Goal: Task Accomplishment & Management: Manage account settings

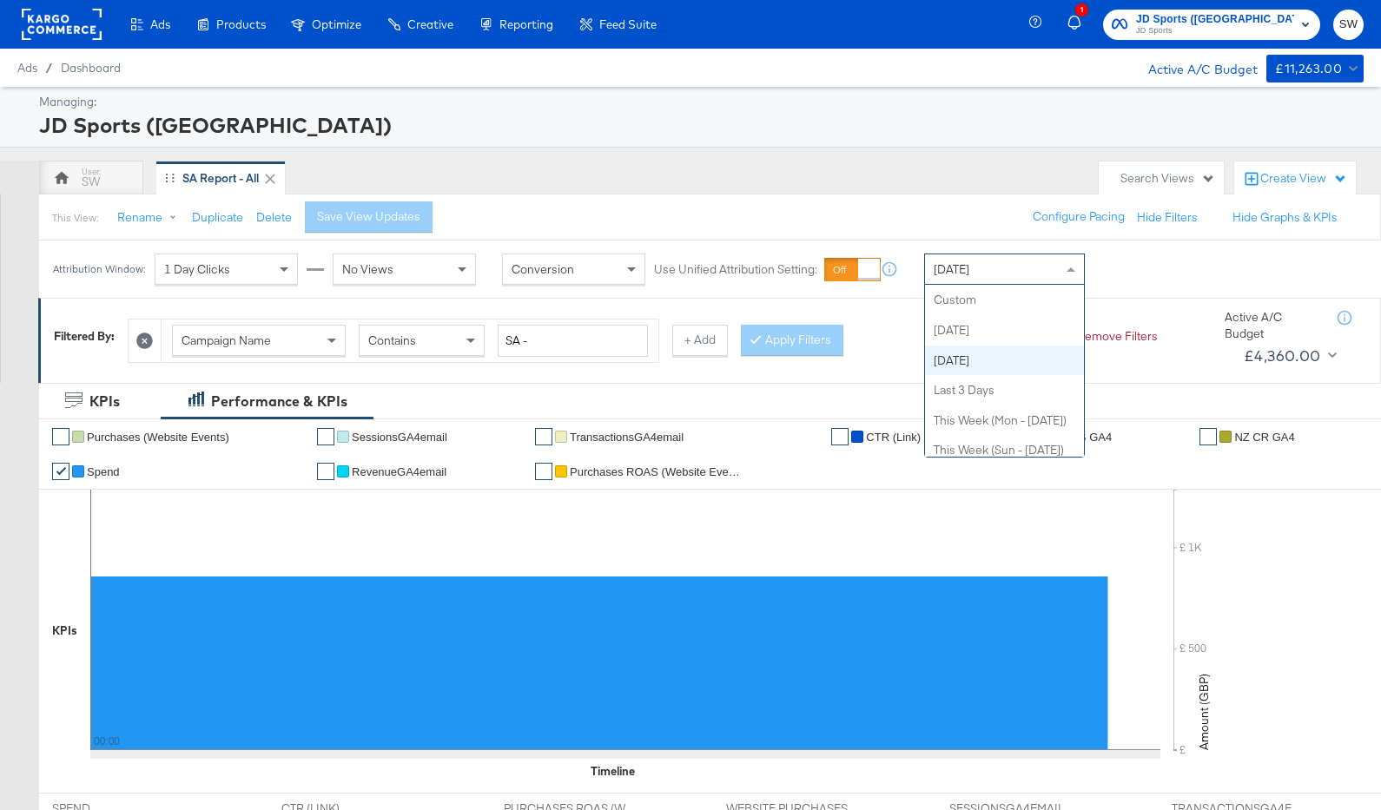
click at [965, 277] on div "[DATE]" at bounding box center [1004, 269] width 159 height 30
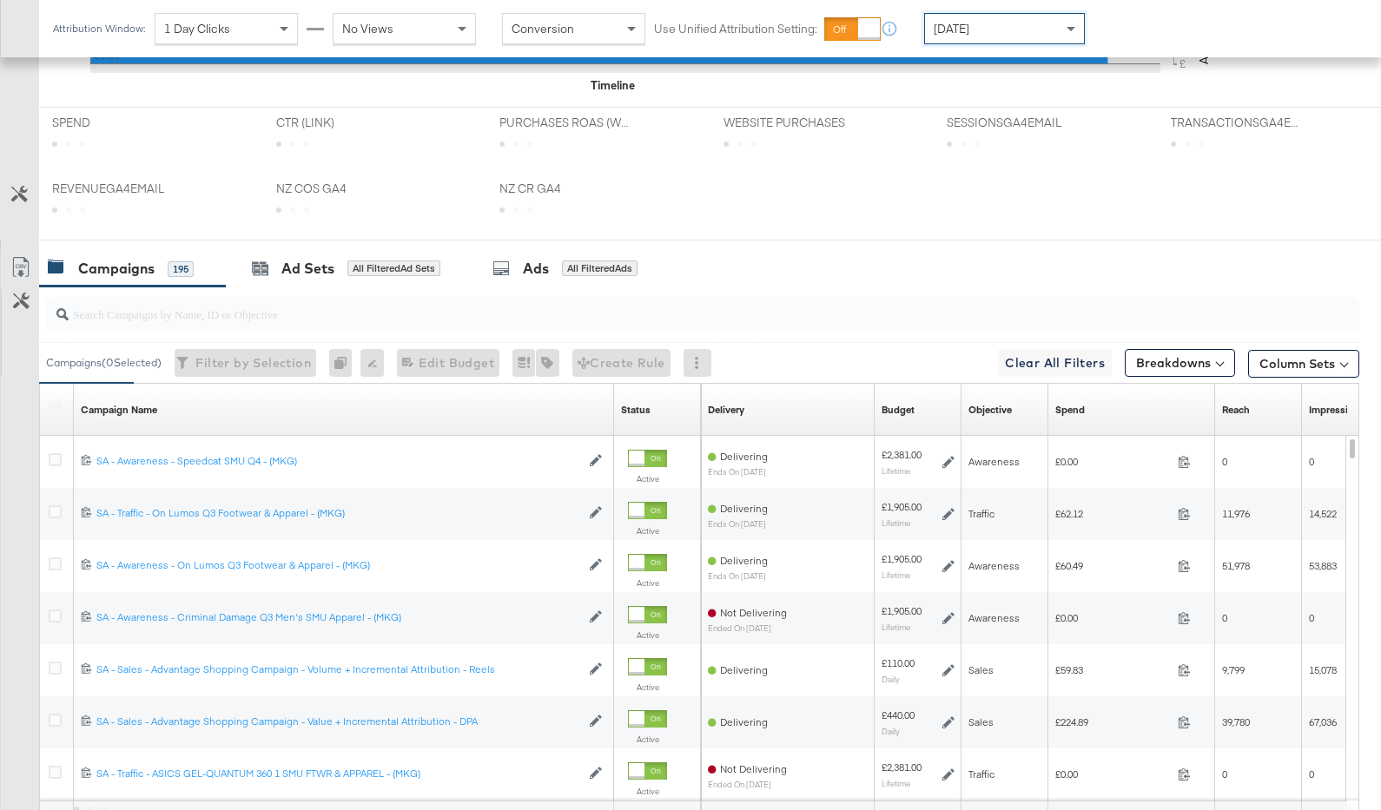
scroll to position [854, 0]
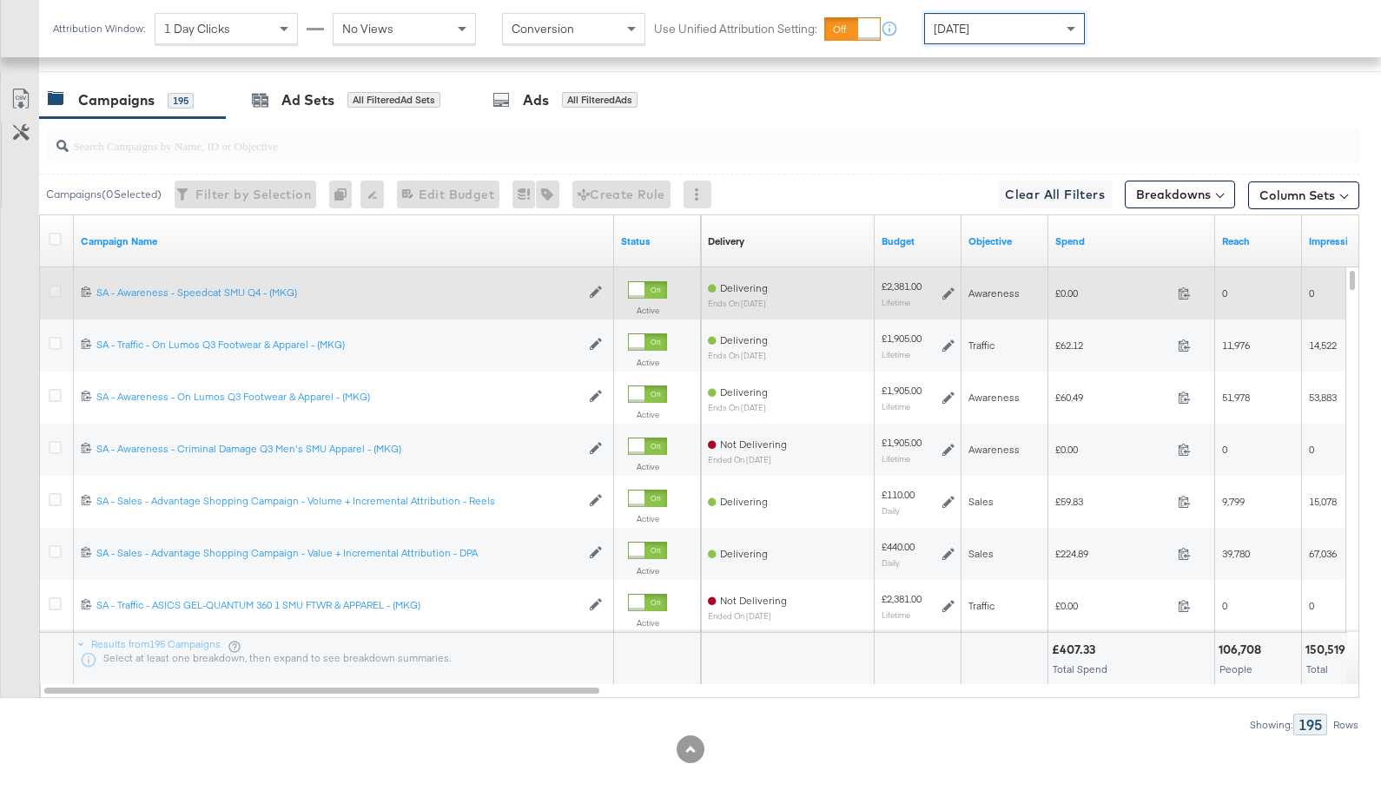
click at [54, 288] on icon at bounding box center [55, 291] width 13 height 13
click at [0, 0] on input "checkbox" at bounding box center [0, 0] width 0 height 0
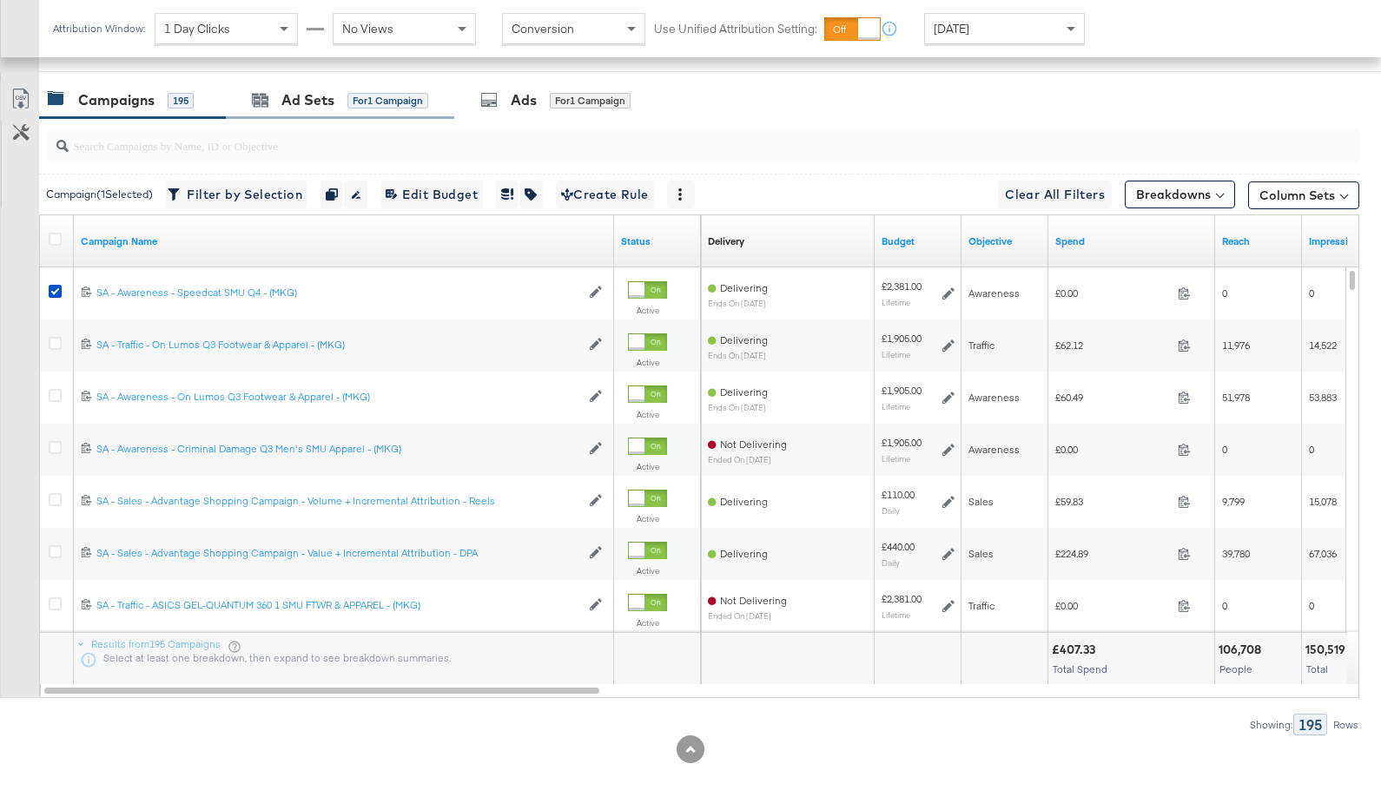
click at [292, 115] on div "Ad Sets for 1 Campaign" at bounding box center [340, 100] width 228 height 37
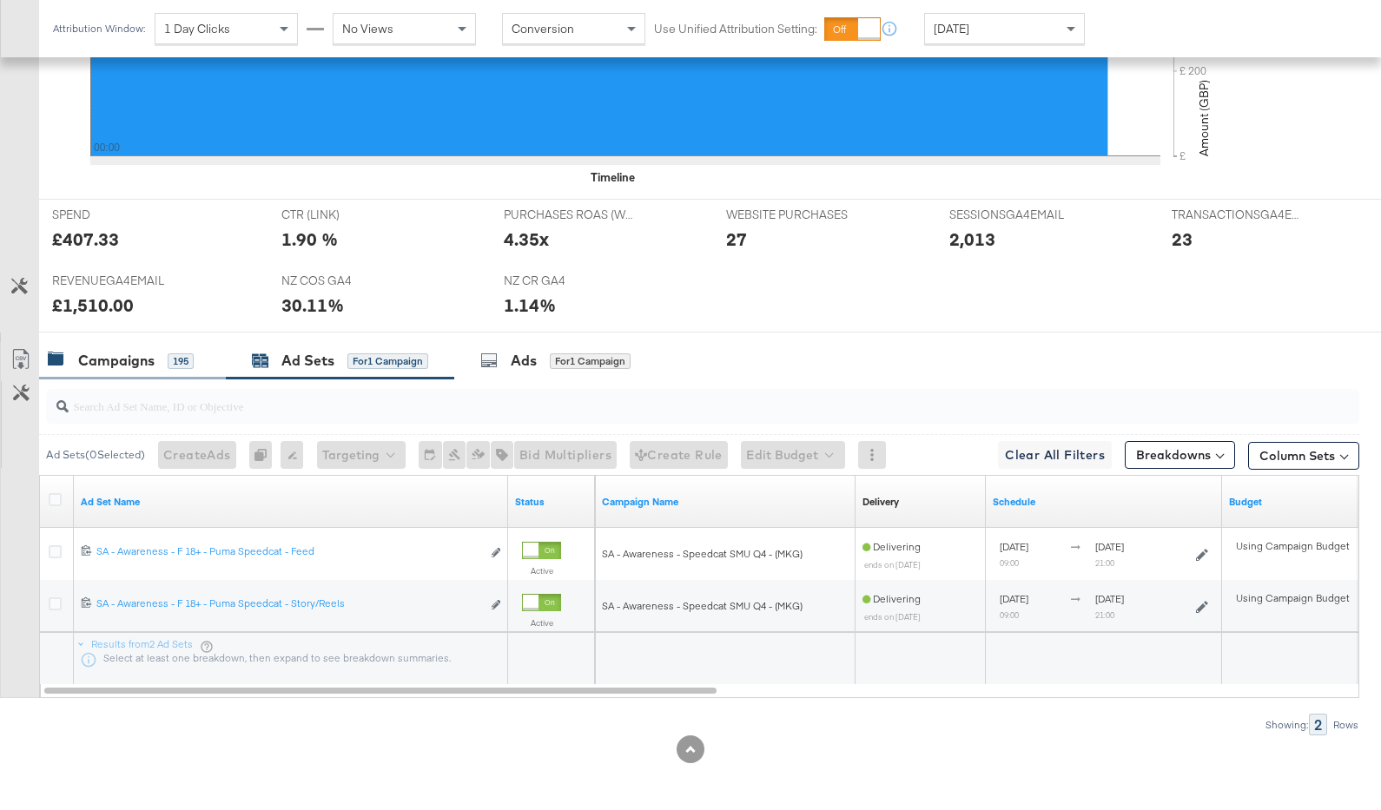
click at [118, 359] on div "Campaigns" at bounding box center [116, 361] width 76 height 20
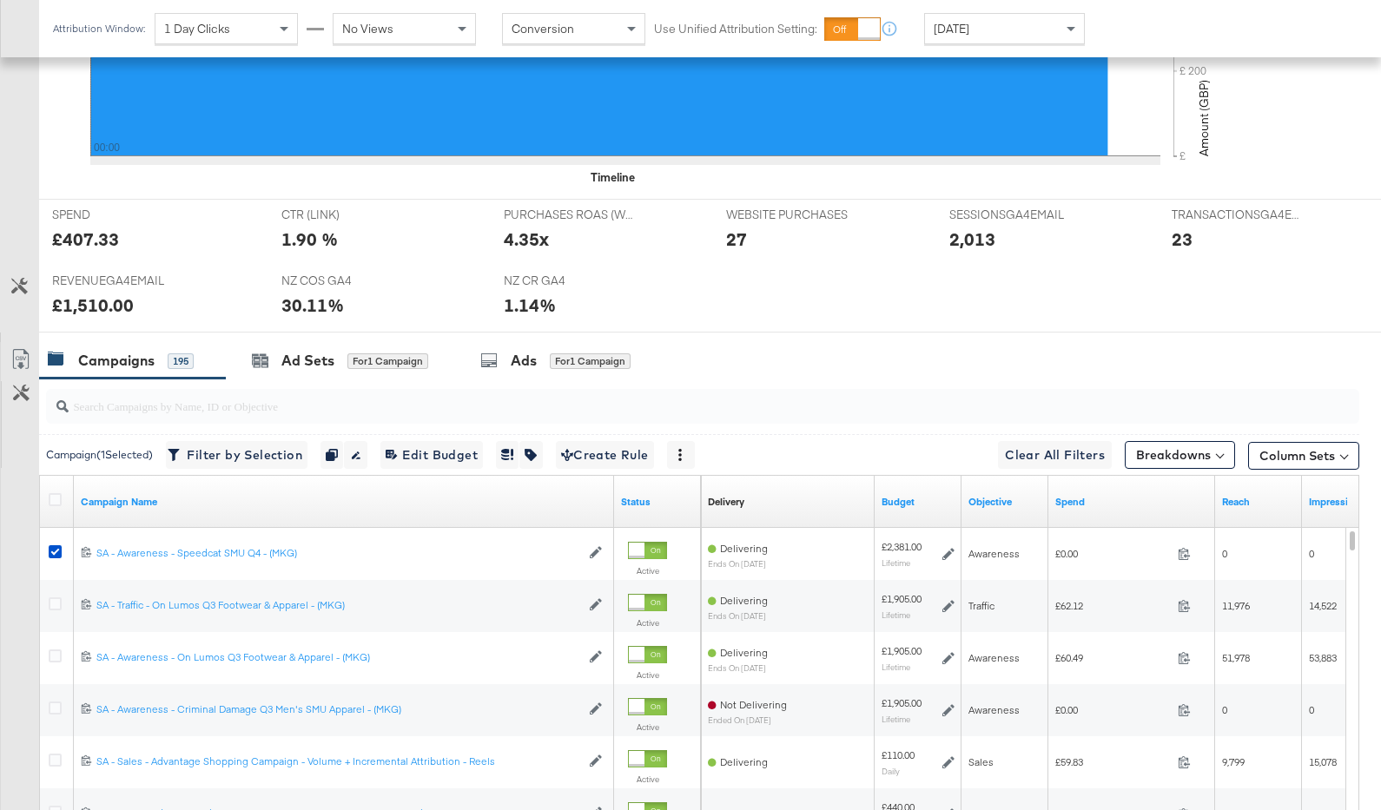
scroll to position [854, 0]
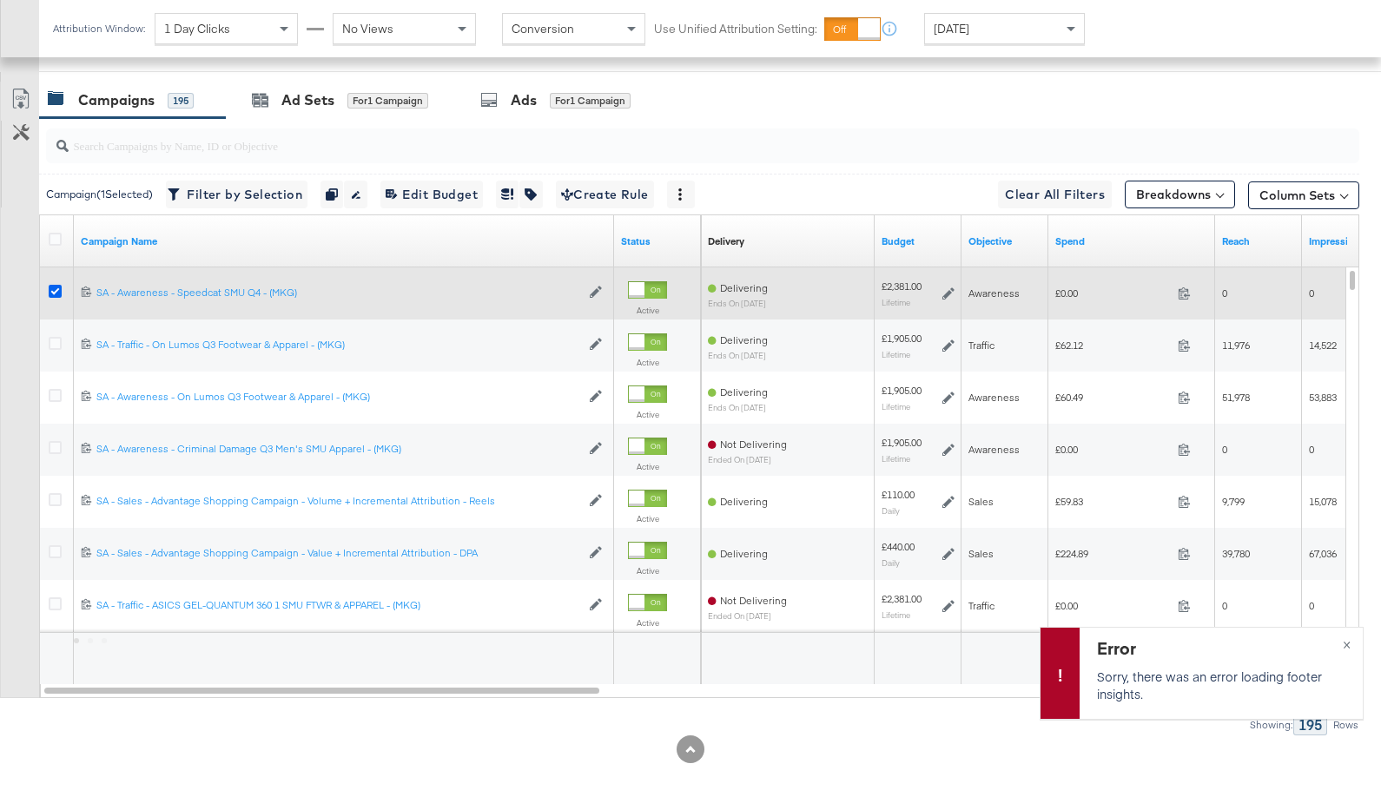
click at [55, 293] on icon at bounding box center [55, 291] width 13 height 13
click at [0, 0] on input "checkbox" at bounding box center [0, 0] width 0 height 0
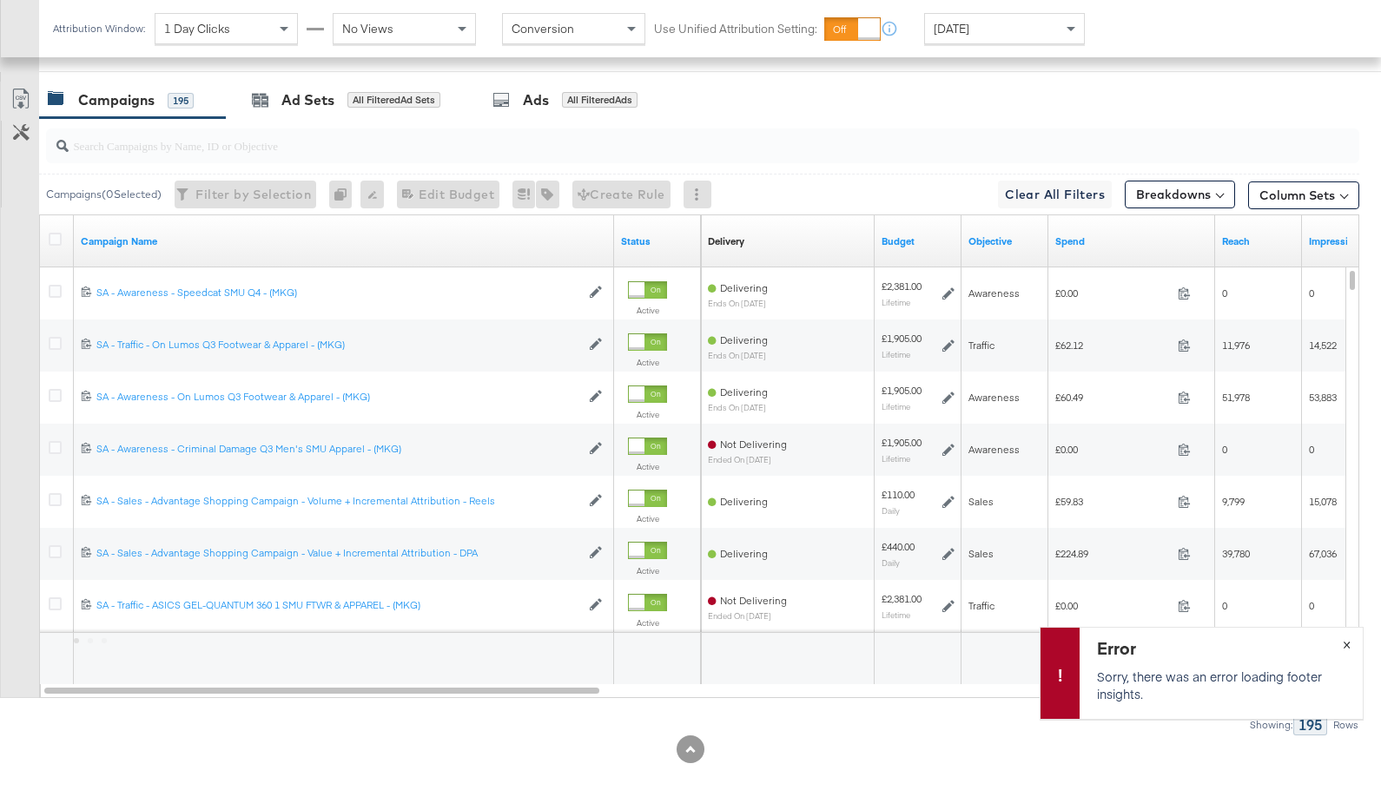
click at [1345, 644] on span "×" at bounding box center [1346, 643] width 8 height 20
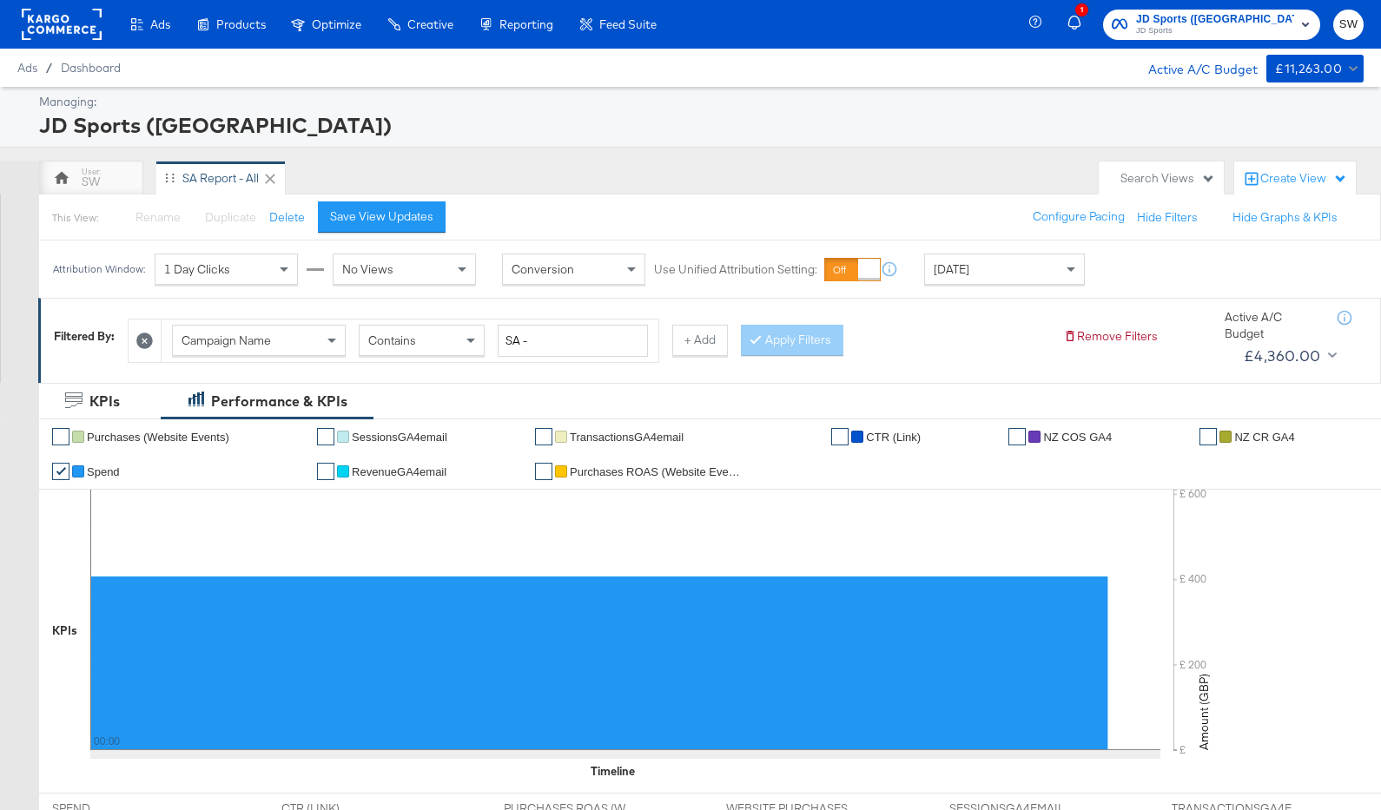
scroll to position [0, 0]
click at [1244, 31] on span "JD Sports" at bounding box center [1215, 31] width 158 height 14
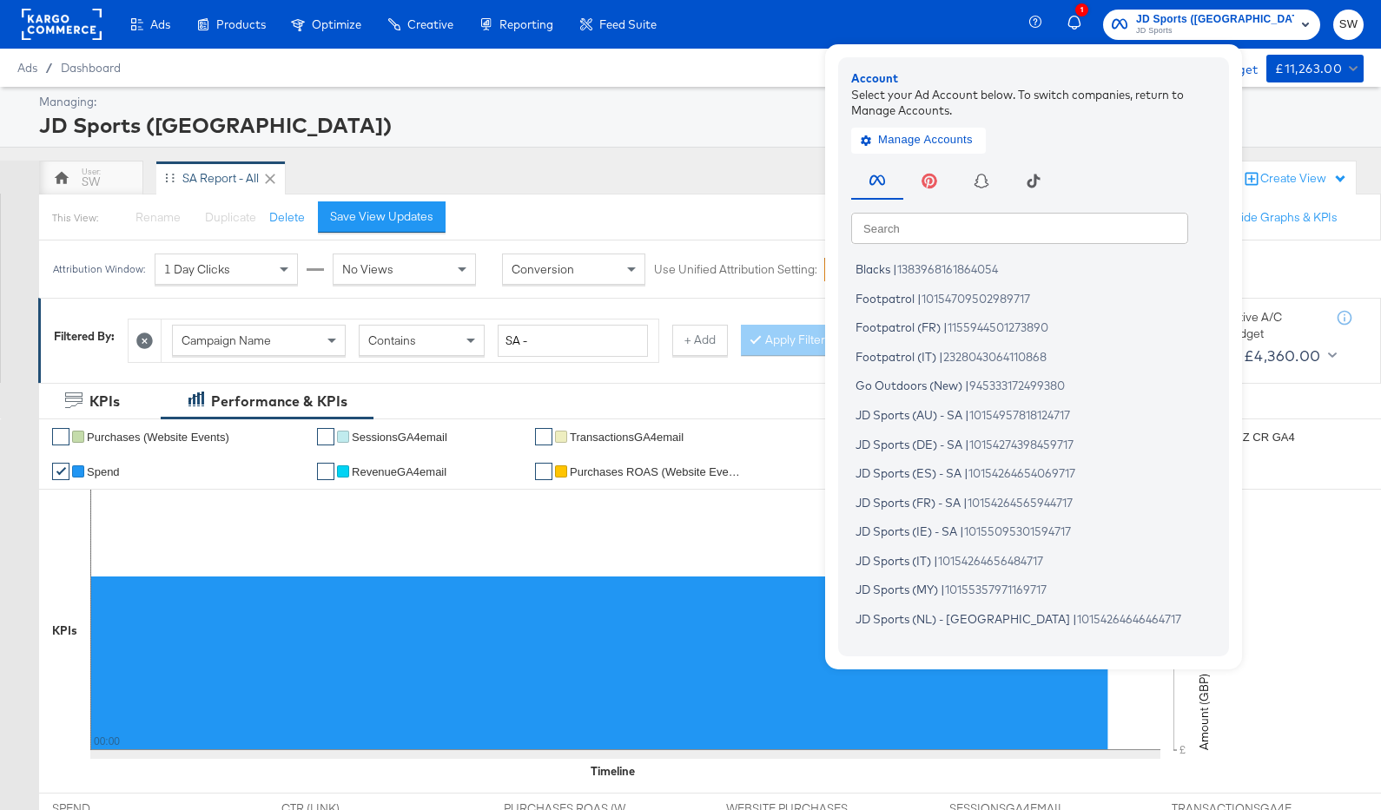
click at [1088, 230] on input "text" at bounding box center [1019, 227] width 337 height 31
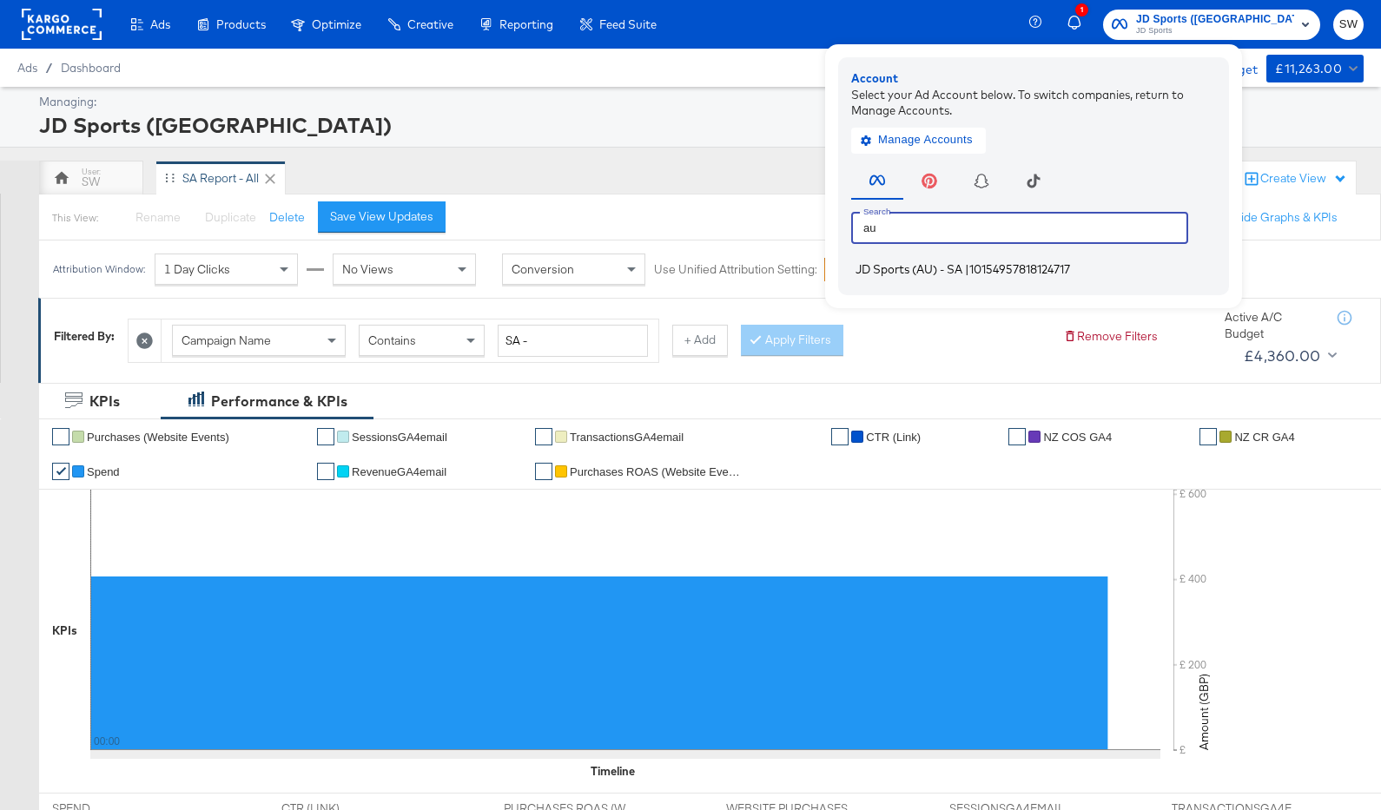
type input "au"
click at [1070, 268] on span "10154957818124717" at bounding box center [1019, 269] width 101 height 14
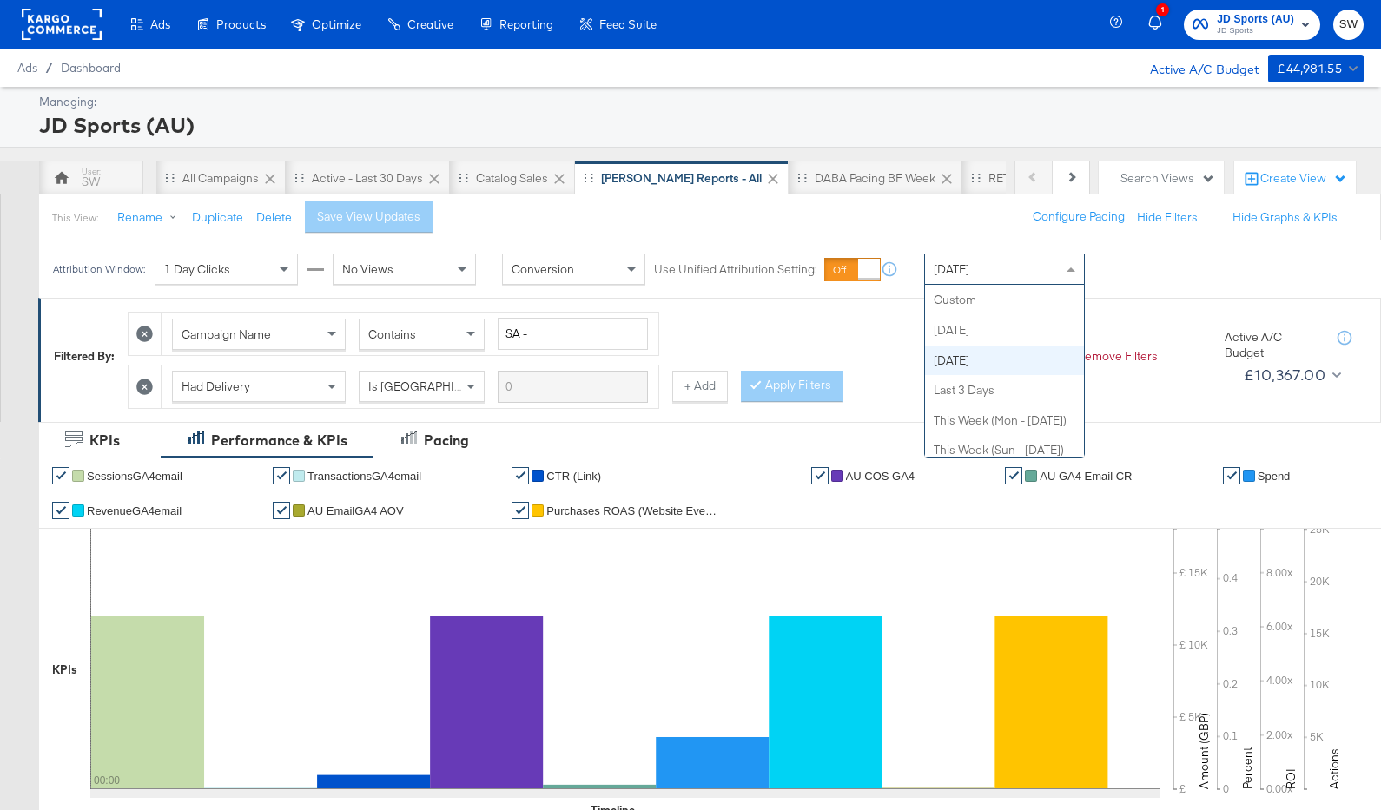
click at [997, 275] on div "[DATE]" at bounding box center [1004, 269] width 159 height 30
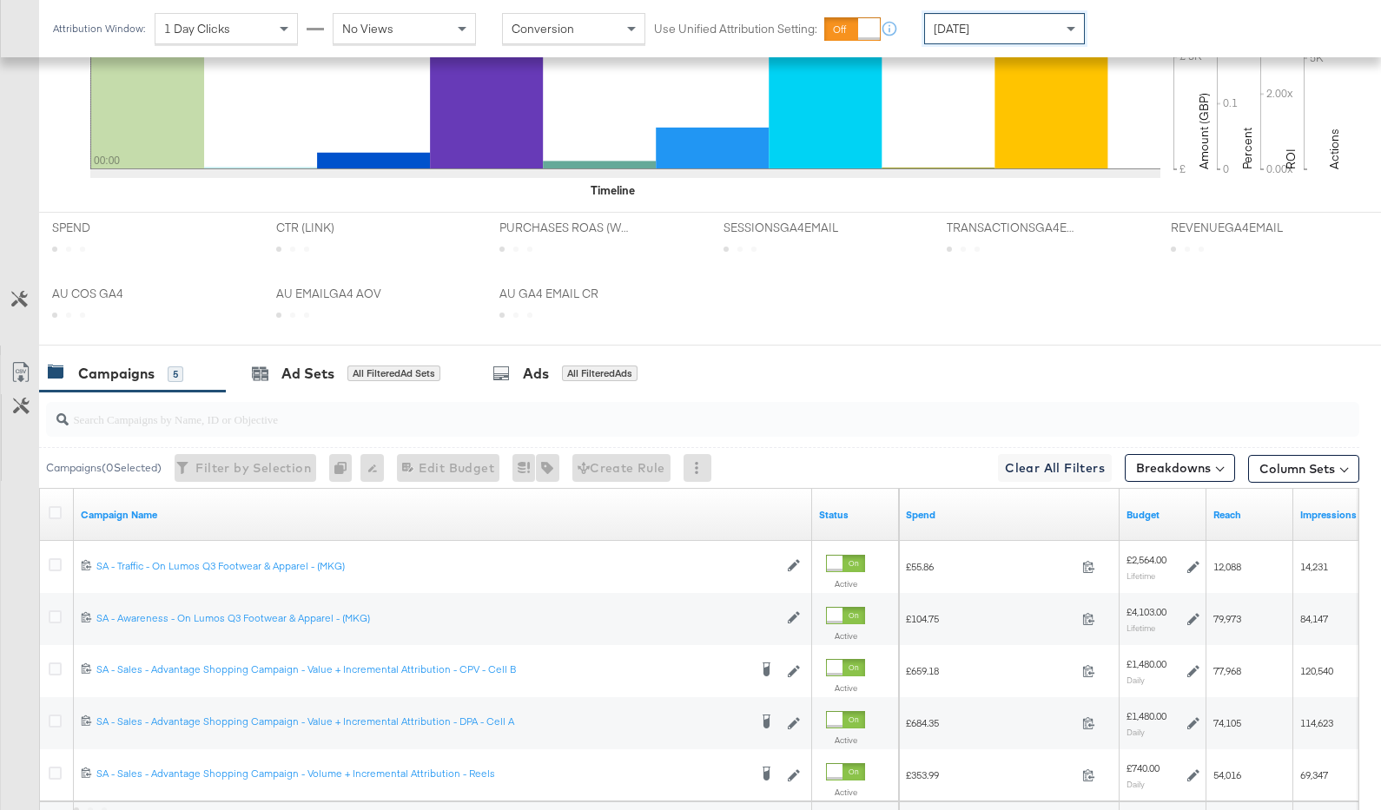
scroll to position [789, 0]
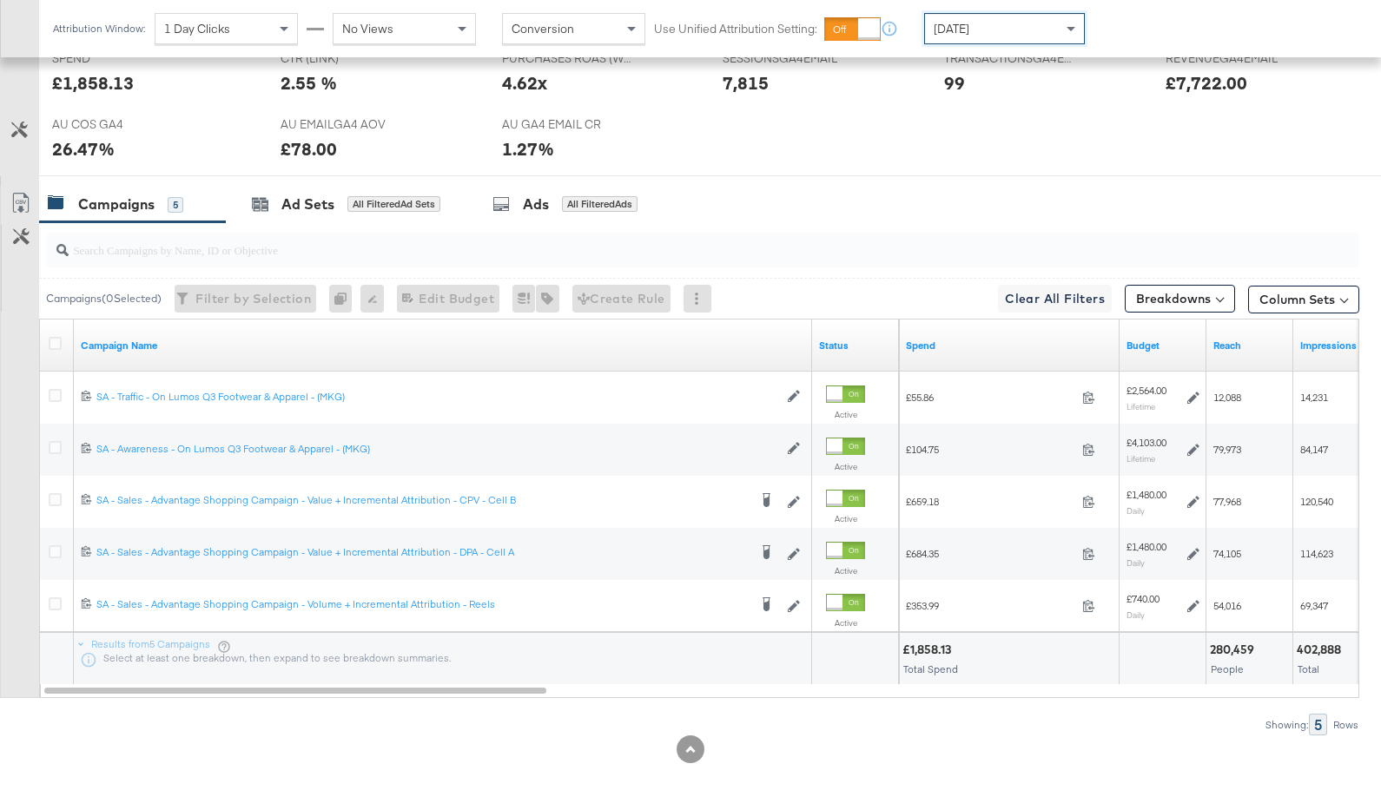
click at [966, 32] on div "[DATE]" at bounding box center [1004, 29] width 159 height 30
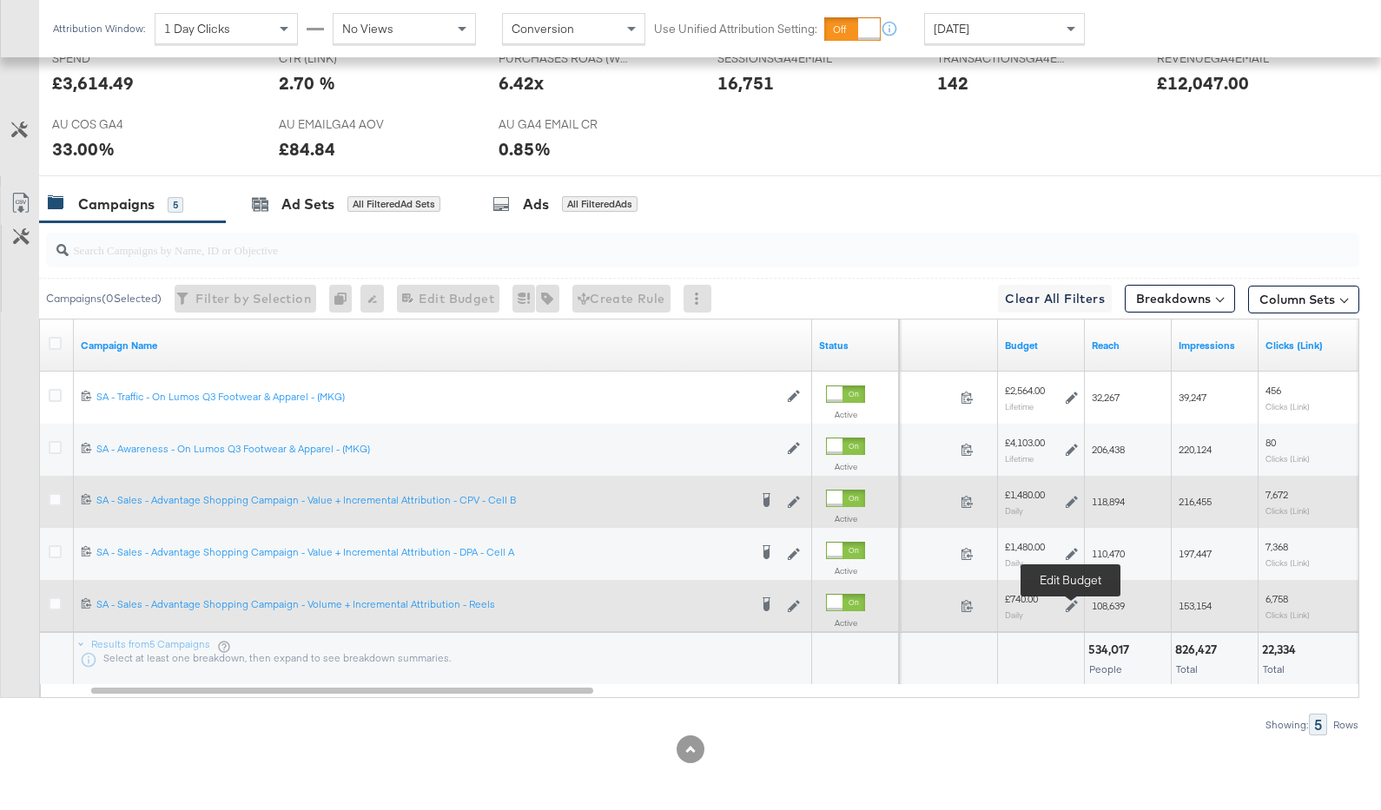
click at [1070, 603] on icon at bounding box center [1071, 606] width 12 height 12
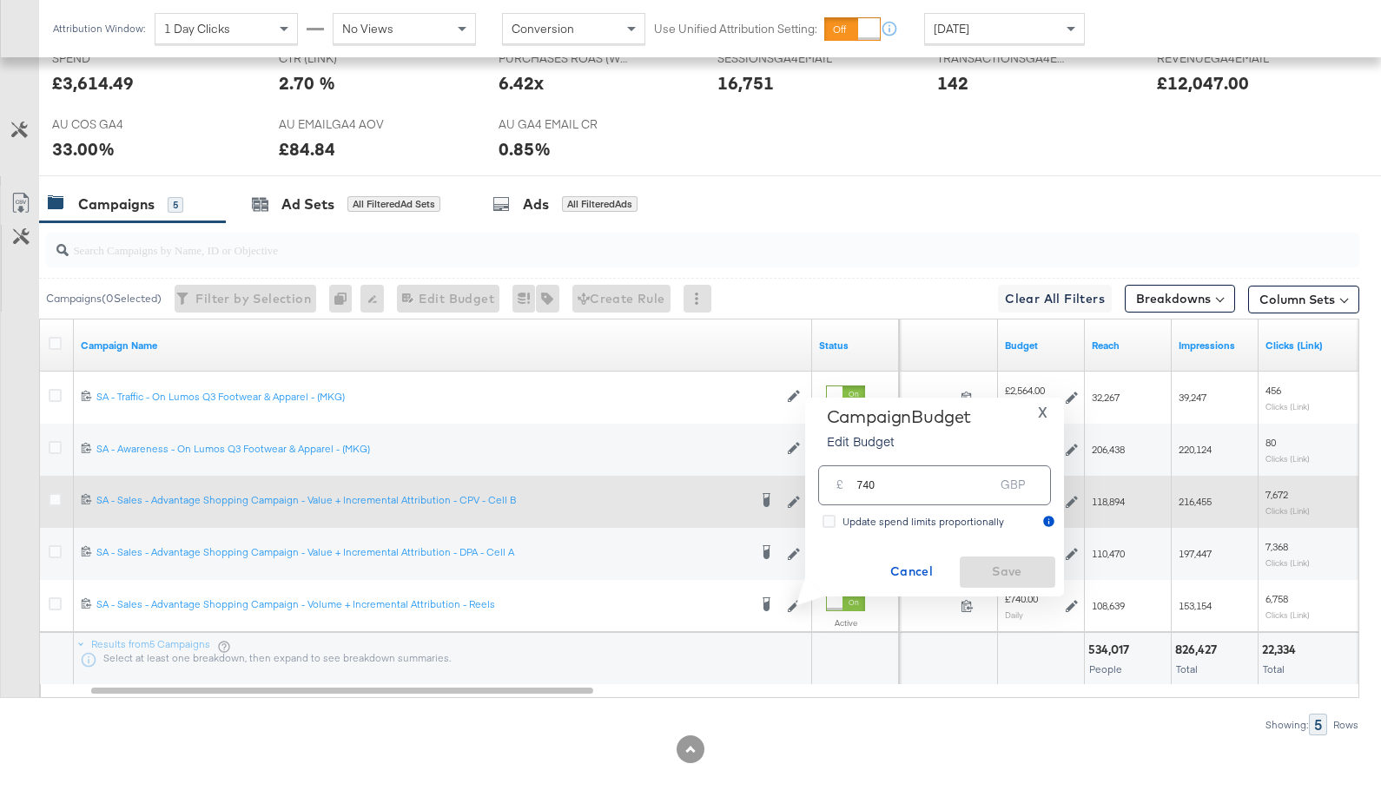
click at [896, 486] on input "740" at bounding box center [925, 477] width 137 height 37
type input "700"
click at [1008, 577] on span "Save" at bounding box center [1007, 572] width 82 height 22
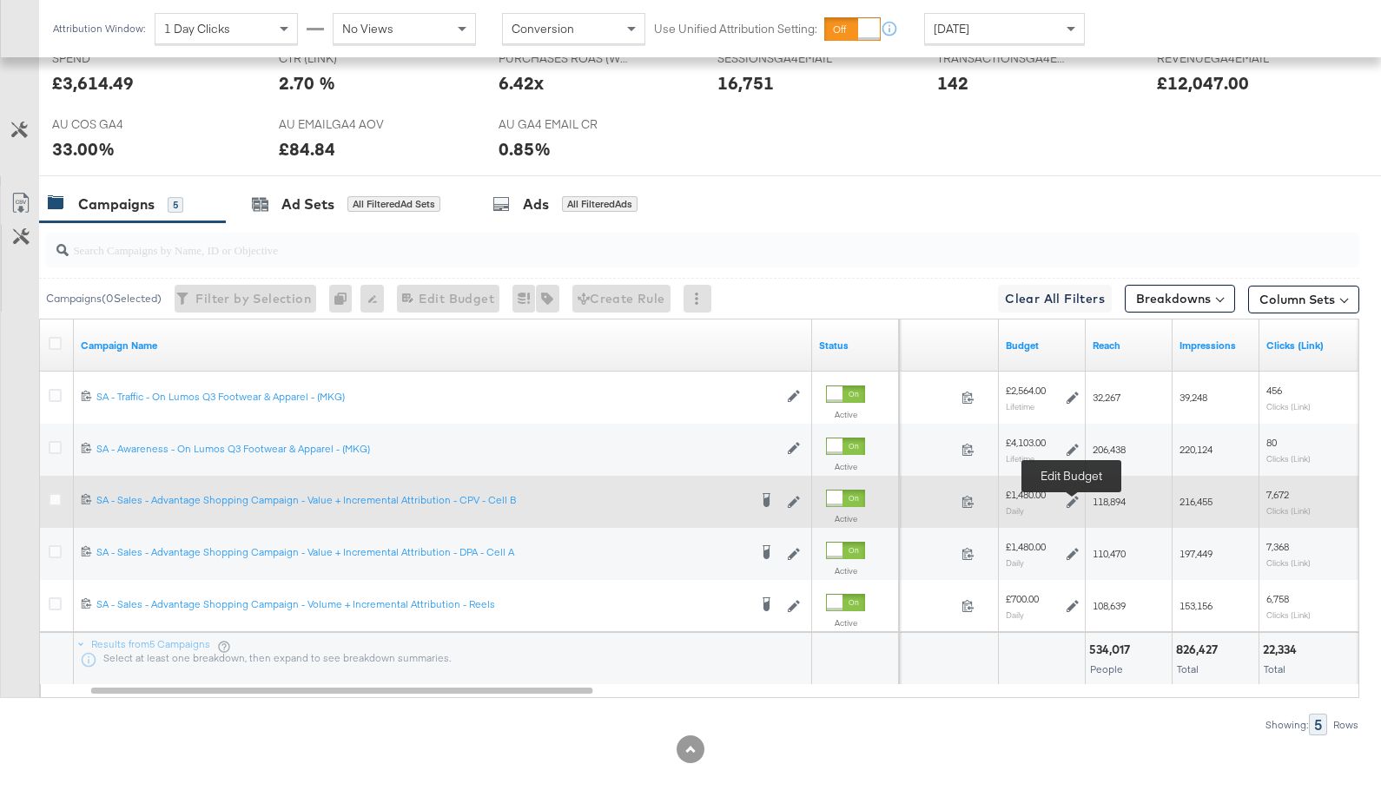
click at [1074, 499] on icon at bounding box center [1072, 502] width 12 height 12
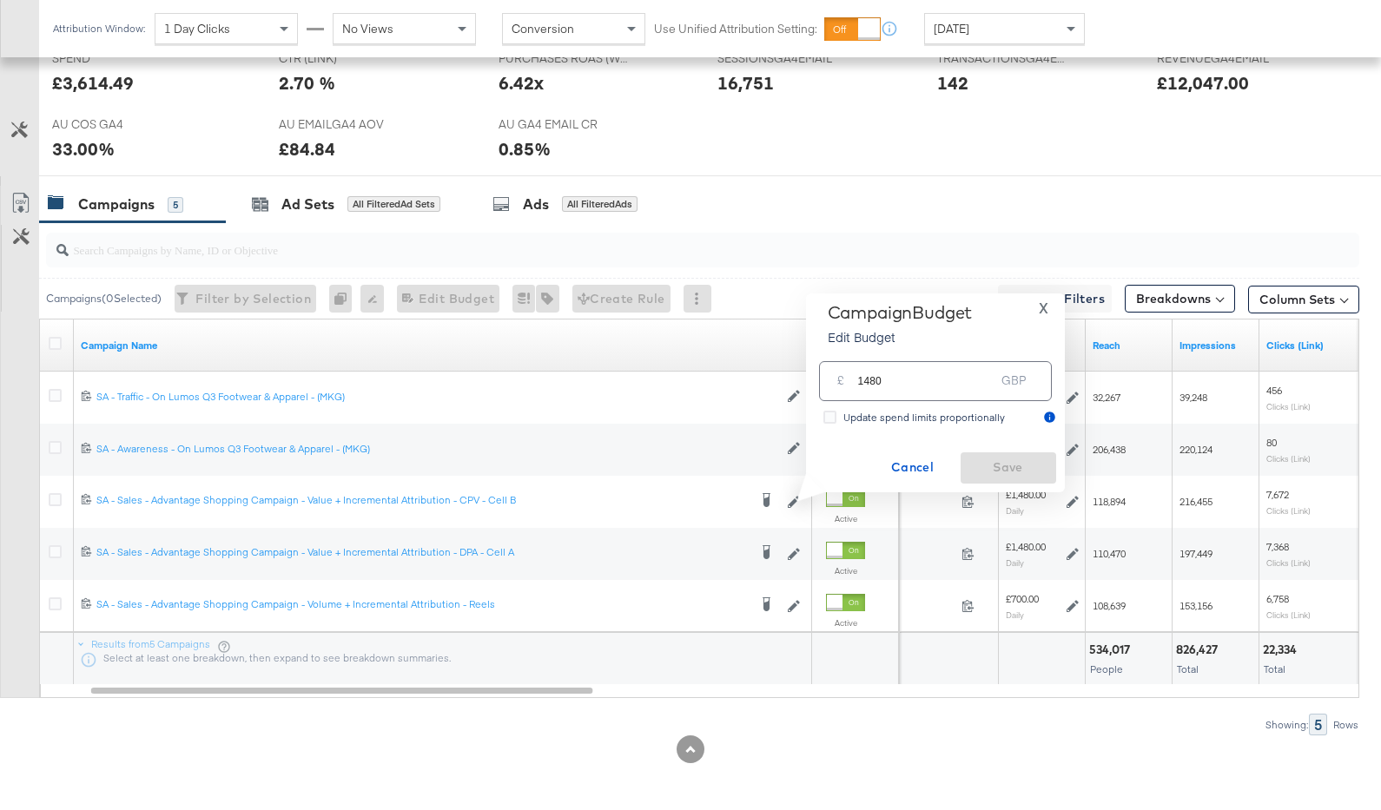
click at [903, 380] on input "1480" at bounding box center [926, 373] width 137 height 37
type input "1400"
click at [999, 455] on button "Save" at bounding box center [1008, 467] width 96 height 31
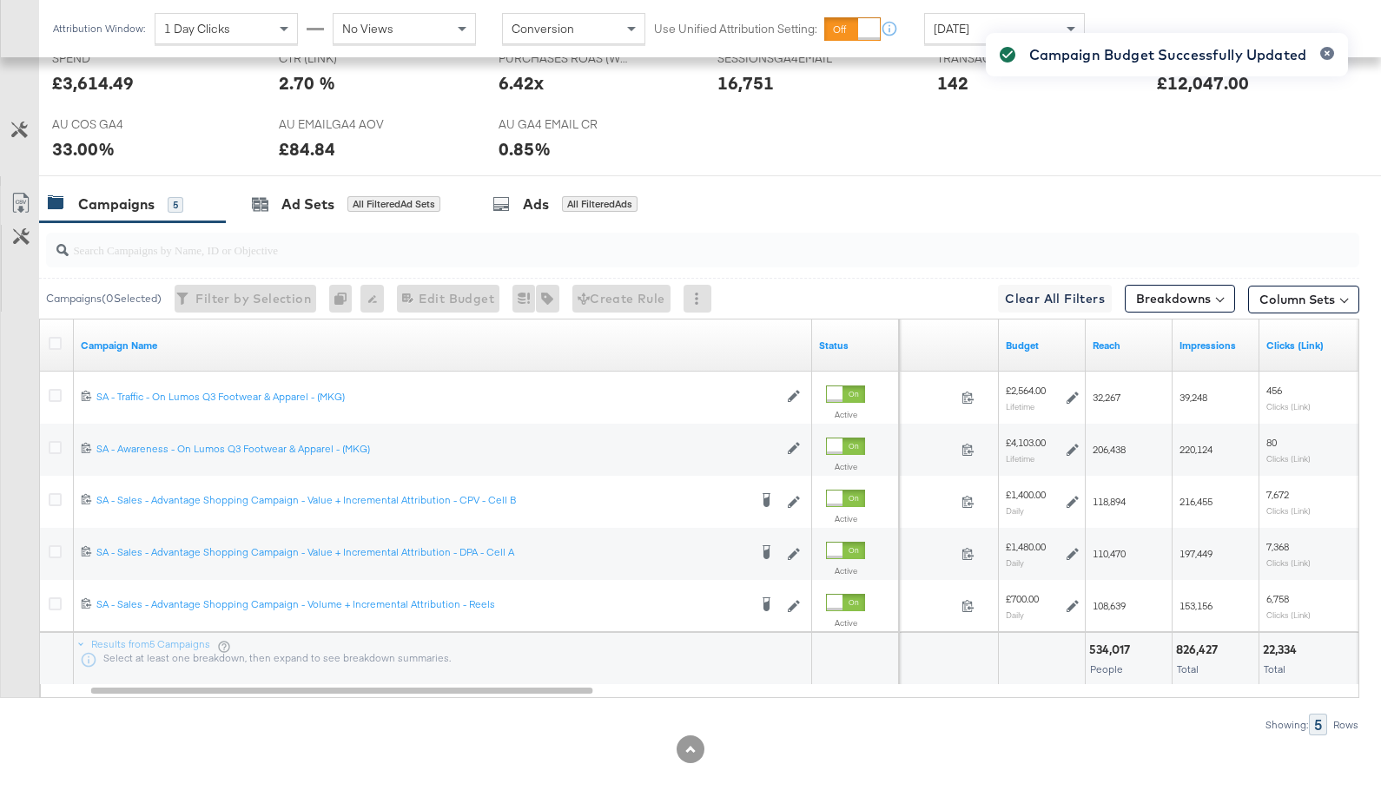
click at [1070, 553] on div "Campaign Budget Successfully Updated" at bounding box center [1166, 374] width 397 height 716
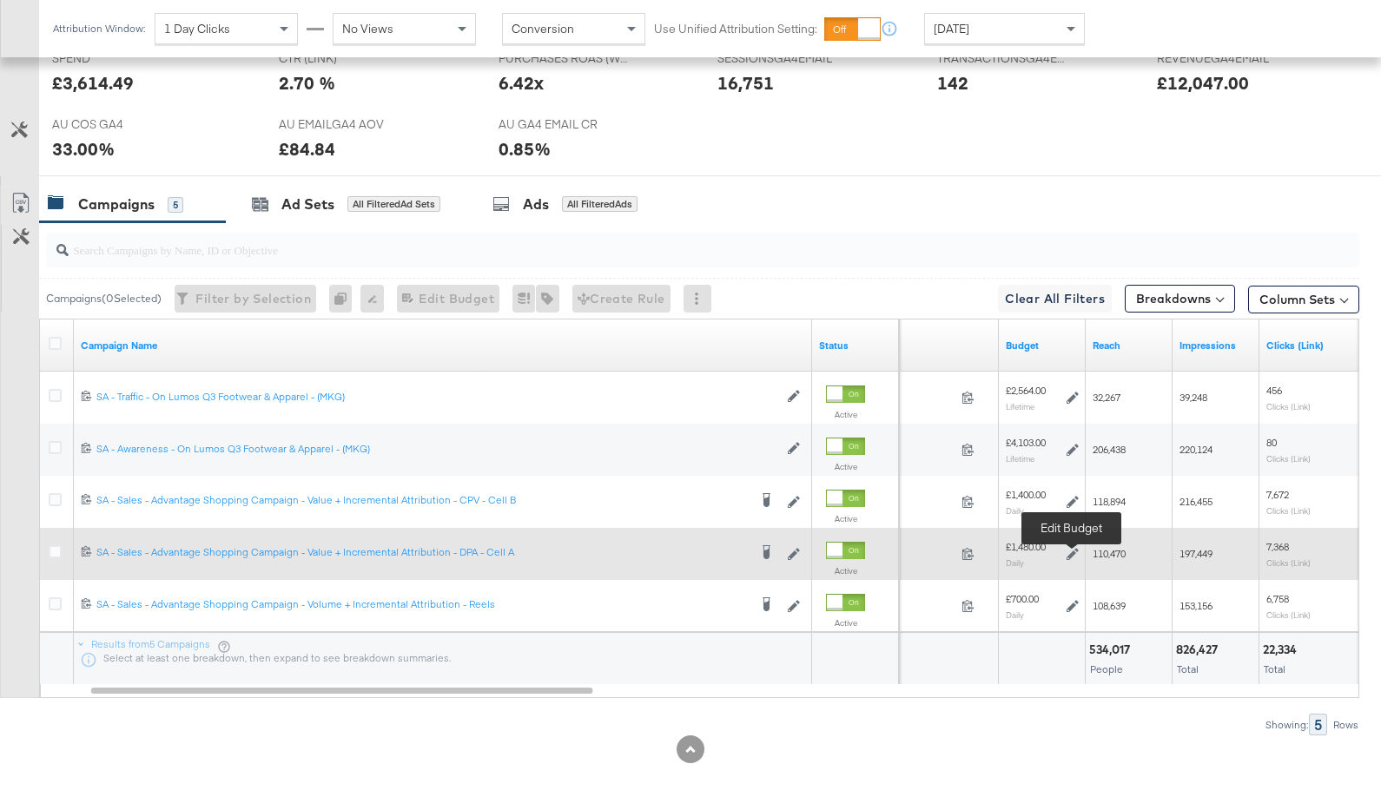
click at [1074, 551] on icon at bounding box center [1072, 554] width 12 height 12
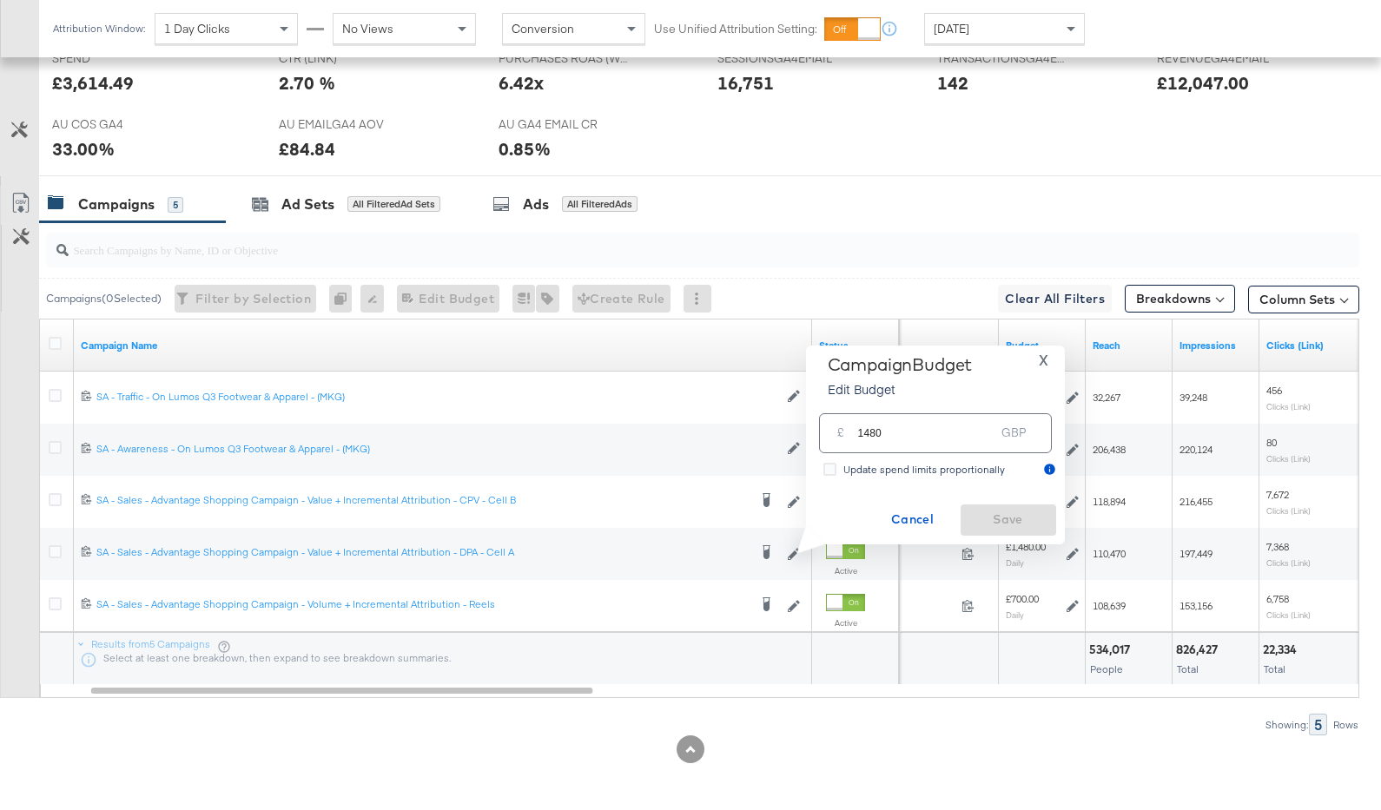
click at [874, 430] on input "1480" at bounding box center [926, 425] width 137 height 37
type input "1400"
click at [986, 517] on span "Save" at bounding box center [1008, 520] width 82 height 22
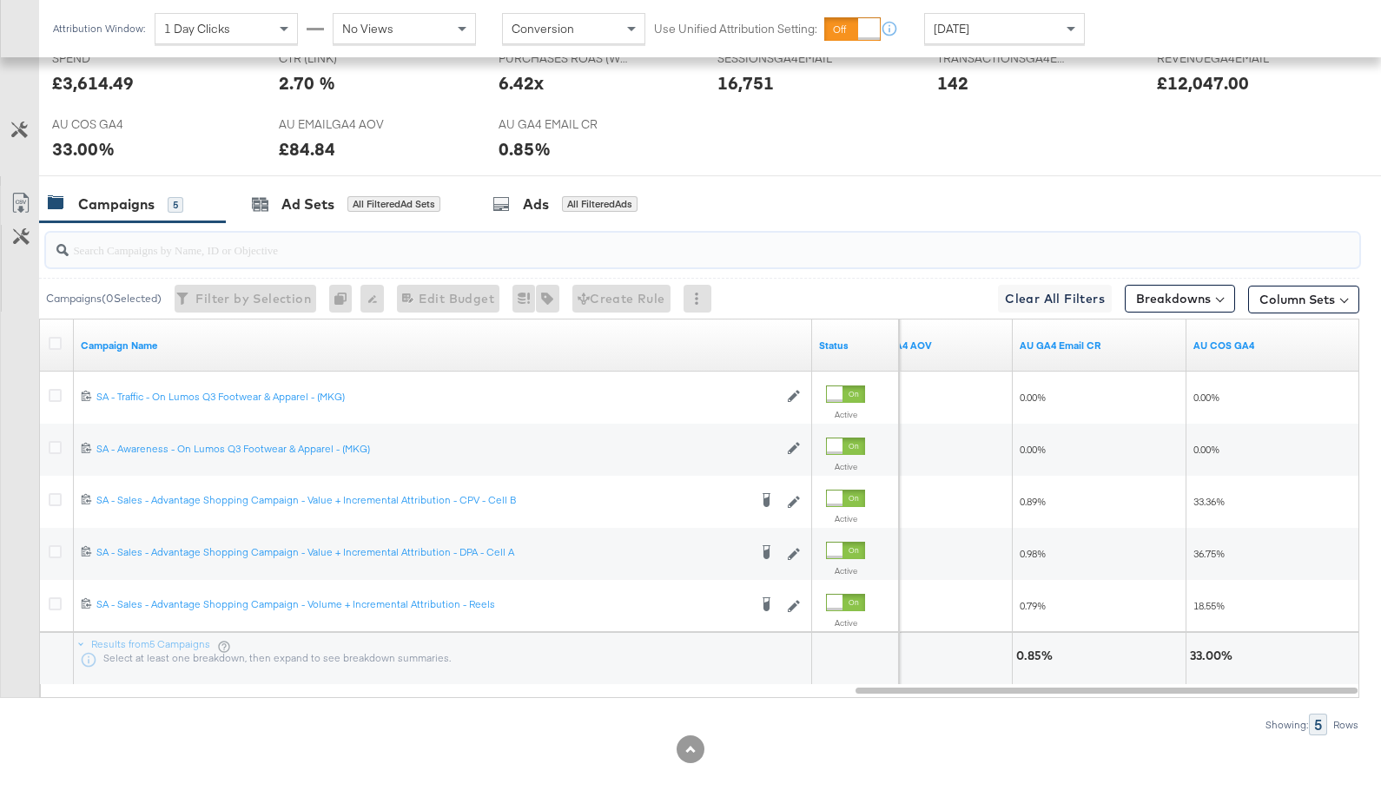
click at [448, 253] on input "search" at bounding box center [655, 243] width 1172 height 34
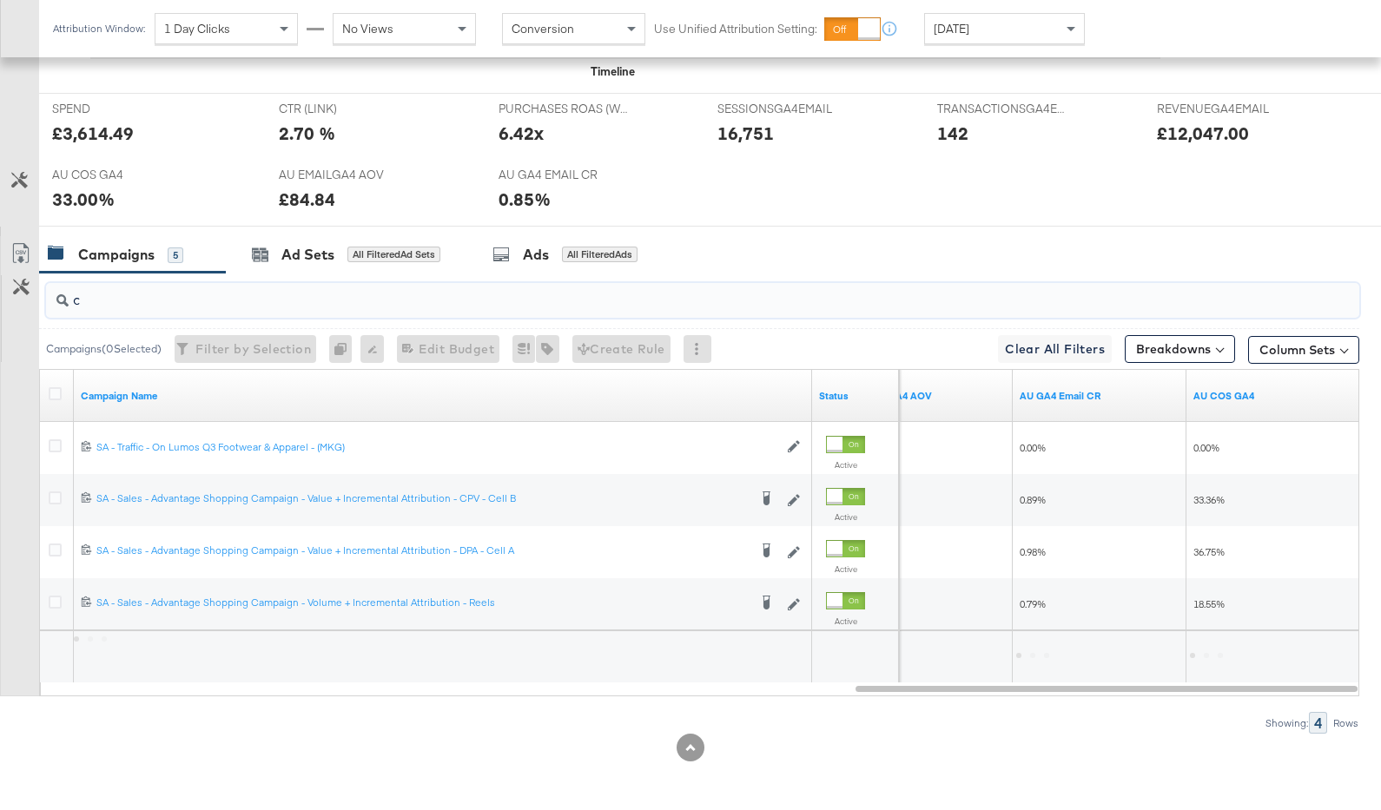
scroll to position [633, 0]
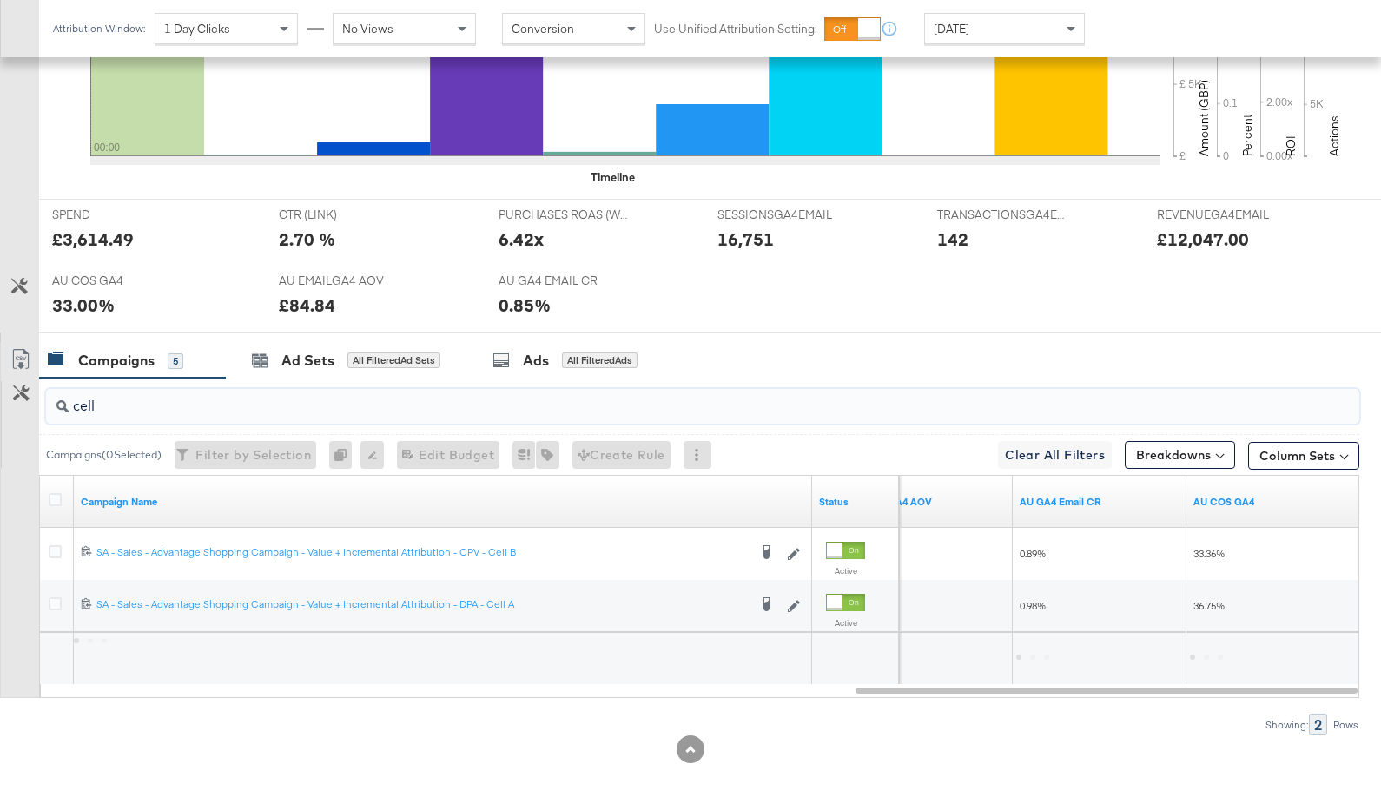
type input "cell"
click at [1056, 28] on div "Yesterday" at bounding box center [1004, 29] width 159 height 30
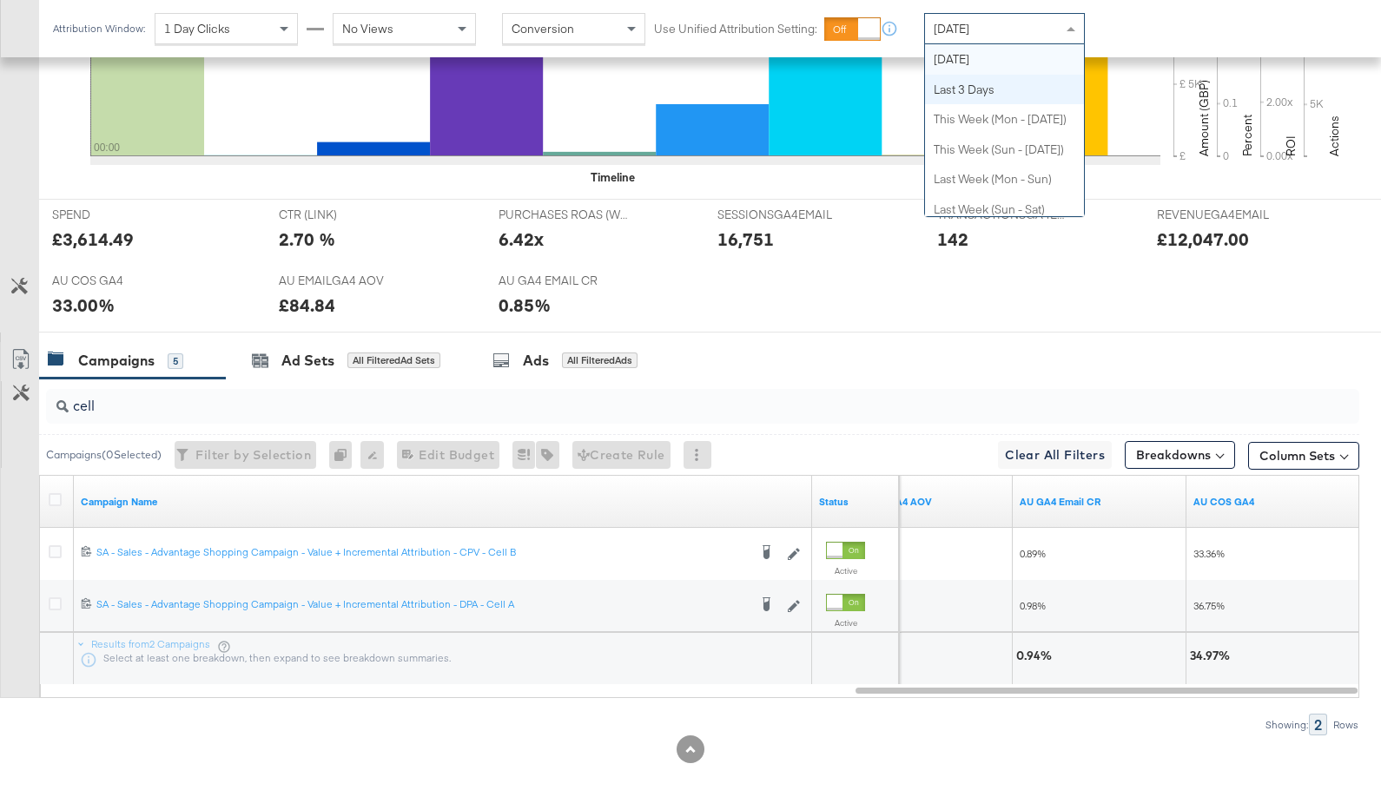
scroll to position [0, 0]
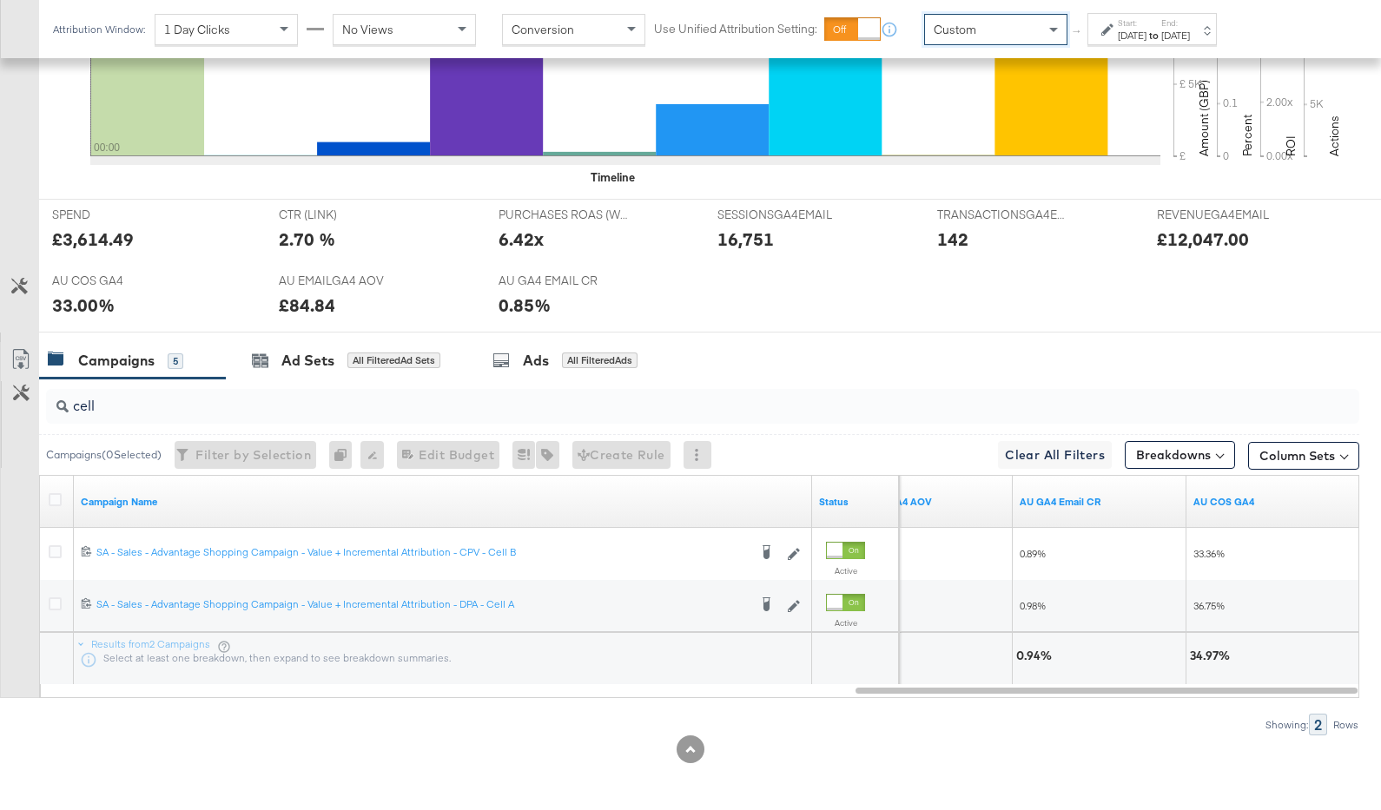
click at [1098, 39] on div "Start: Sep 19th 2025 to End: Sep 19th 2025" at bounding box center [1151, 29] width 129 height 32
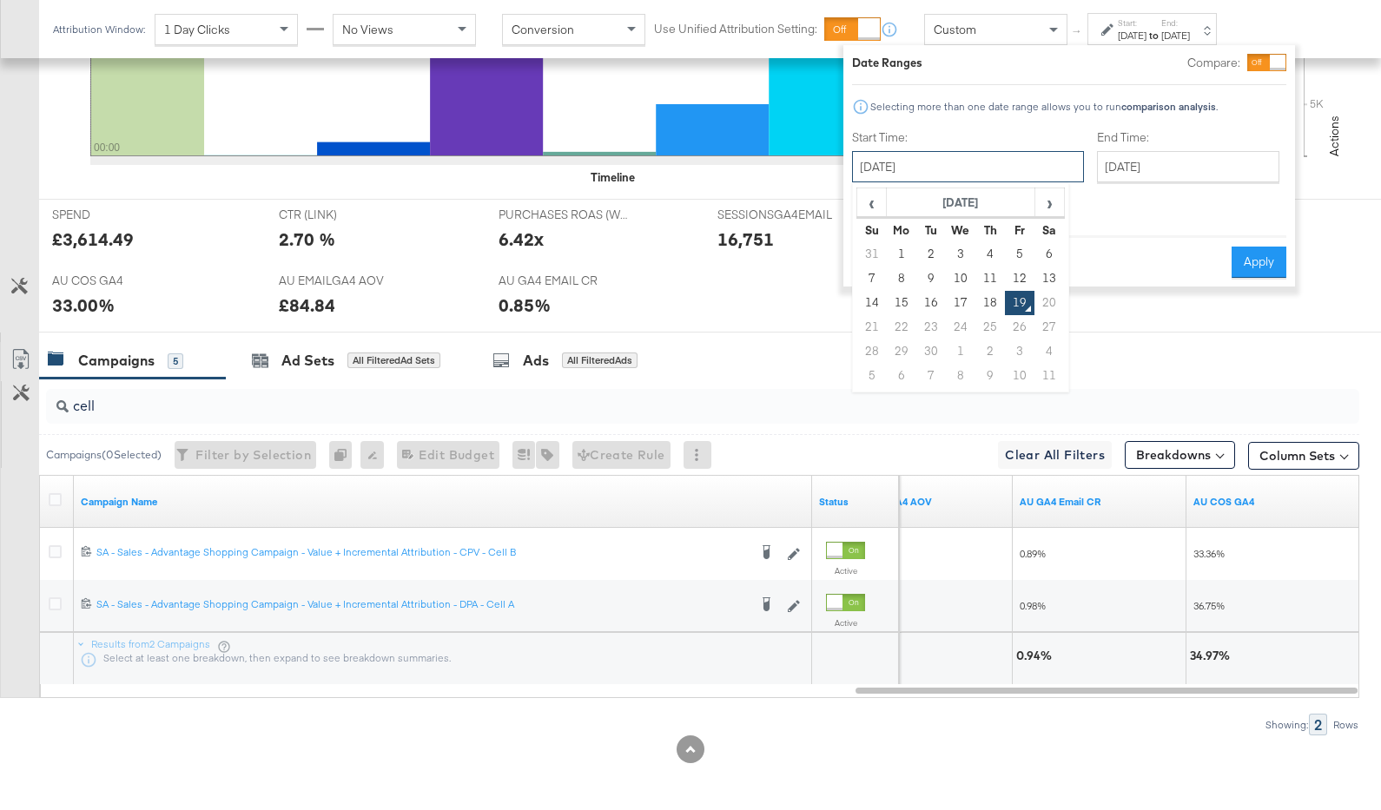
click at [978, 156] on input "September 19th 2025" at bounding box center [968, 166] width 232 height 31
drag, startPoint x: 962, startPoint y: 300, endPoint x: 978, endPoint y: 282, distance: 23.4
click at [962, 300] on td "17" at bounding box center [961, 303] width 30 height 24
type input "September 17th 2025"
drag, startPoint x: 1122, startPoint y: 155, endPoint x: 1118, endPoint y: 172, distance: 17.9
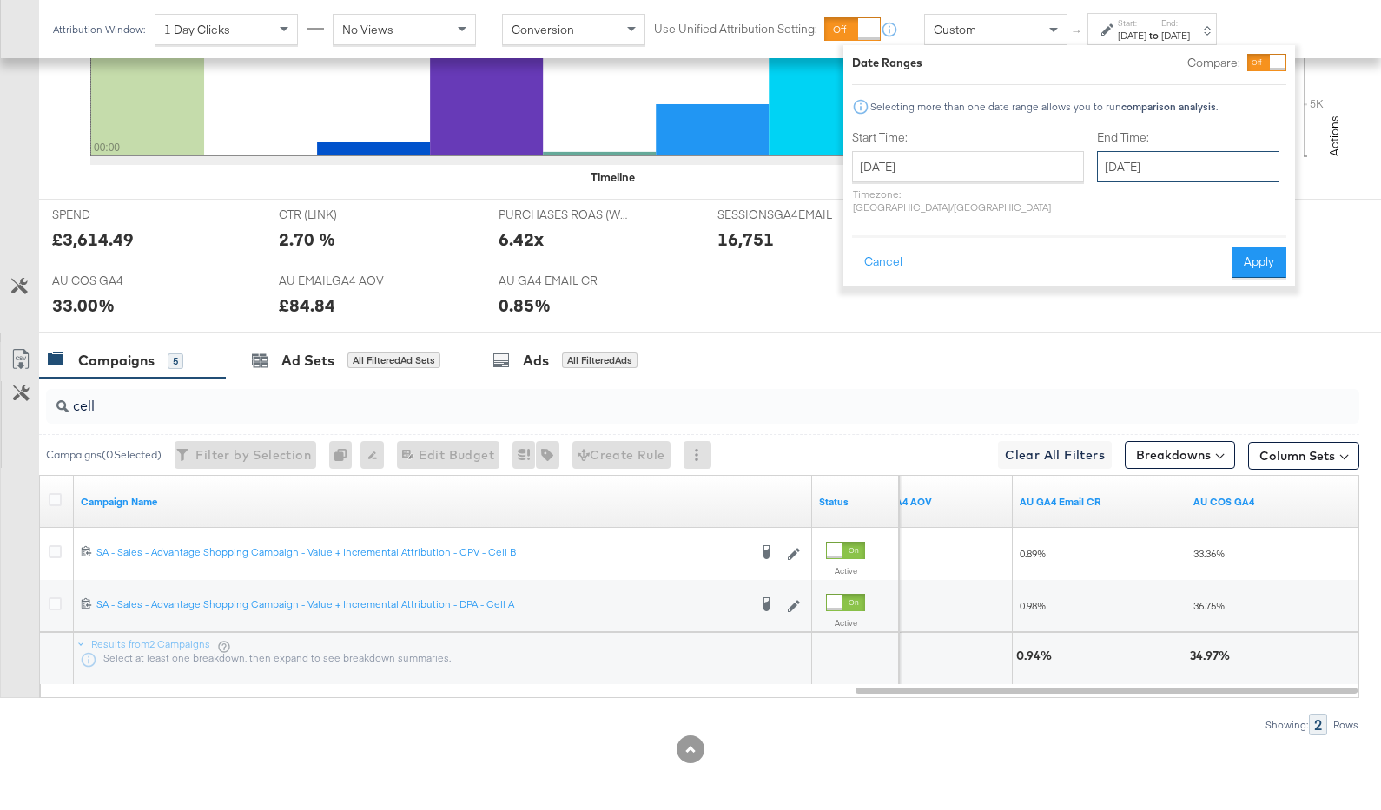
click at [1122, 155] on input "September 19th 2025" at bounding box center [1188, 166] width 182 height 31
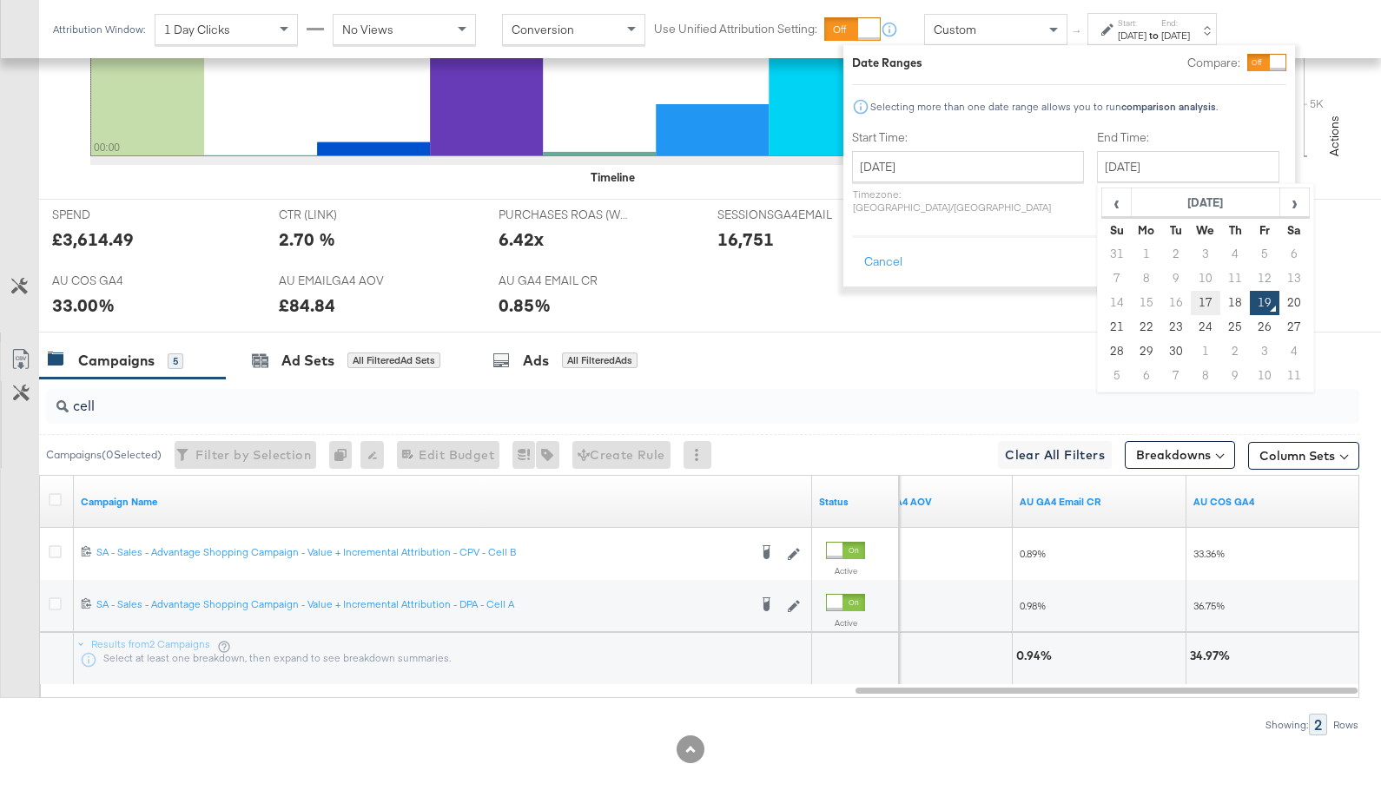
click at [1190, 299] on td "17" at bounding box center [1205, 303] width 30 height 24
type input "September 17th 2025"
click at [1256, 266] on div "Date Ranges Compare: Selecting more than one date range allows you to run compa…" at bounding box center [1069, 165] width 452 height 241
drag, startPoint x: 1254, startPoint y: 241, endPoint x: 1342, endPoint y: 359, distance: 147.1
click at [1254, 247] on button "Apply" at bounding box center [1258, 262] width 55 height 31
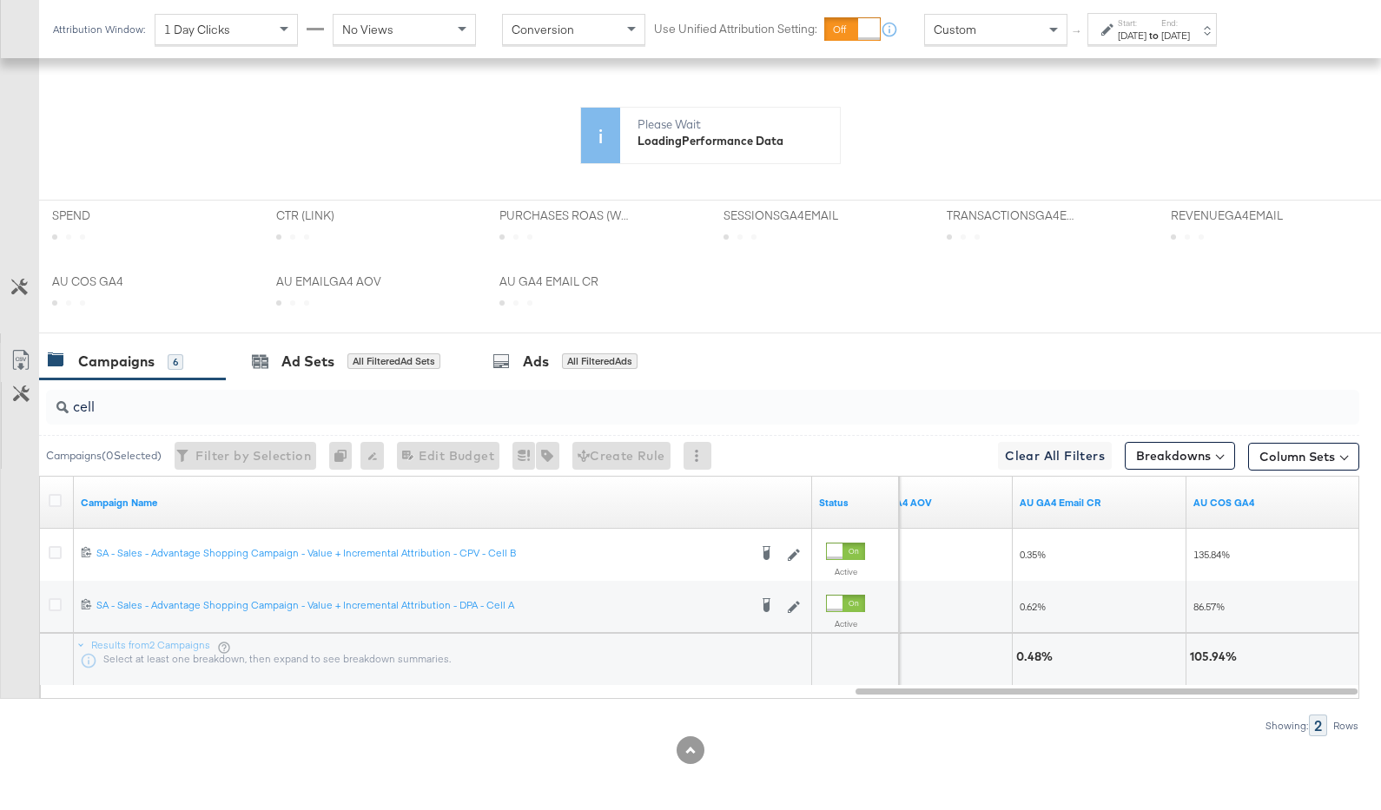
scroll to position [634, 0]
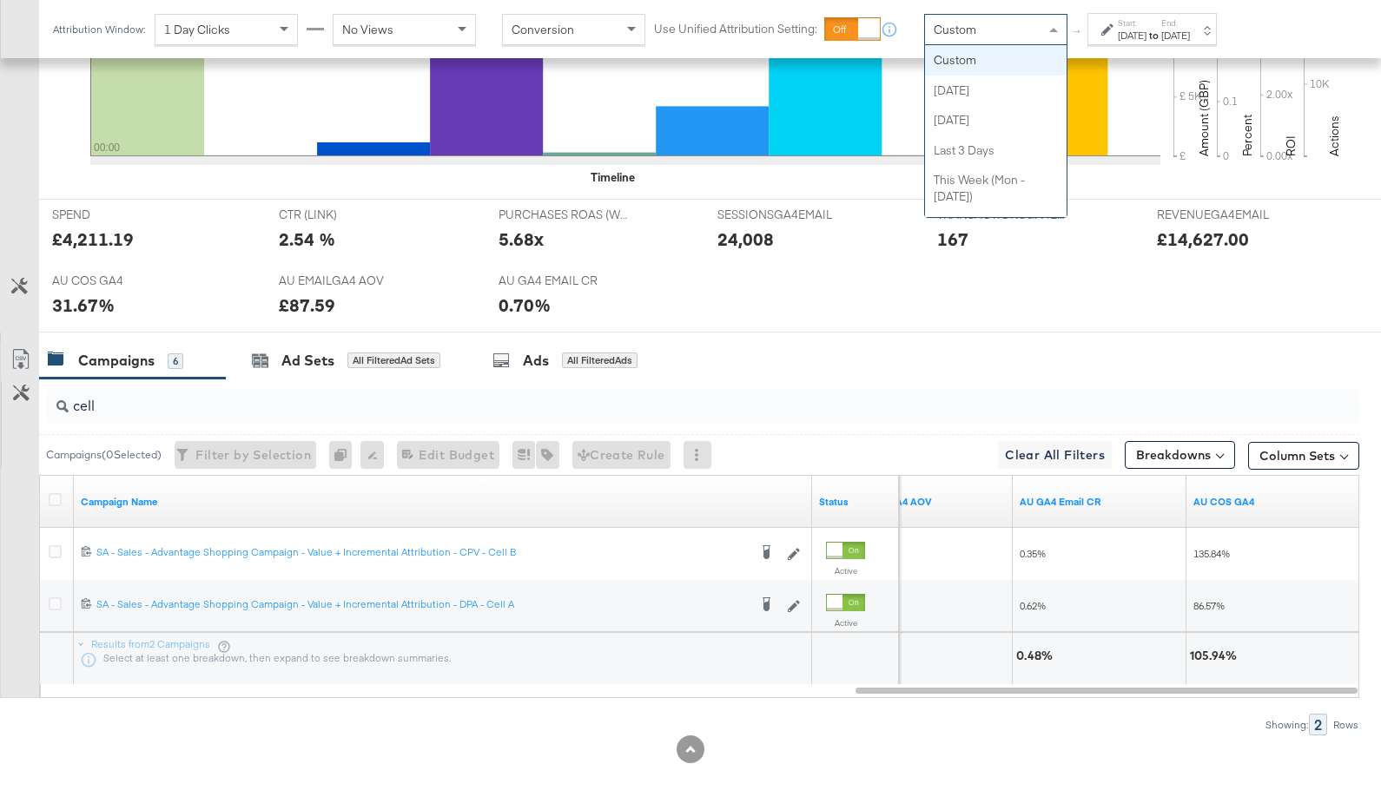
click at [1003, 24] on div "Custom" at bounding box center [996, 30] width 142 height 30
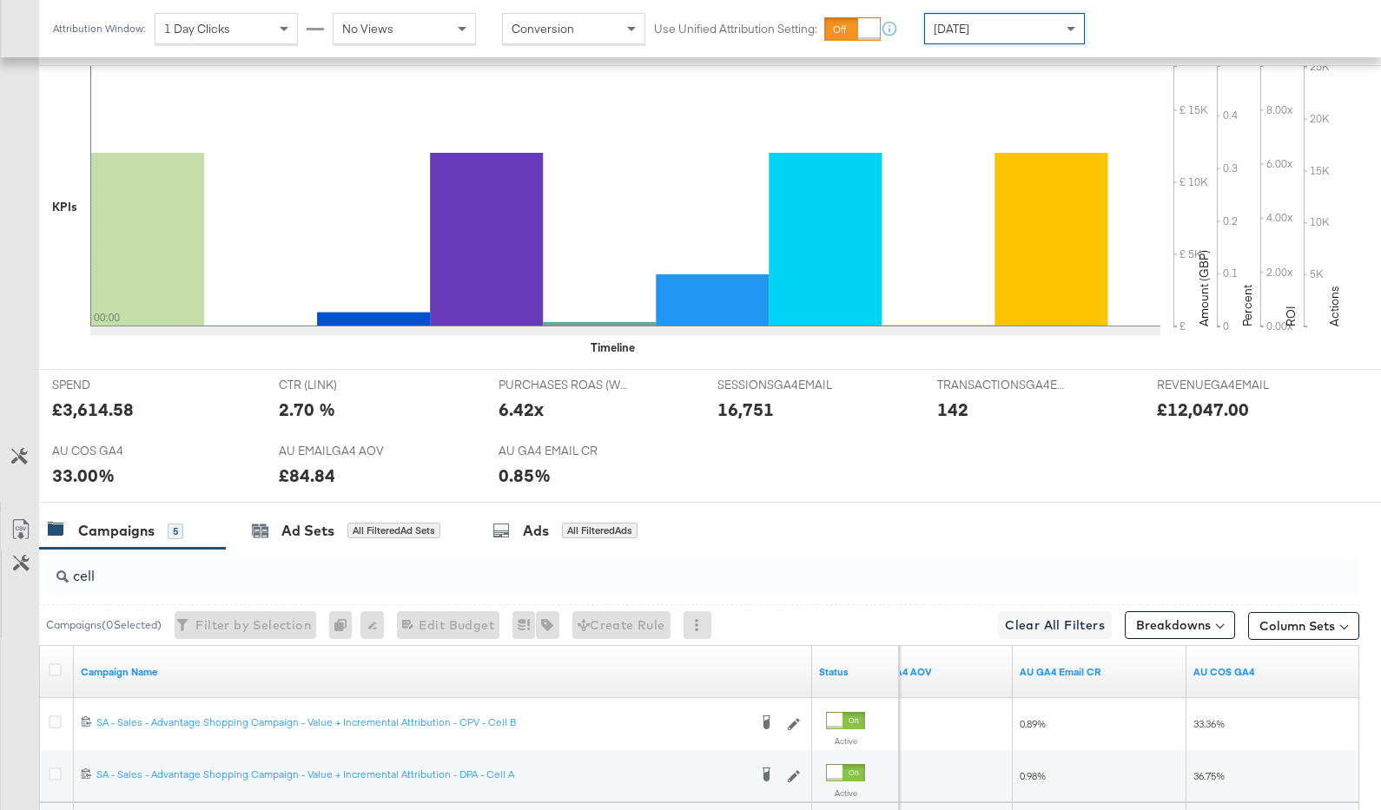
scroll to position [633, 0]
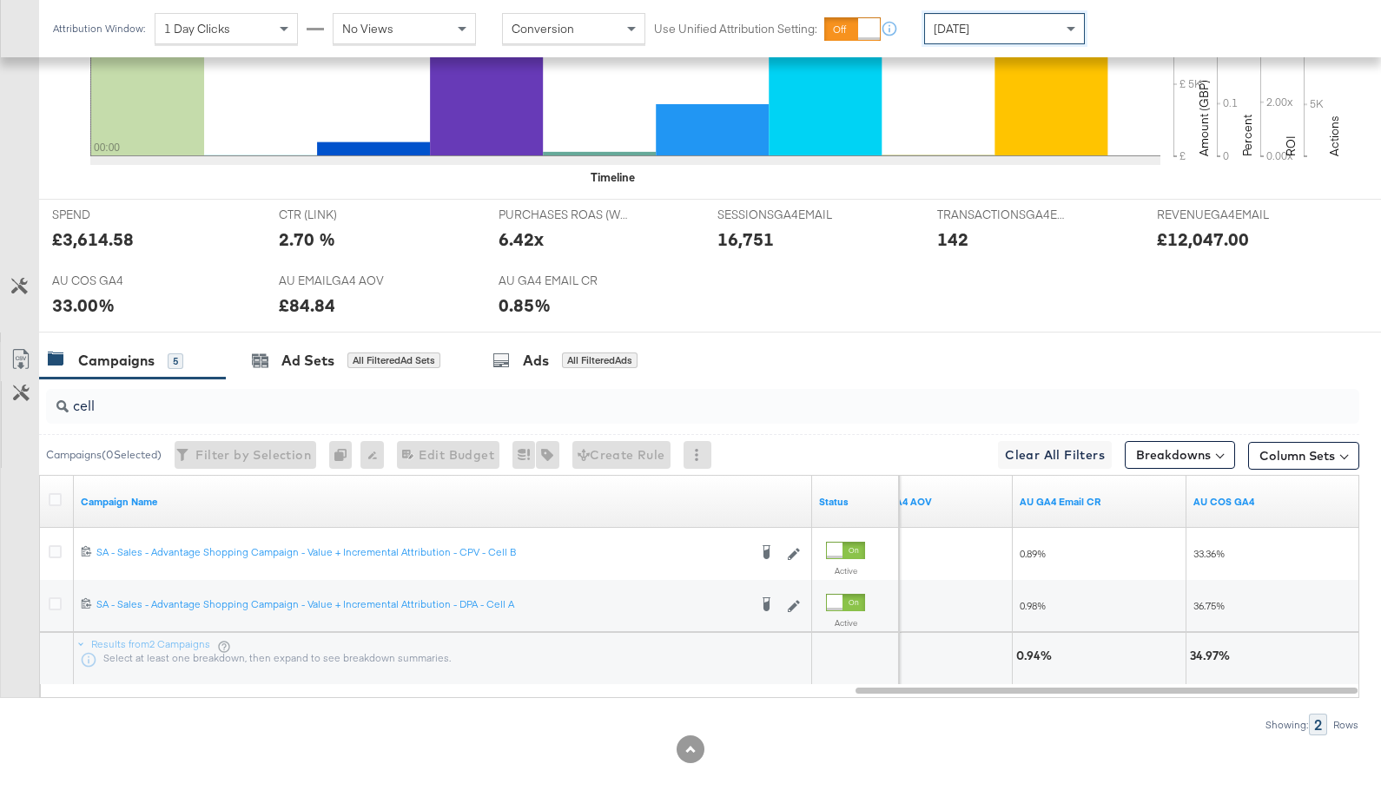
click at [969, 33] on span "Yesterday" at bounding box center [951, 29] width 36 height 16
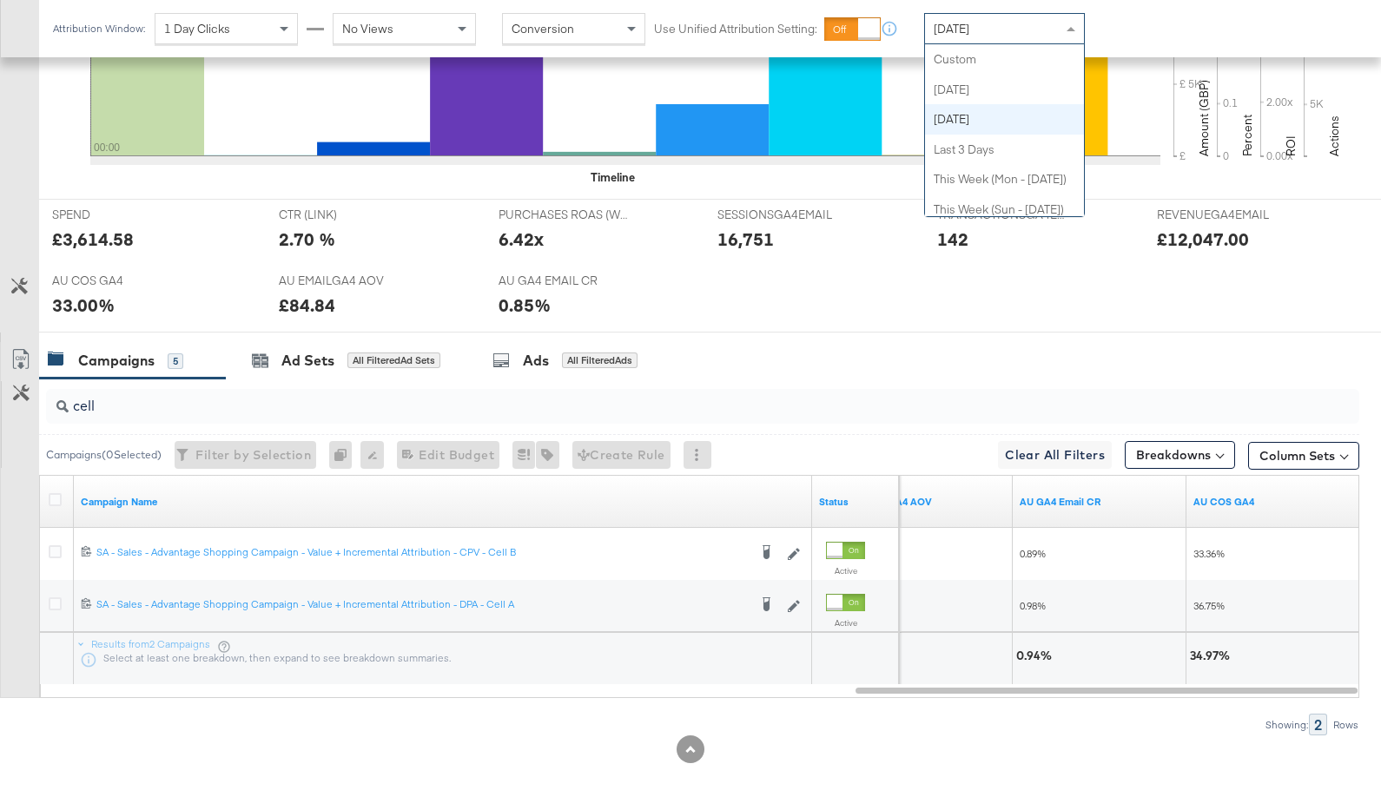
drag, startPoint x: 969, startPoint y: 33, endPoint x: 978, endPoint y: 51, distance: 20.2
click at [969, 33] on span "Yesterday" at bounding box center [951, 29] width 36 height 16
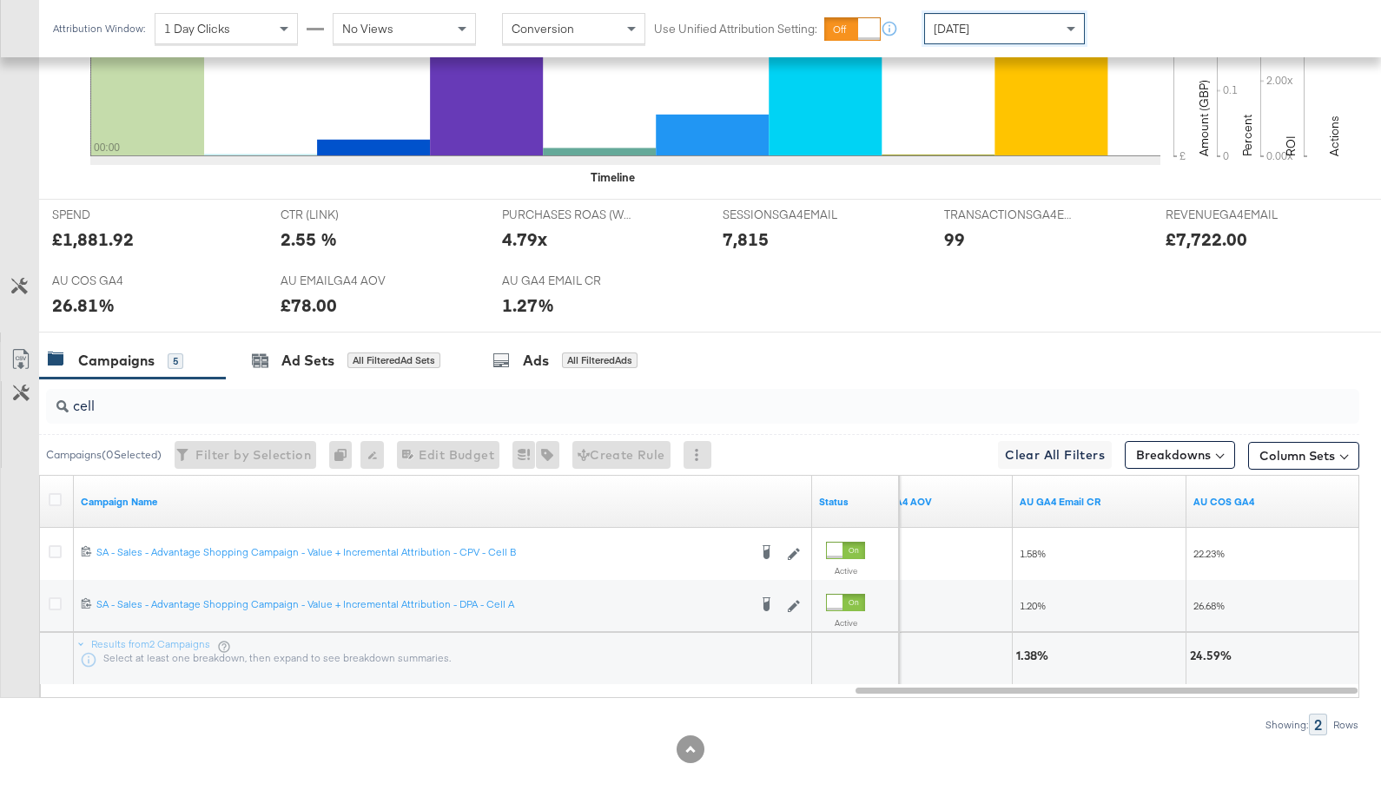
click at [636, 411] on input "cell" at bounding box center [655, 399] width 1172 height 34
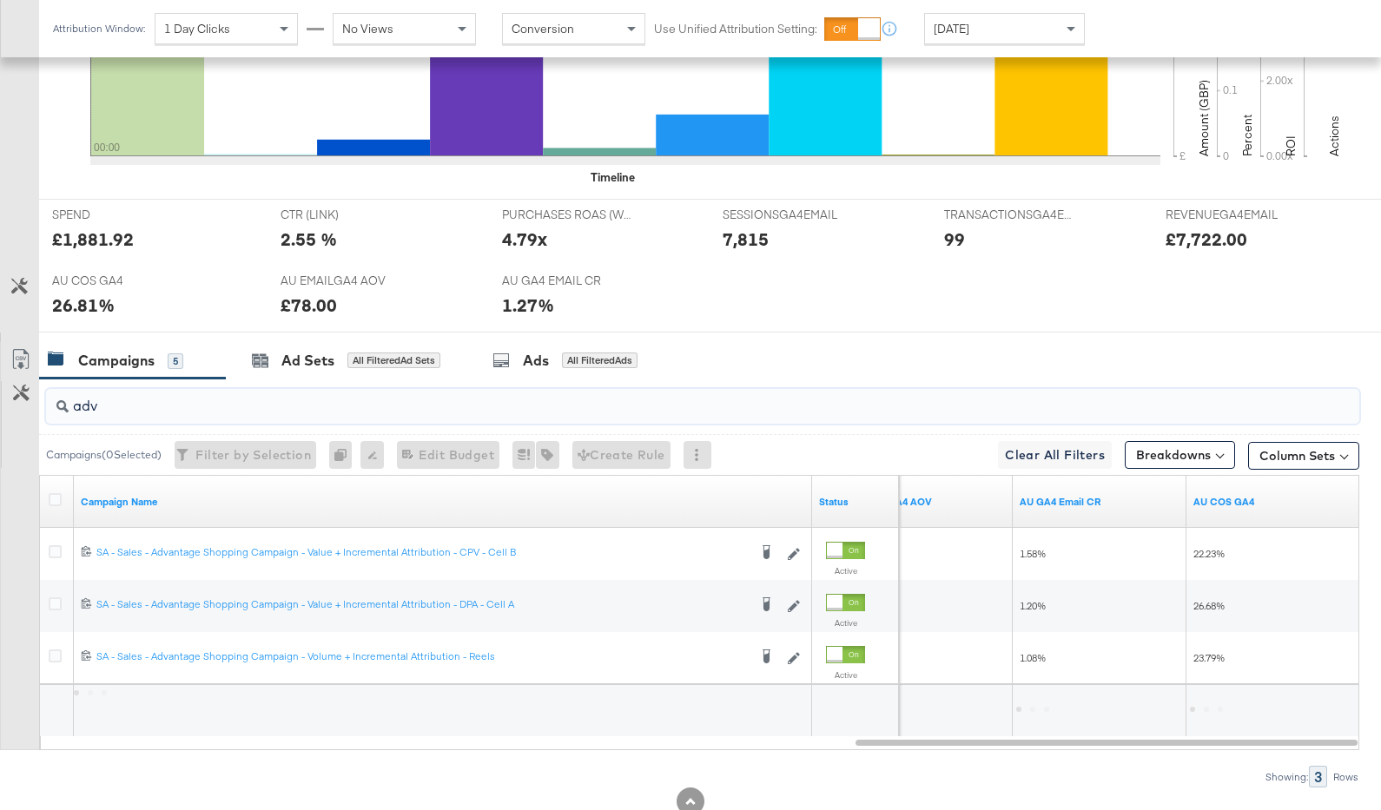
type input "adv"
click at [996, 23] on div "[DATE]" at bounding box center [1004, 29] width 159 height 30
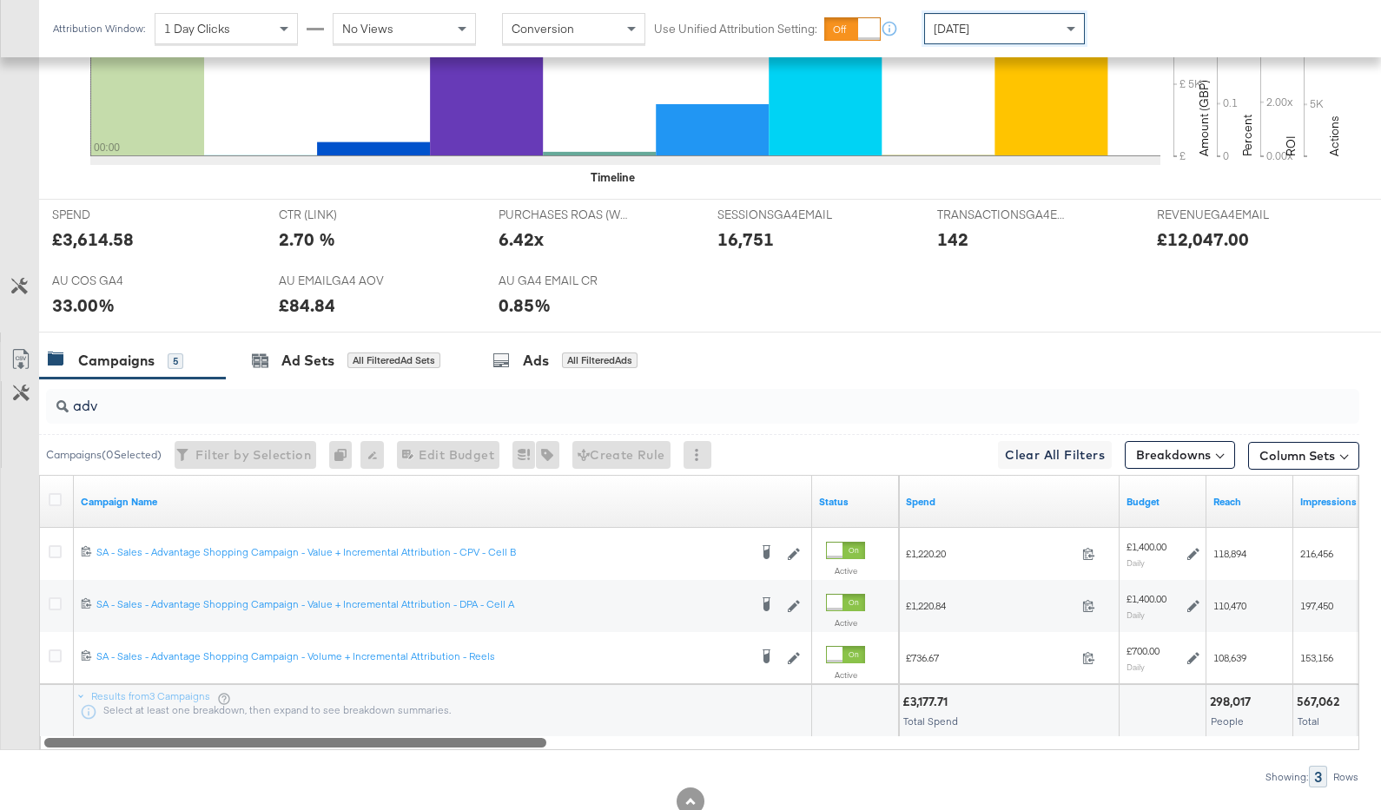
drag, startPoint x: 1017, startPoint y: 742, endPoint x: 194, endPoint y: 696, distance: 824.5
click at [194, 696] on div "Campaign Name Status Spend Budget Reach Impressions 120232975981100169 SA - Sal…" at bounding box center [699, 612] width 1320 height 275
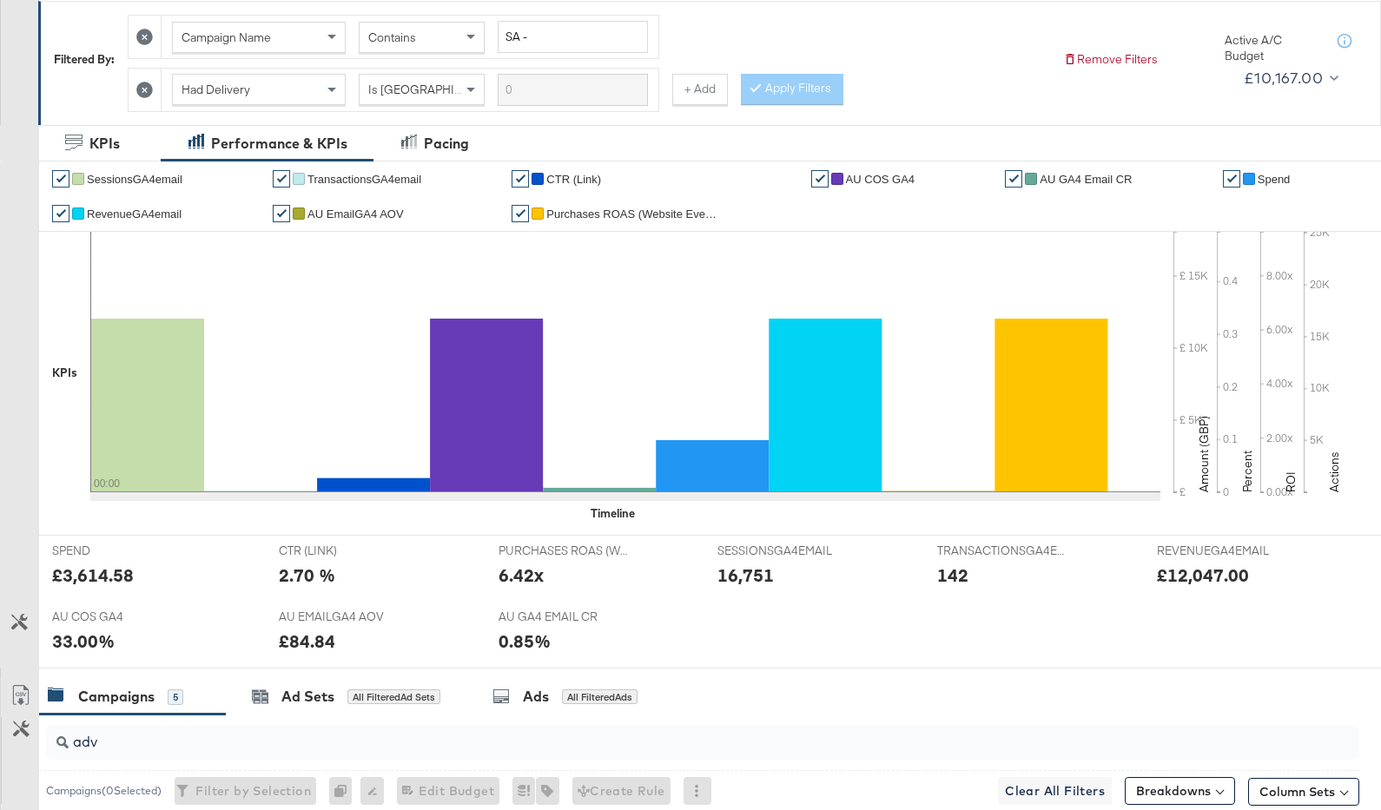
scroll to position [0, 0]
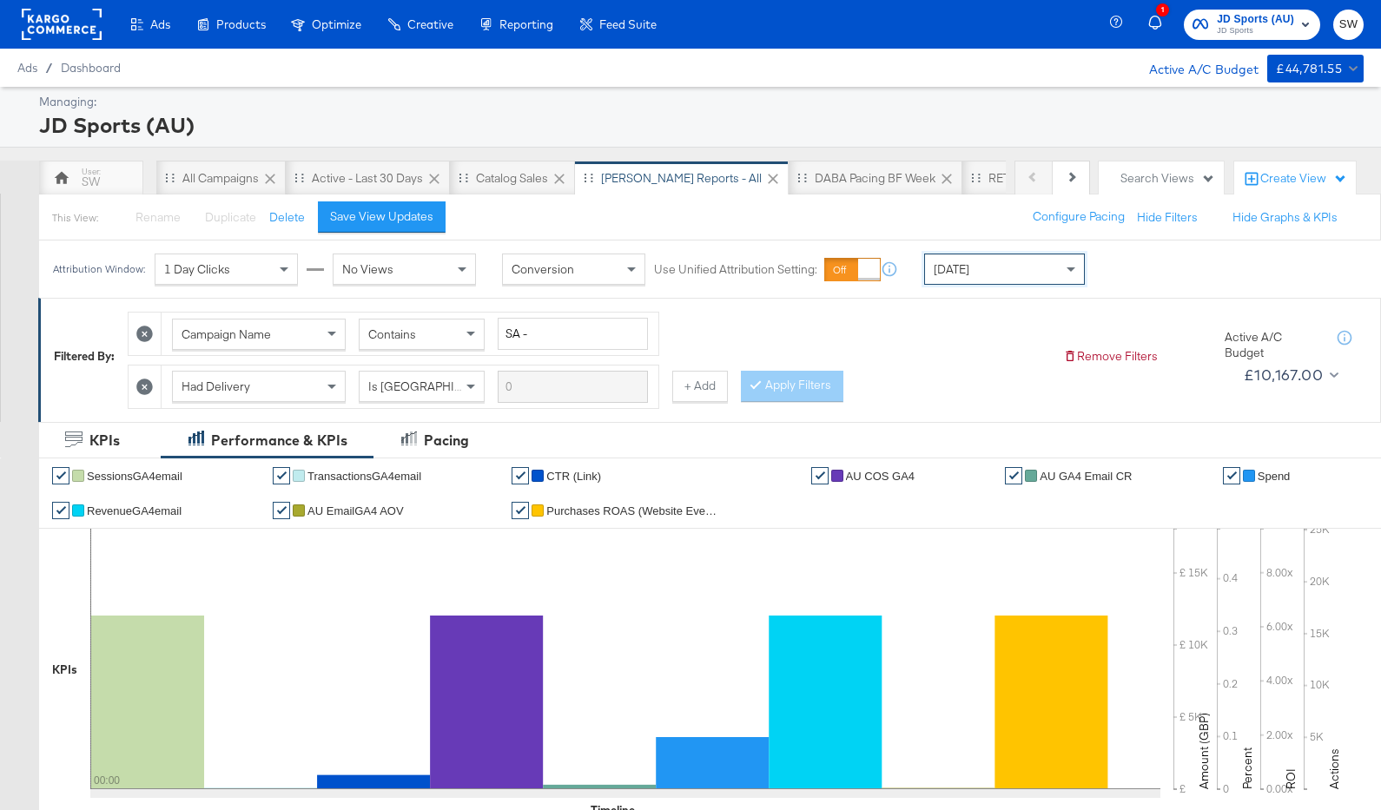
click at [1274, 36] on span "JD Sports" at bounding box center [1255, 31] width 77 height 14
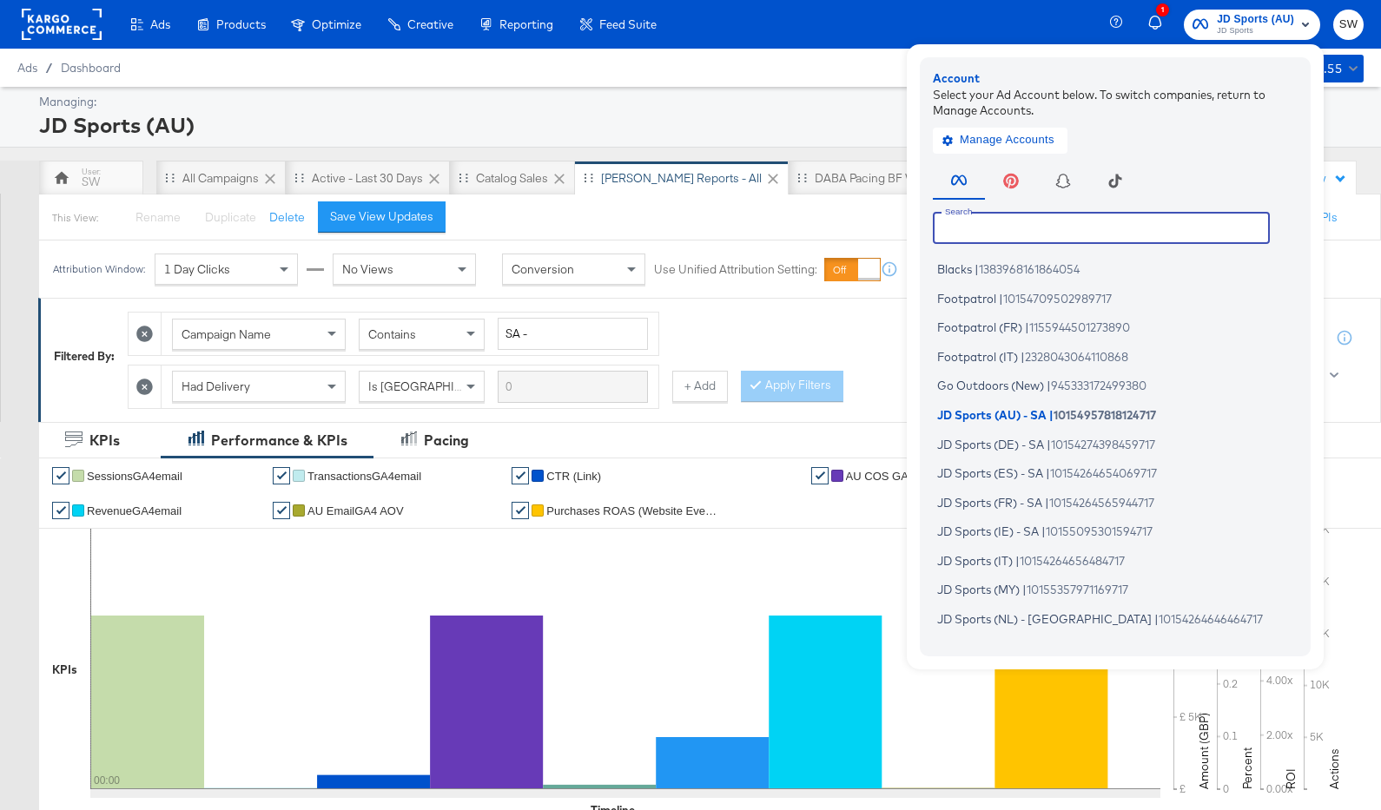
click at [1171, 222] on input "text" at bounding box center [1101, 227] width 337 height 31
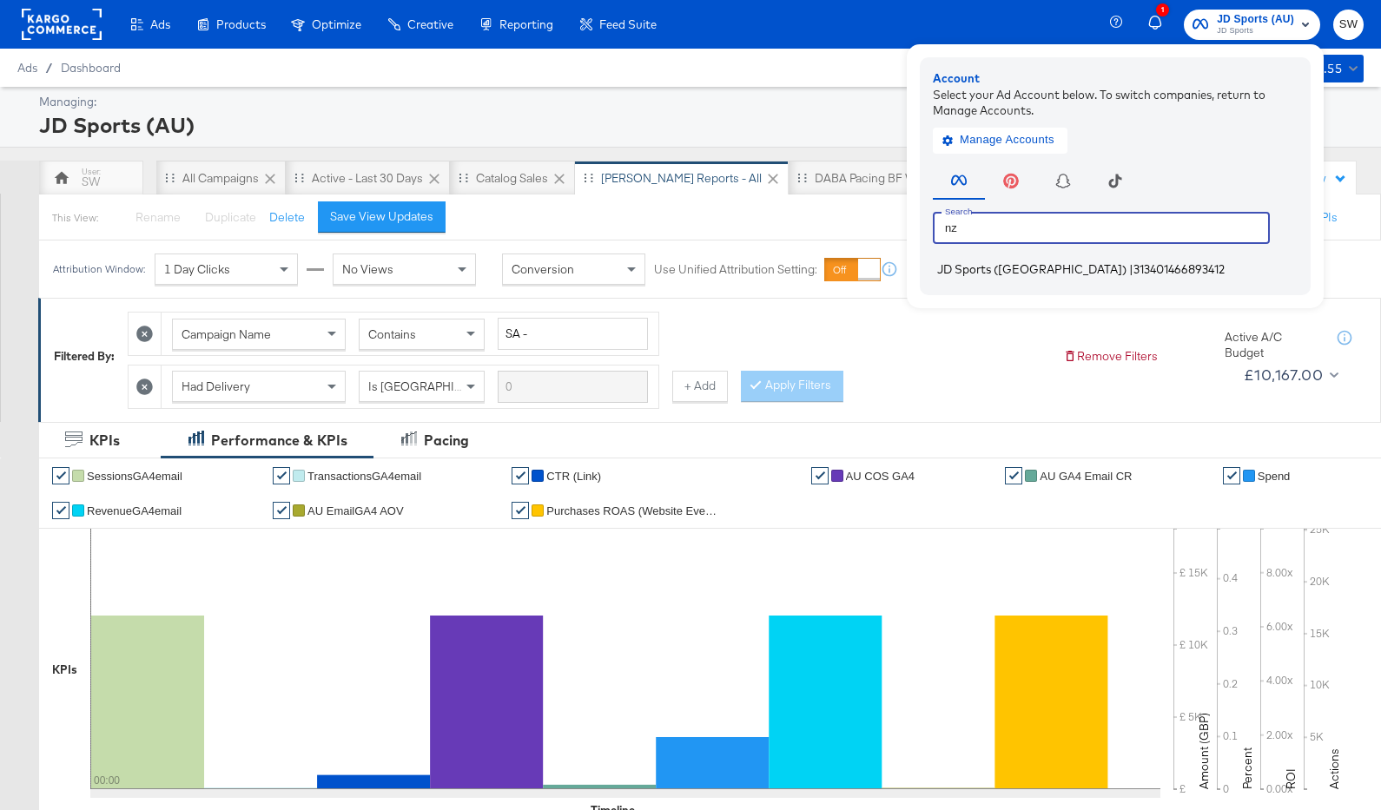
type input "nz"
click at [1194, 272] on li "JD Sports (NZ) | 313401466893412" at bounding box center [1119, 269] width 373 height 25
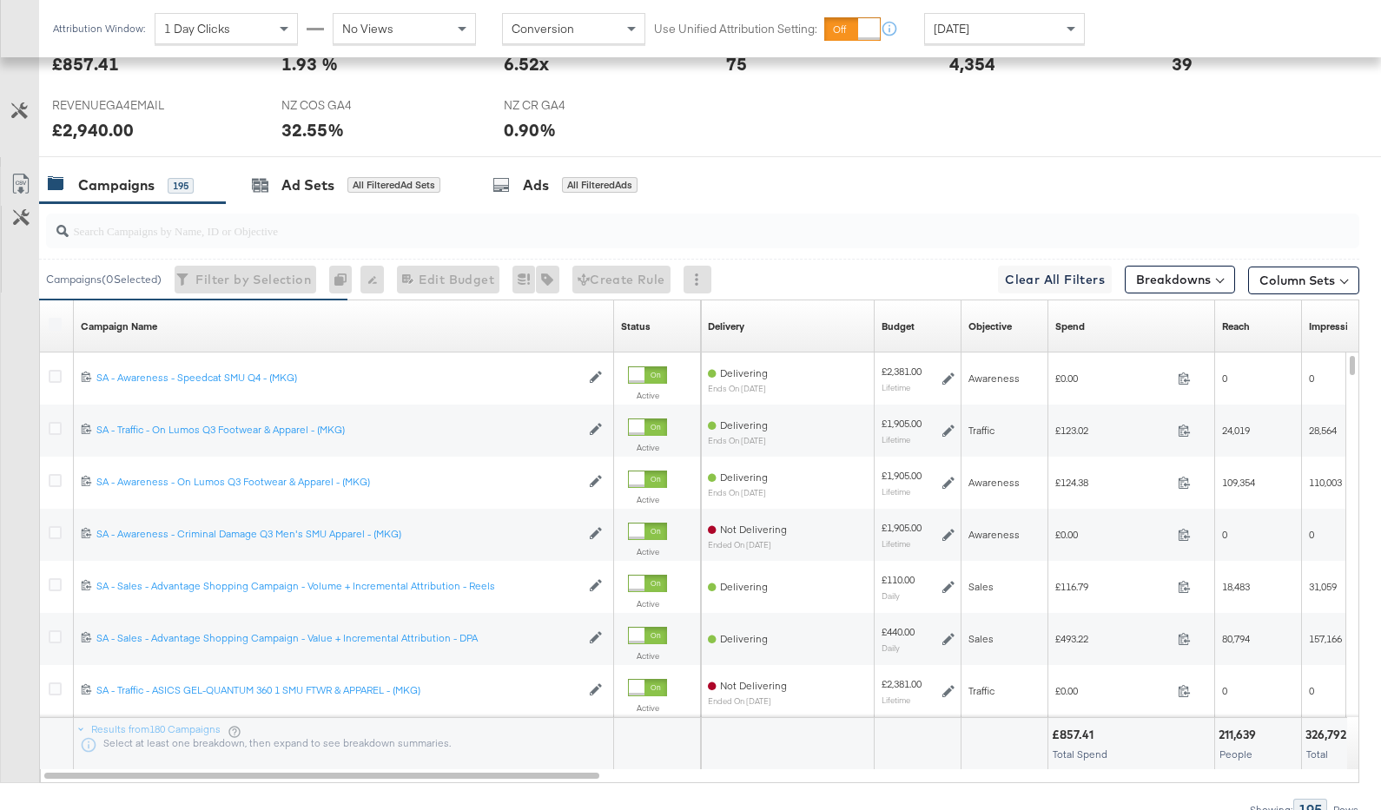
scroll to position [768, 0]
click at [1099, 329] on link "Spend" at bounding box center [1131, 327] width 153 height 14
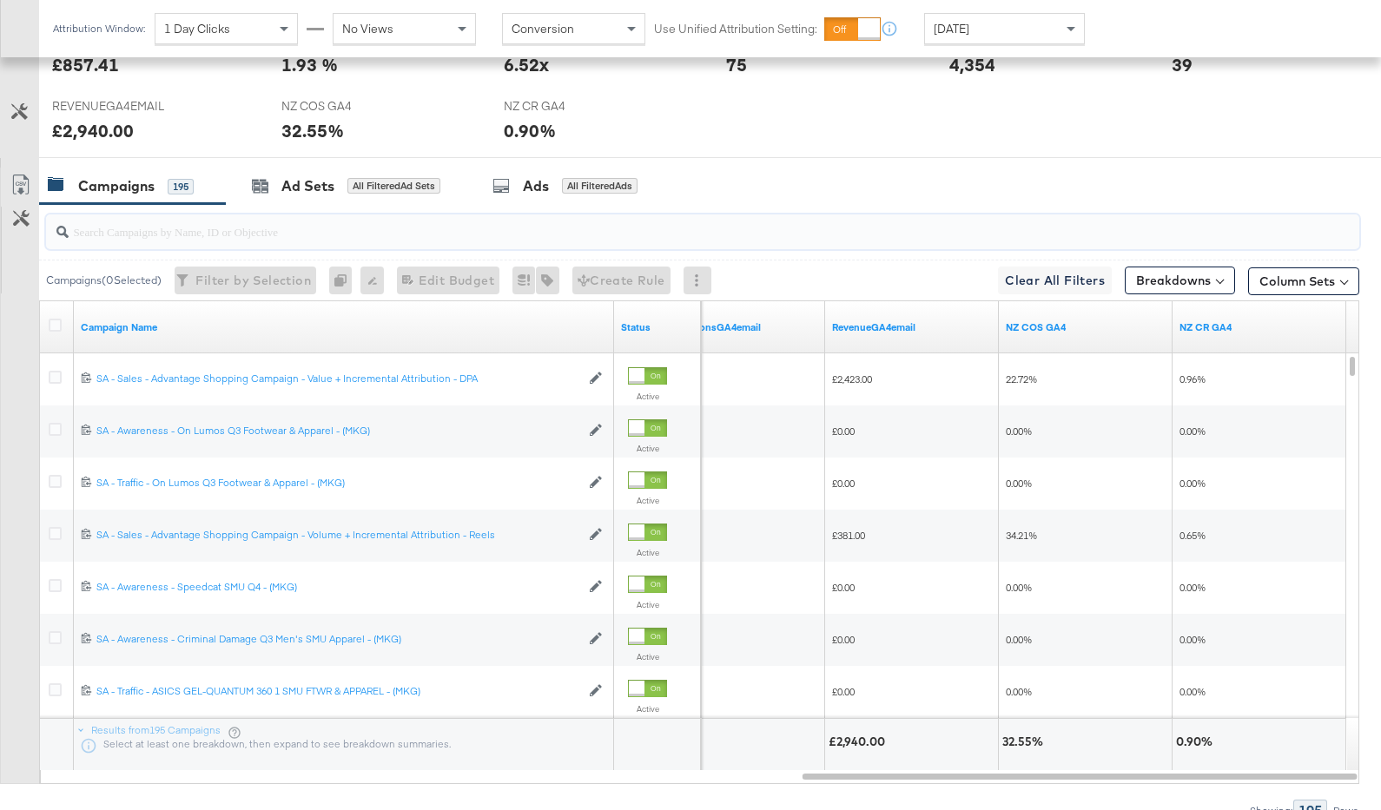
click at [748, 229] on input "search" at bounding box center [655, 225] width 1172 height 34
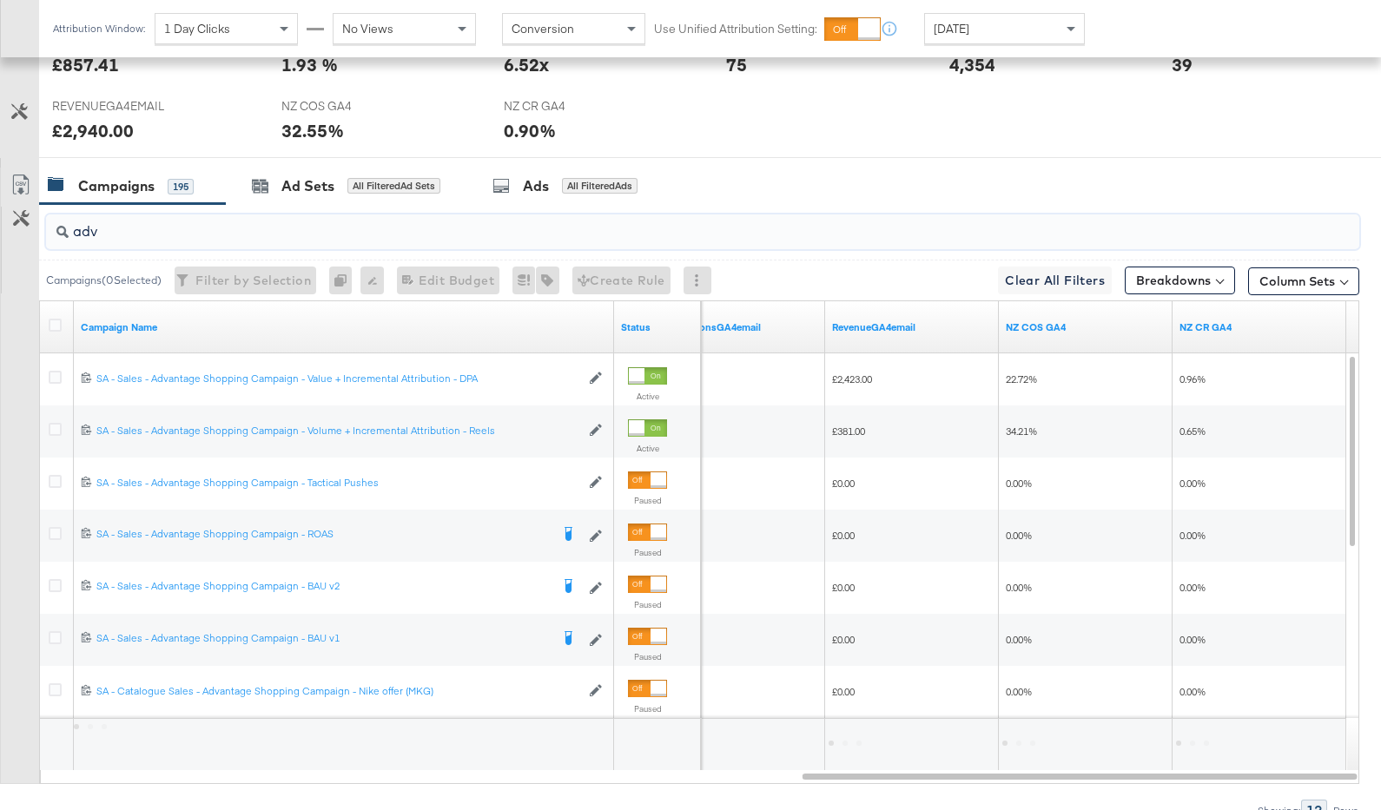
type input "adv"
click at [987, 21] on div "[DATE]" at bounding box center [1004, 29] width 159 height 30
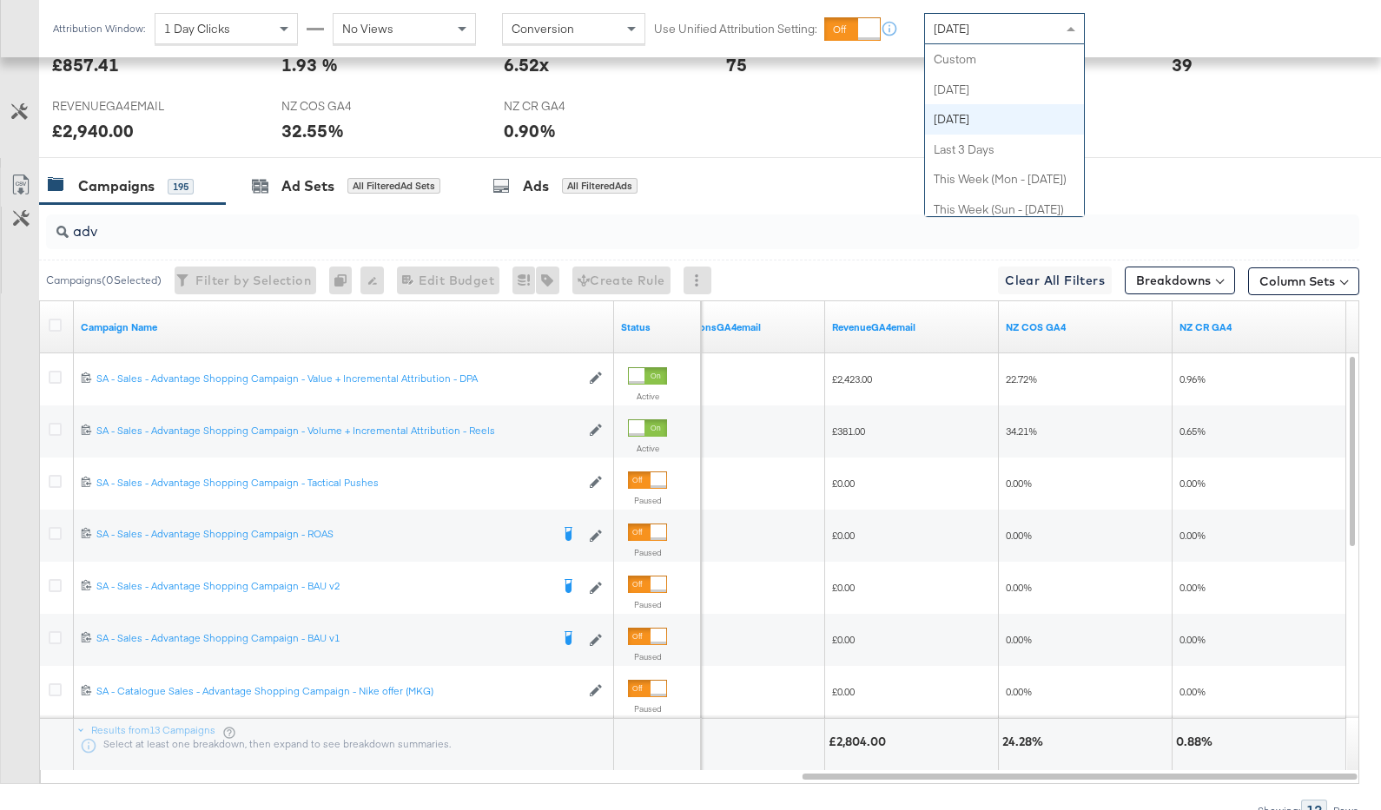
drag, startPoint x: 987, startPoint y: 21, endPoint x: 999, endPoint y: 82, distance: 62.7
click at [988, 22] on div "[DATE]" at bounding box center [1004, 29] width 159 height 30
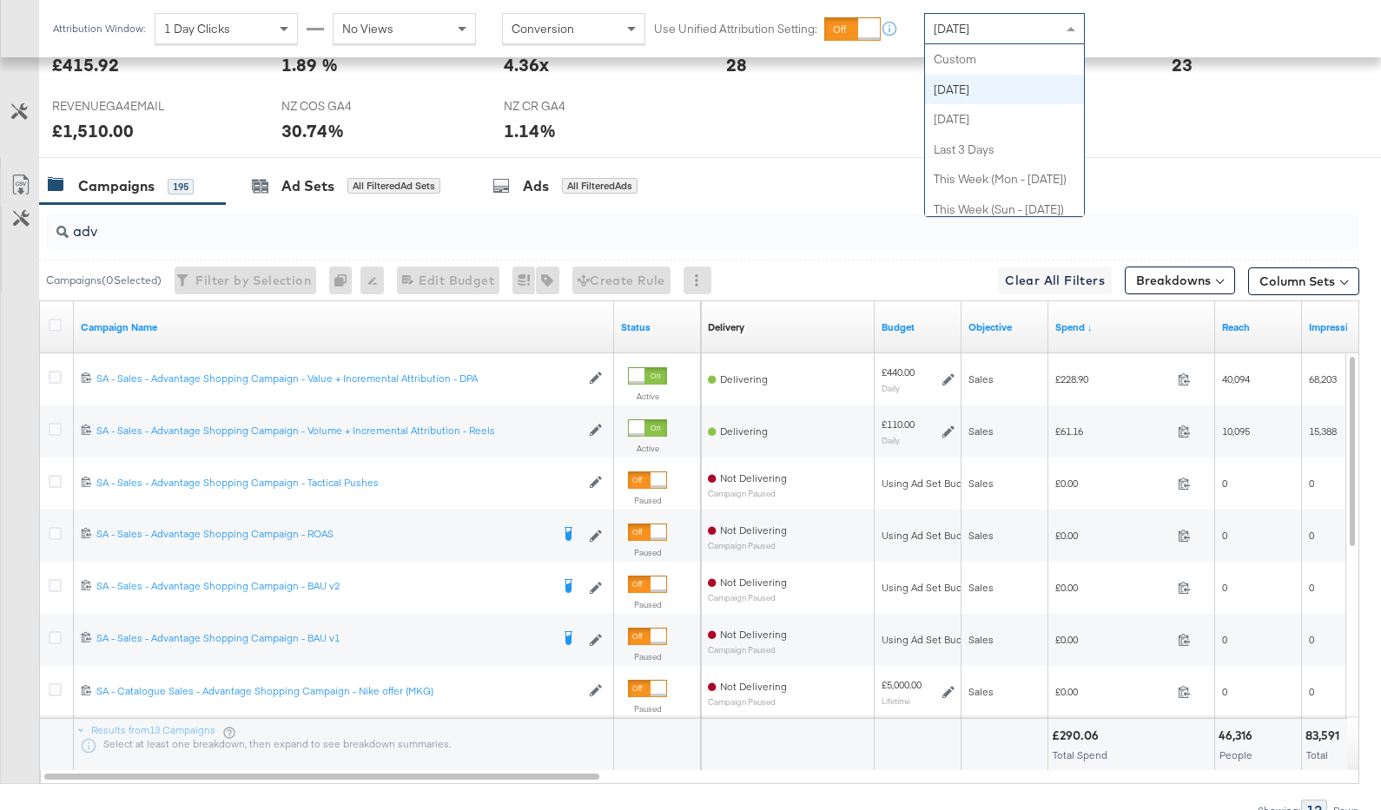
click at [1008, 27] on div "[DATE]" at bounding box center [1004, 29] width 159 height 30
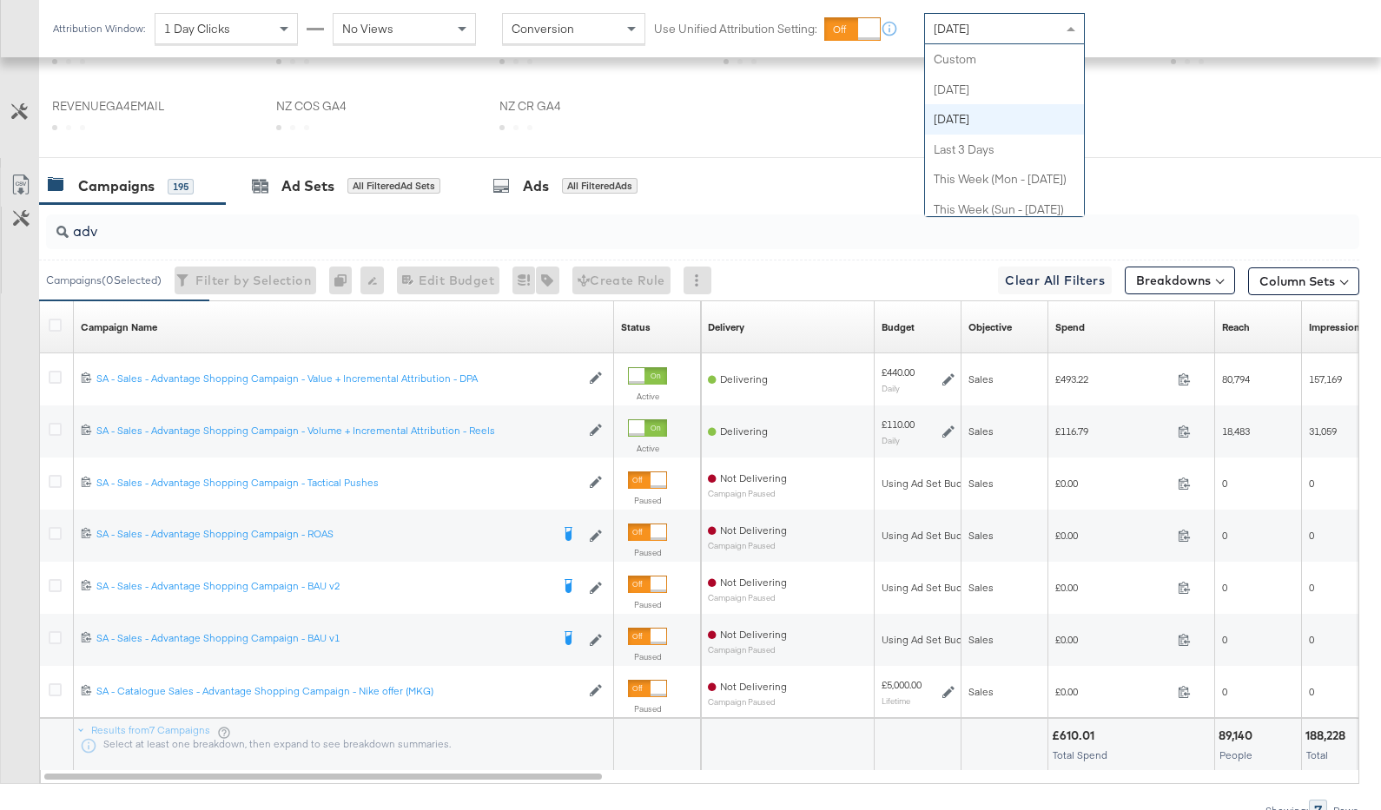
drag, startPoint x: 960, startPoint y: 19, endPoint x: 977, endPoint y: 84, distance: 67.2
click at [960, 21] on span "[DATE]" at bounding box center [951, 29] width 36 height 16
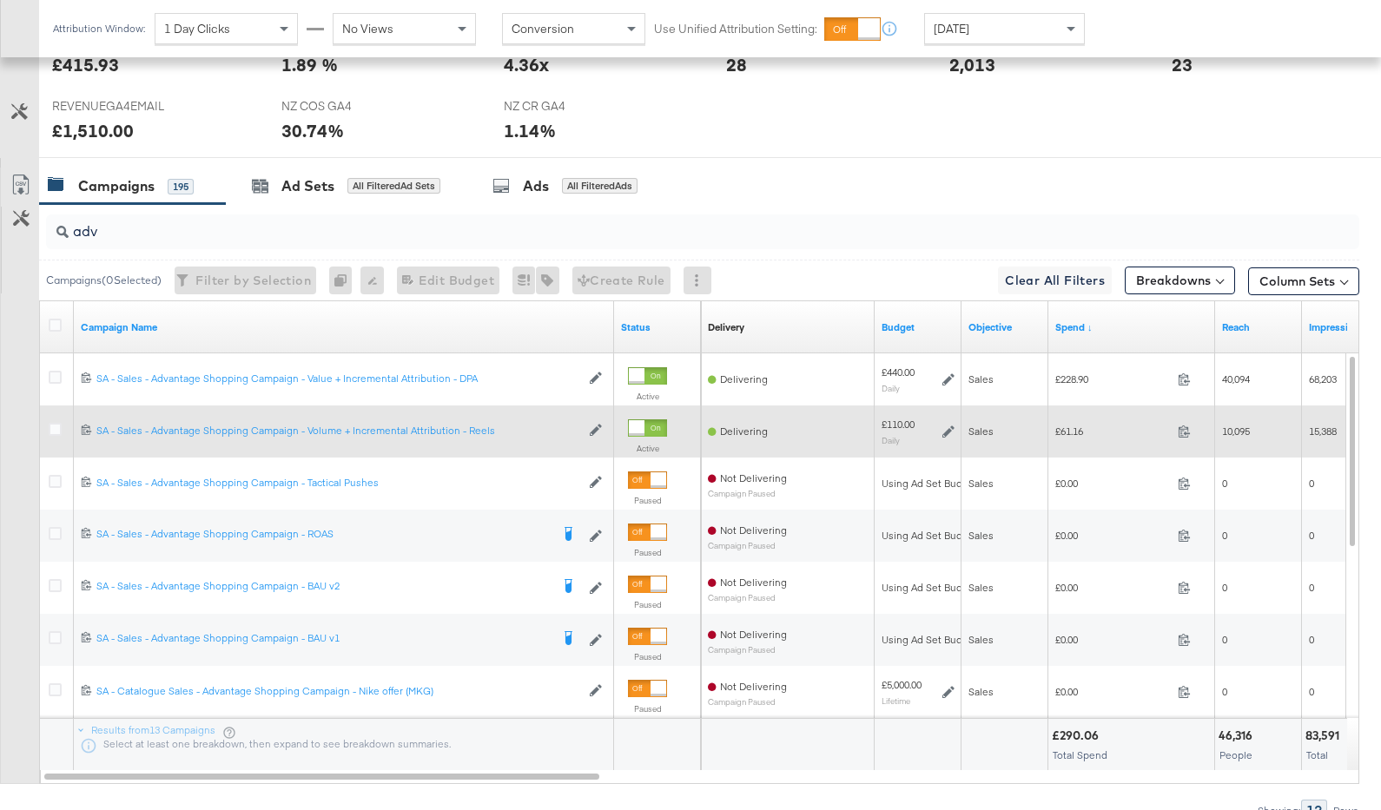
click at [950, 431] on icon at bounding box center [948, 431] width 12 height 12
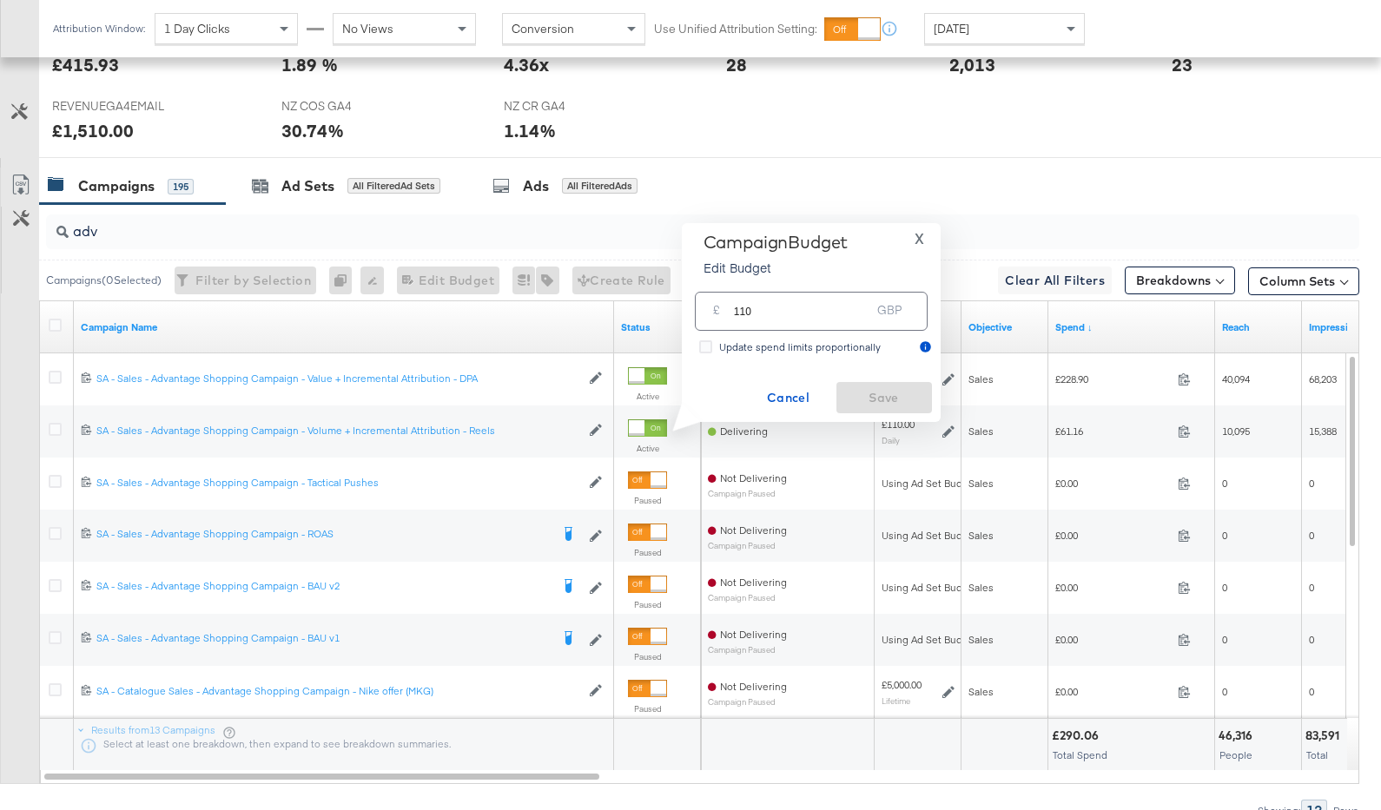
click at [775, 312] on input "110" at bounding box center [802, 304] width 137 height 37
type input "100"
click at [874, 406] on span "Save" at bounding box center [884, 398] width 82 height 22
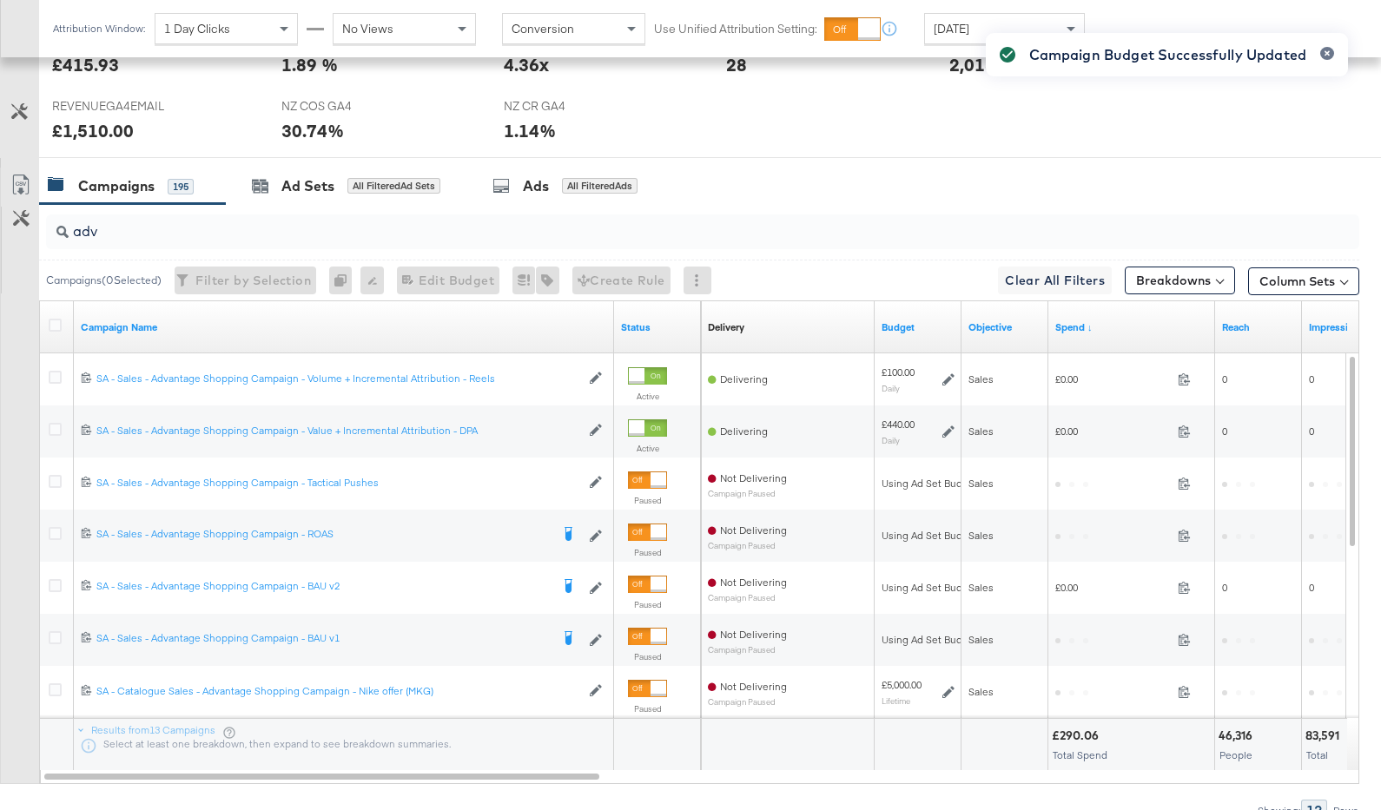
click at [948, 377] on icon at bounding box center [948, 379] width 12 height 12
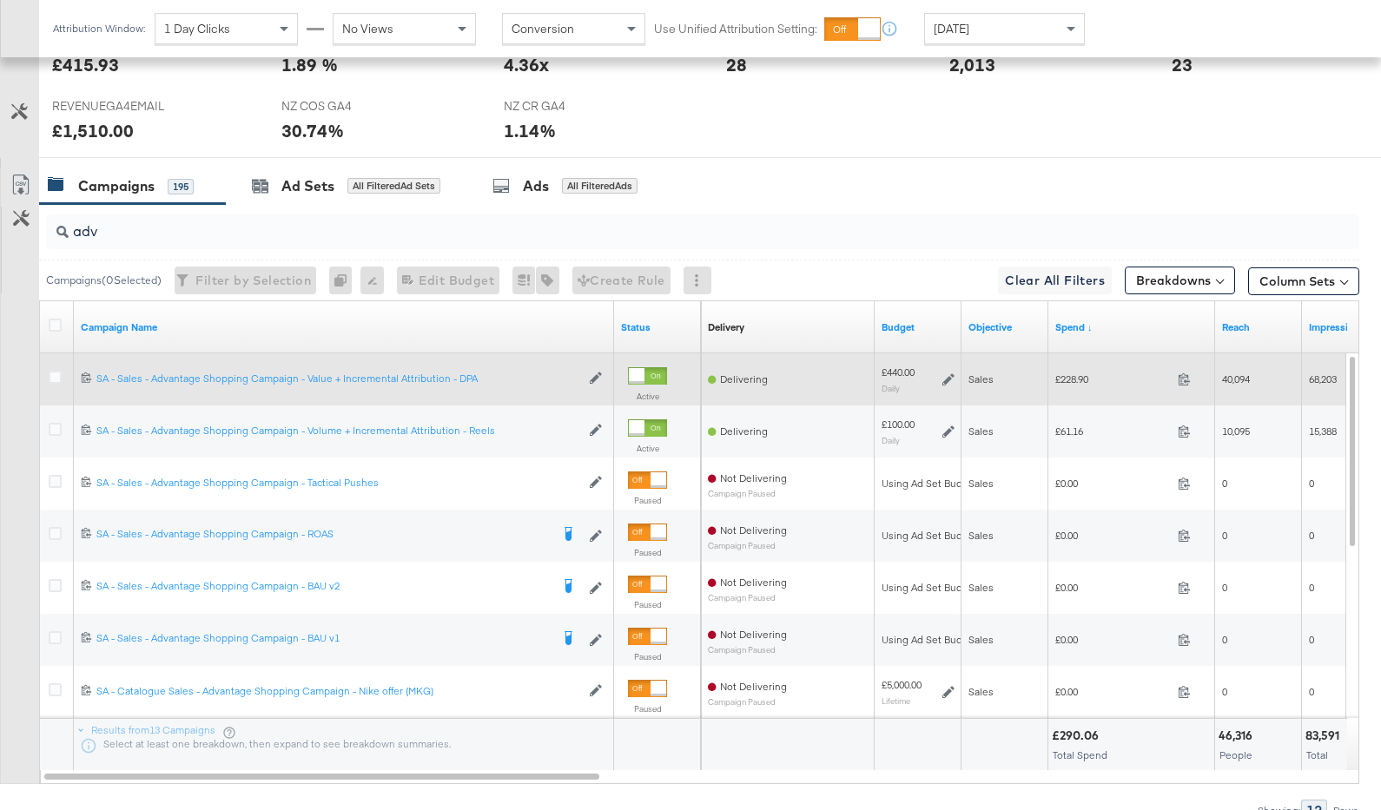
click at [946, 378] on icon at bounding box center [948, 379] width 12 height 12
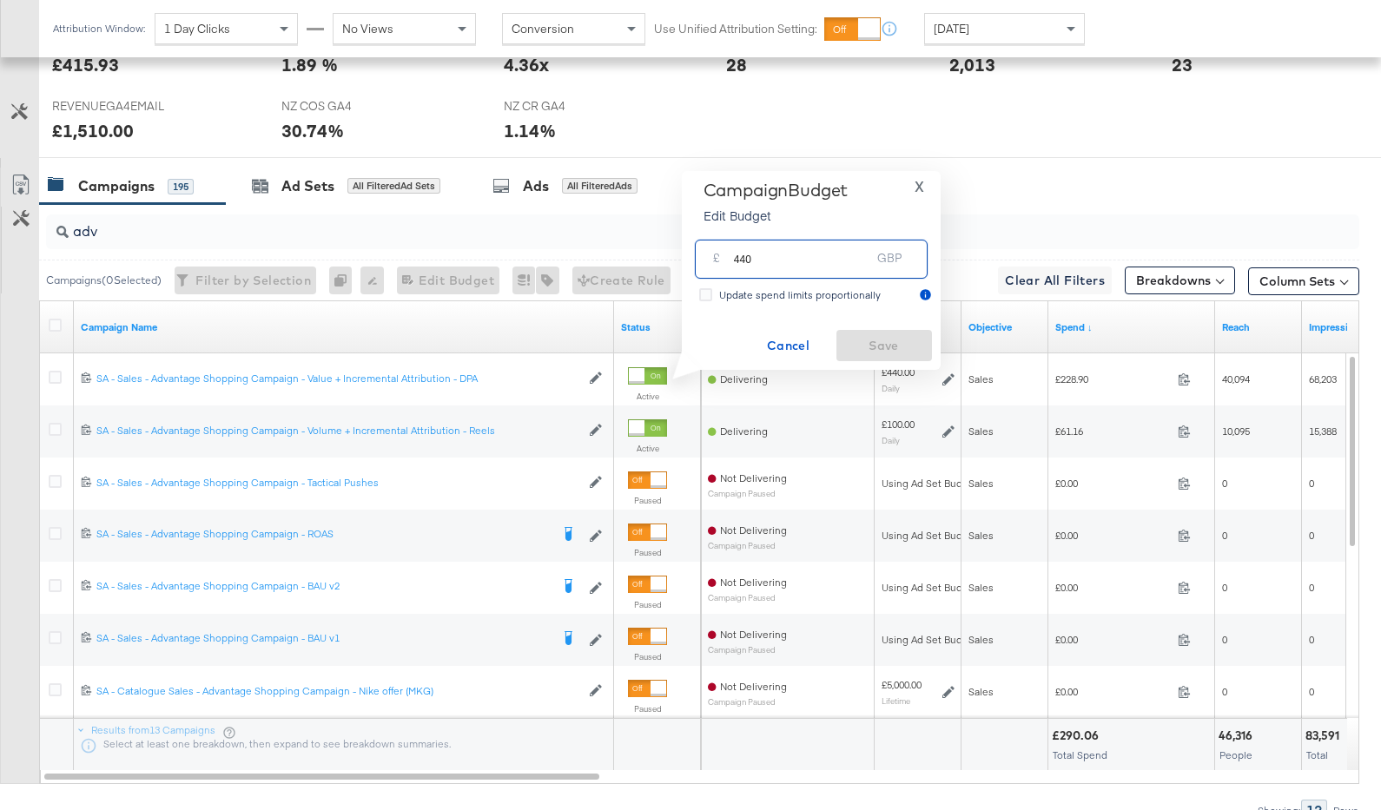
click at [744, 259] on input "440" at bounding box center [802, 252] width 137 height 37
type input "400"
click at [883, 351] on span "Save" at bounding box center [884, 346] width 82 height 22
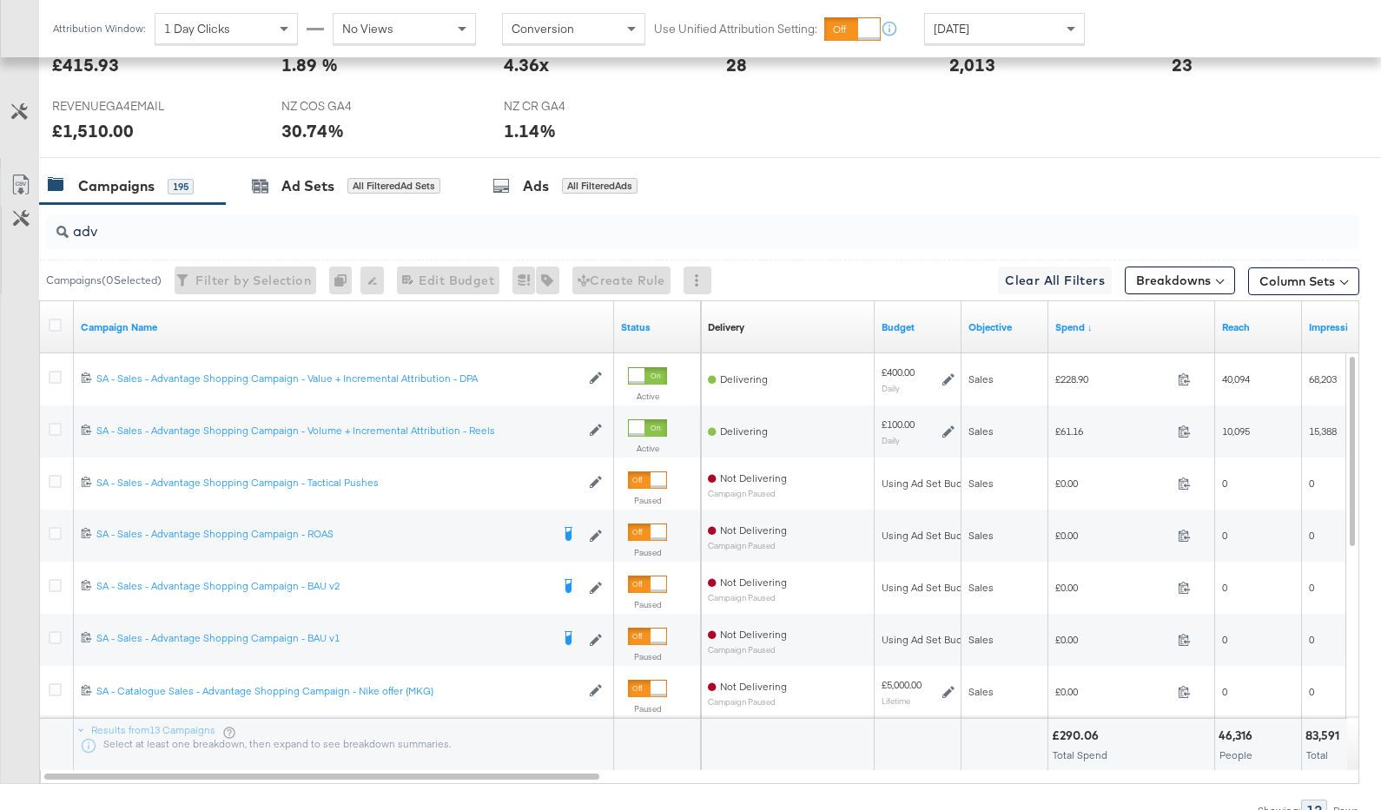
click at [1029, 23] on div "[DATE]" at bounding box center [1004, 29] width 159 height 30
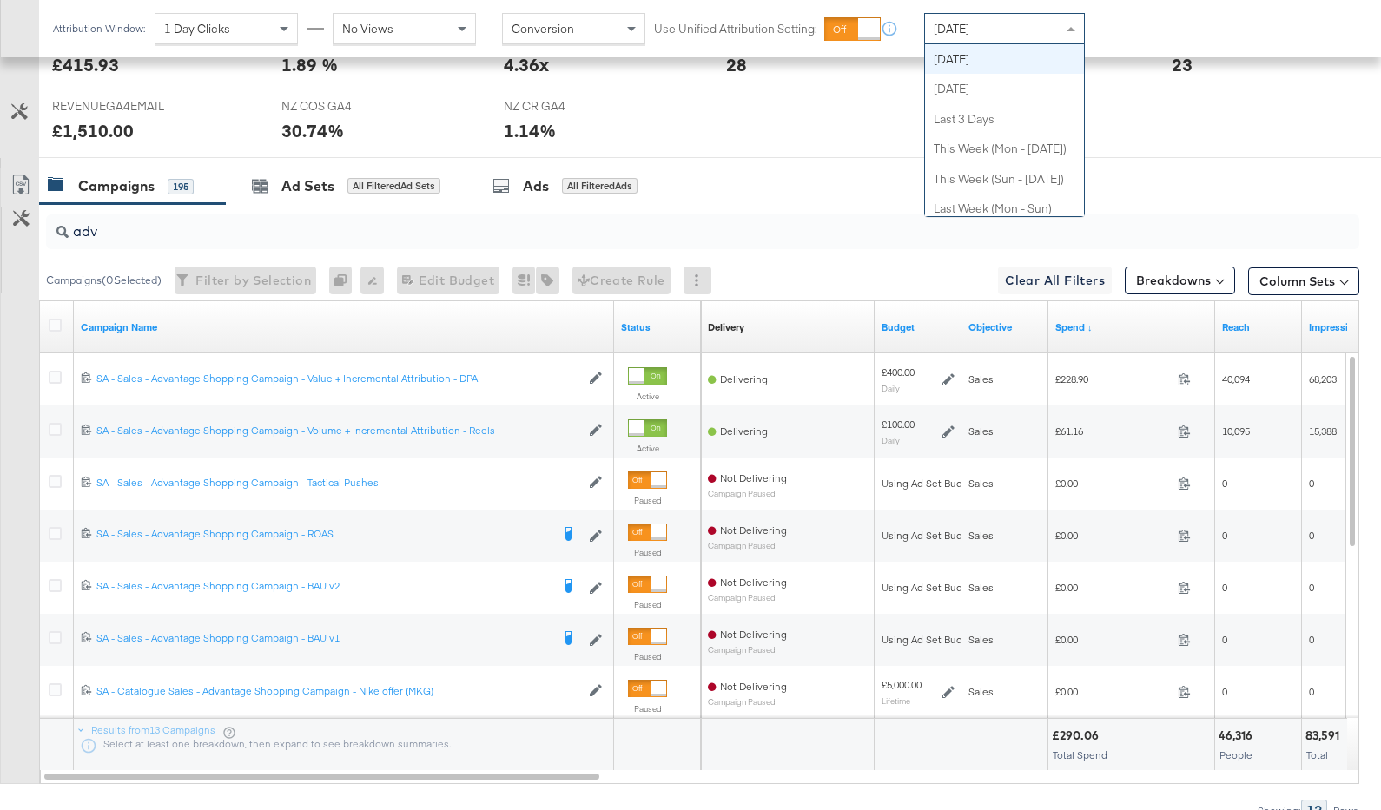
scroll to position [0, 0]
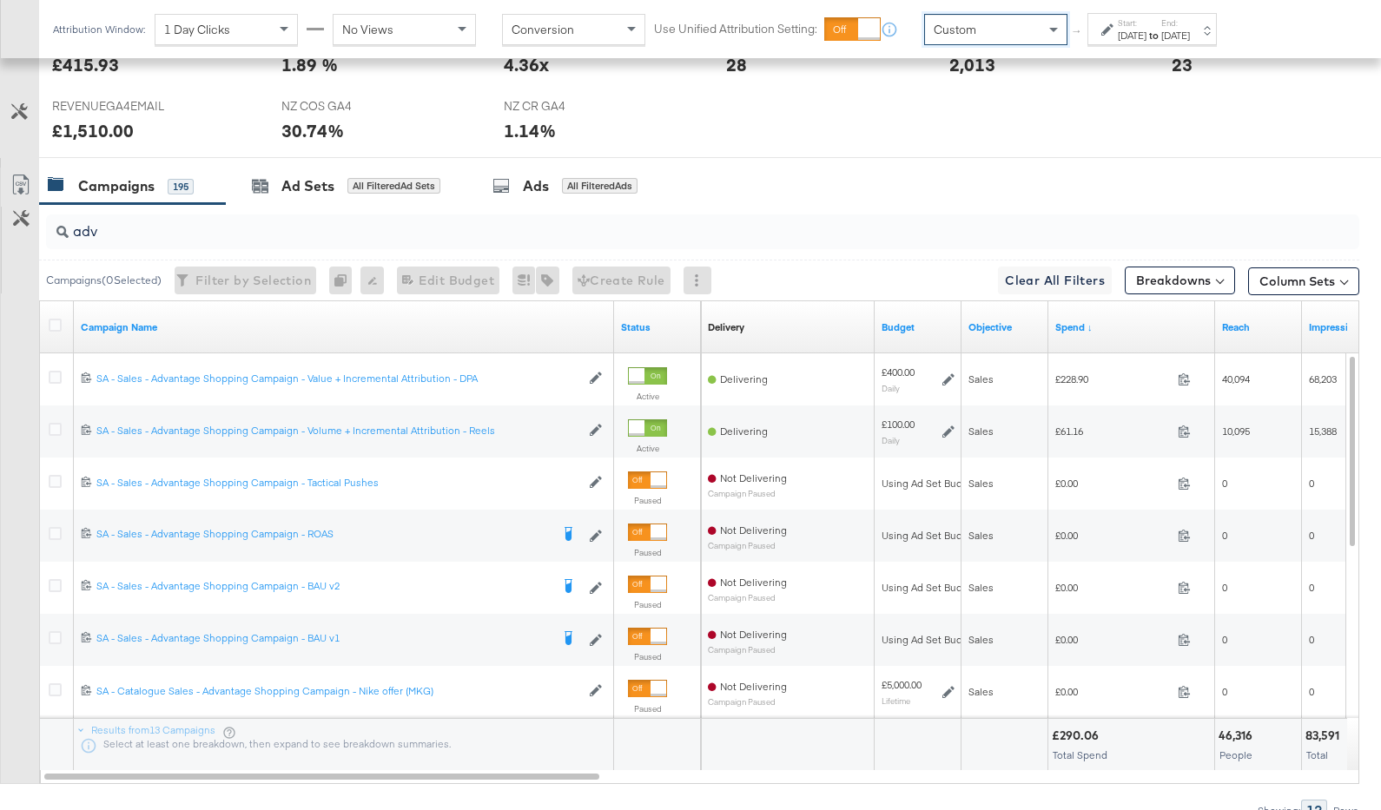
click at [1107, 35] on icon at bounding box center [1107, 29] width 12 height 12
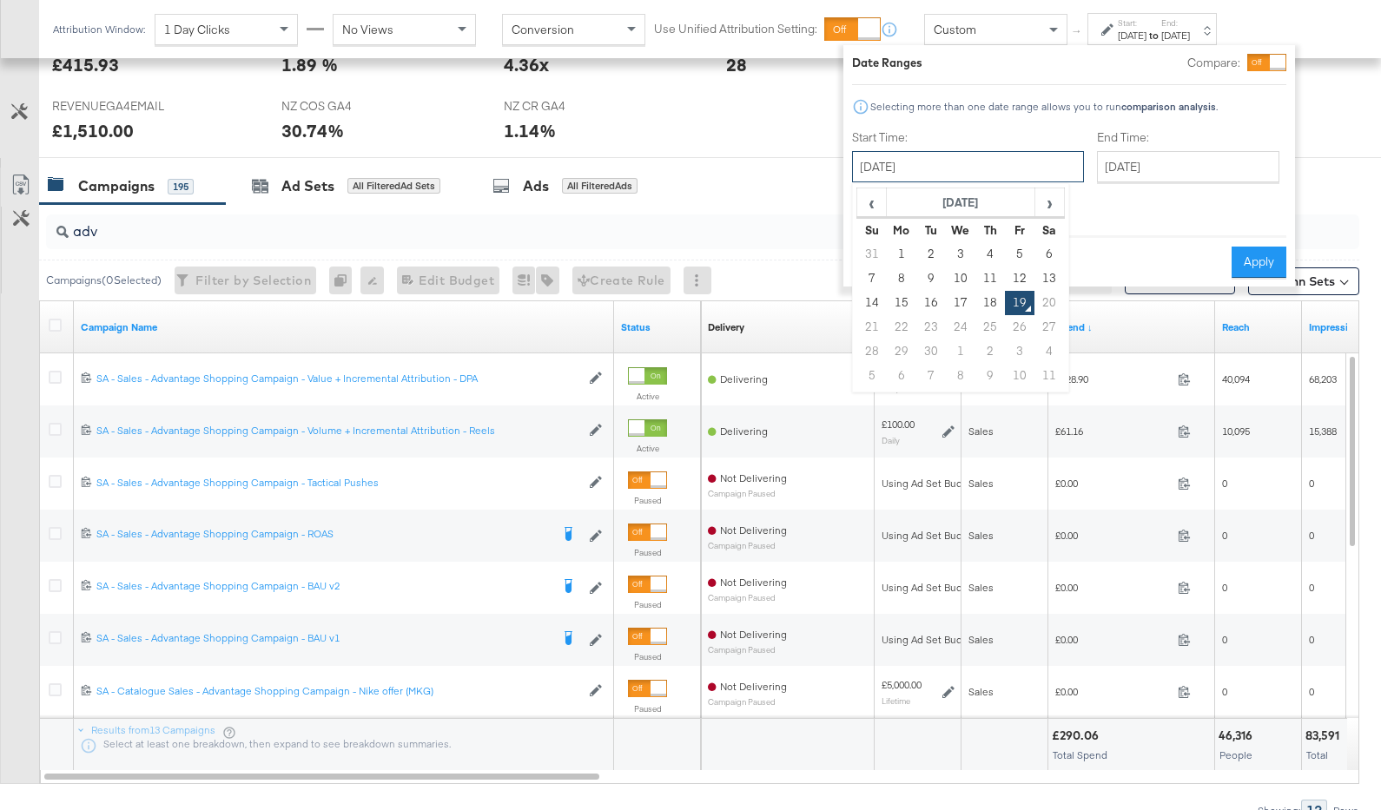
click at [934, 164] on input "September 19th 2025" at bounding box center [968, 166] width 232 height 31
click at [871, 296] on td "14" at bounding box center [872, 303] width 30 height 24
type input "September 14th 2025"
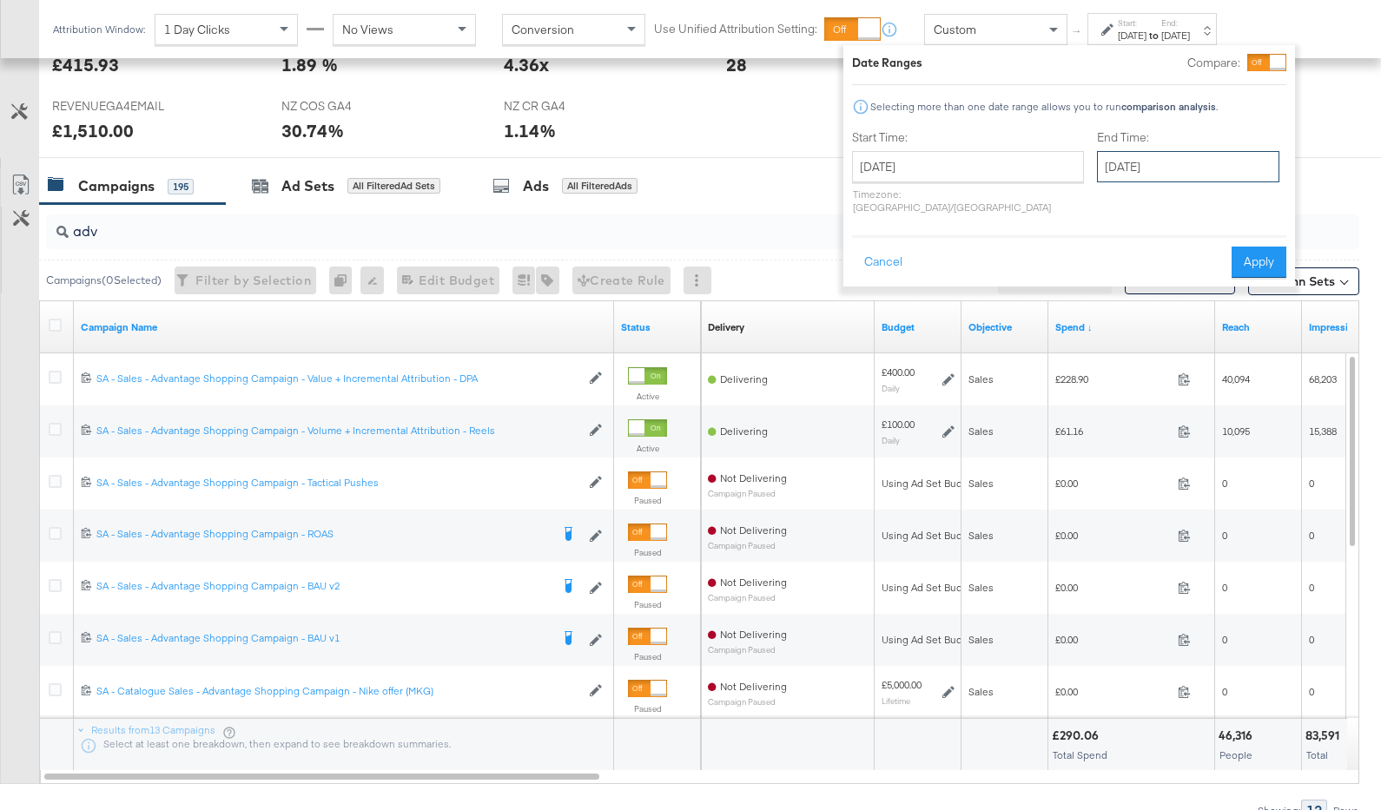
click at [1136, 152] on input "September 19th 2025" at bounding box center [1188, 166] width 182 height 31
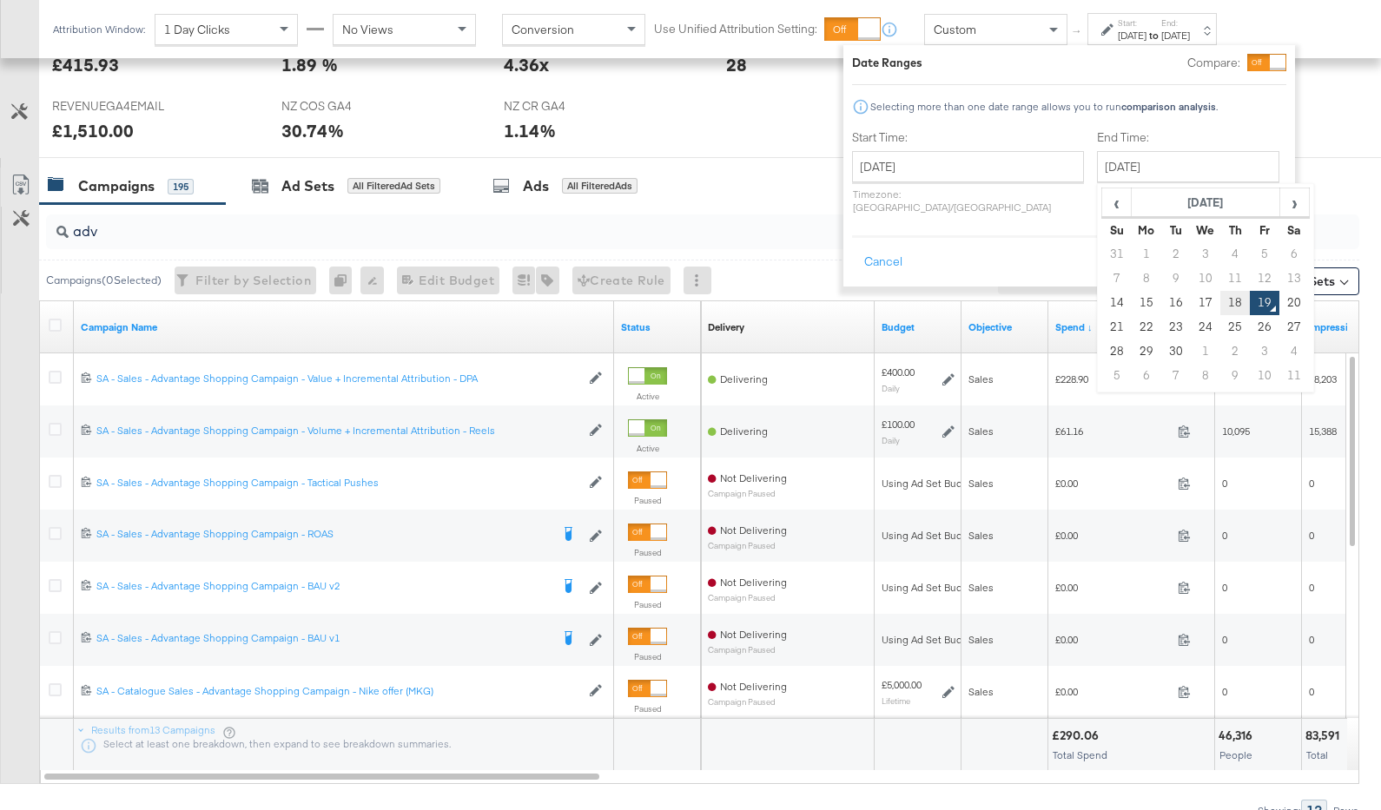
click at [1220, 307] on td "18" at bounding box center [1235, 303] width 30 height 24
type input "September 18th 2025"
click at [1243, 251] on button "Apply" at bounding box center [1258, 262] width 55 height 31
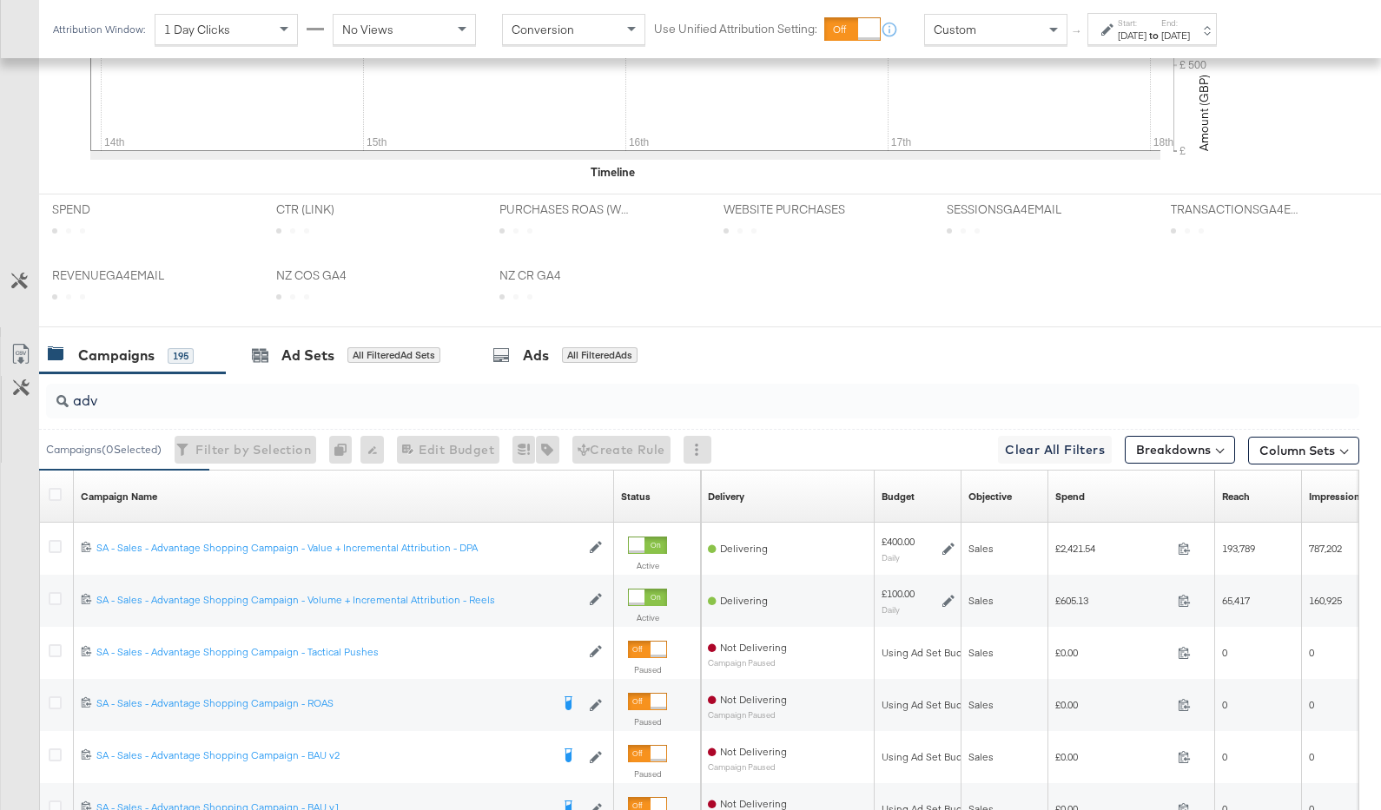
scroll to position [769, 0]
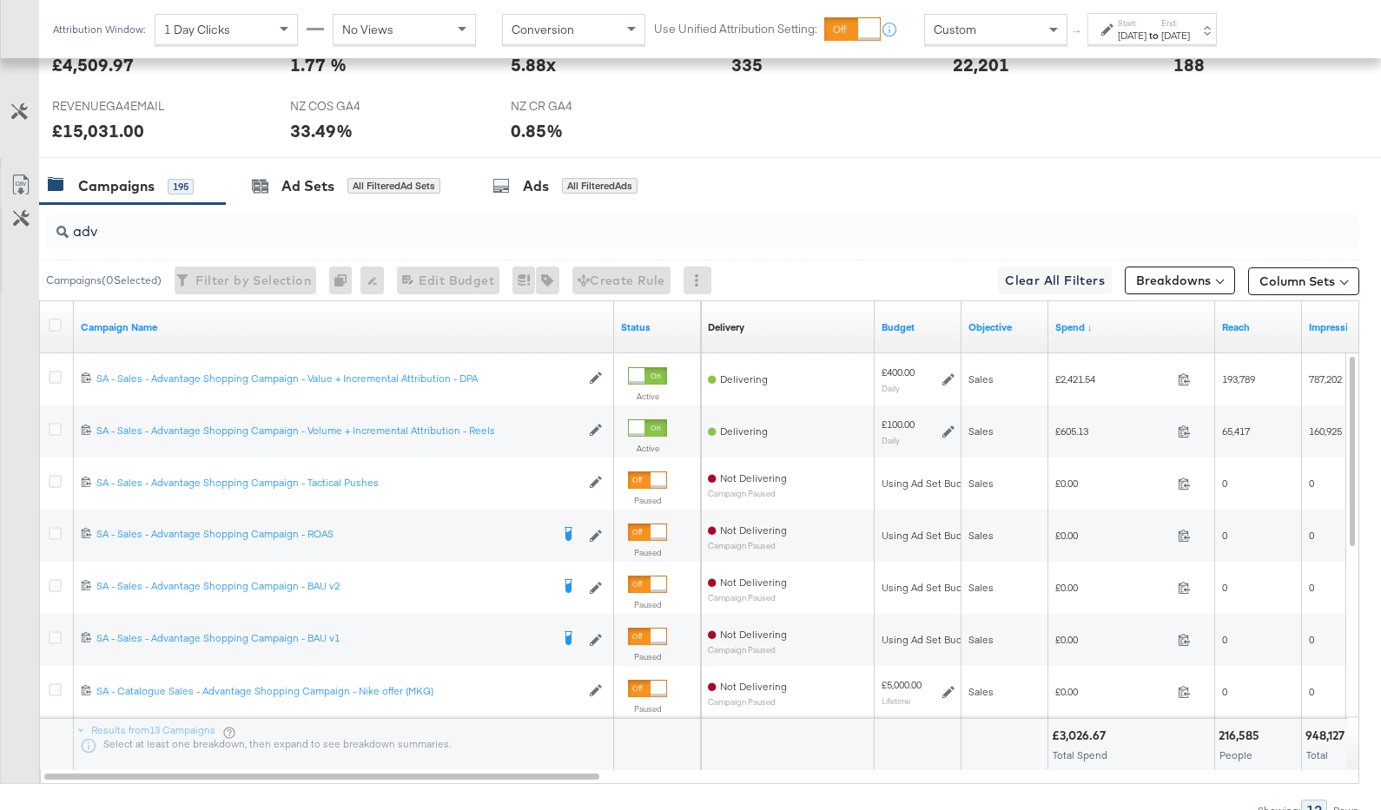
click at [1131, 31] on div "Sep 14th 2025" at bounding box center [1132, 36] width 29 height 14
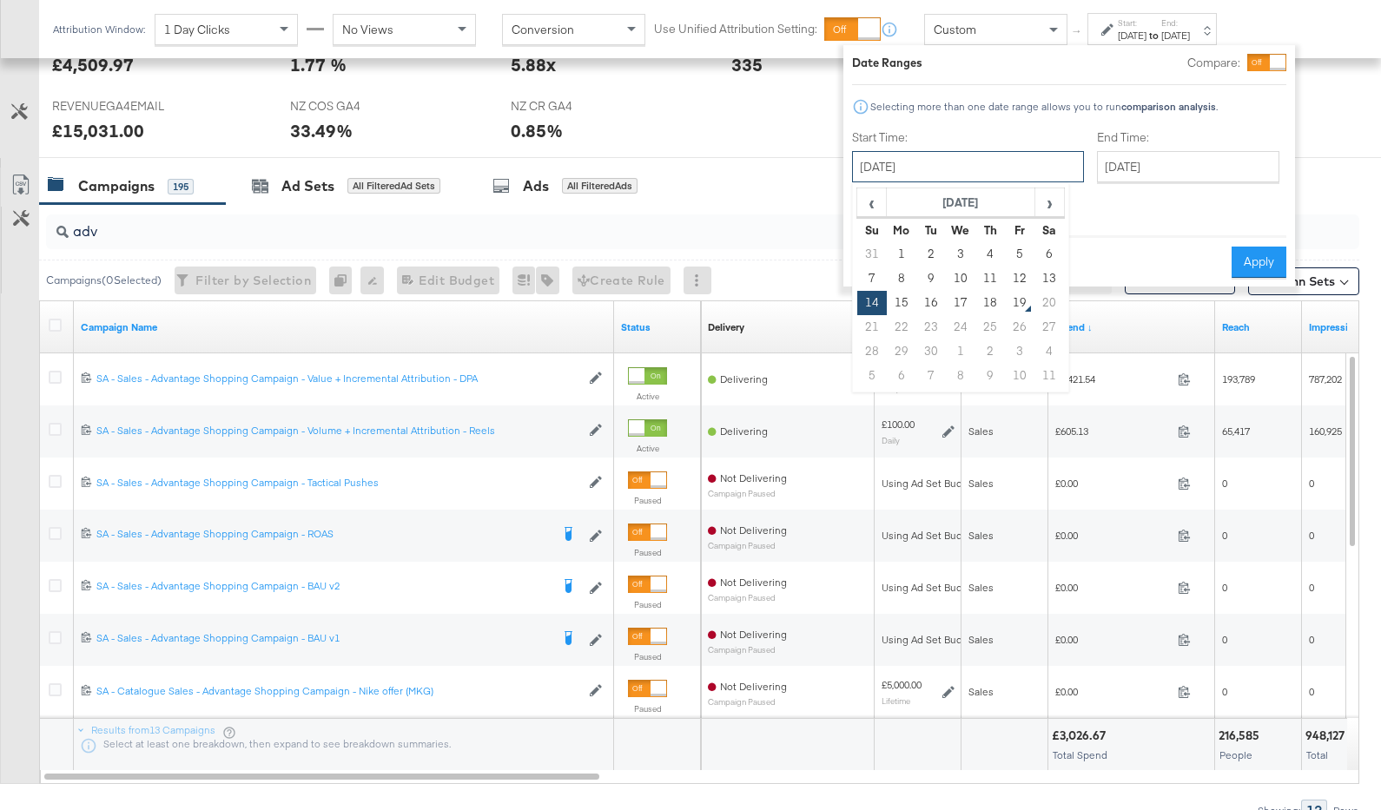
click at [990, 155] on input "September 14th 2025" at bounding box center [968, 166] width 232 height 31
click at [1217, 235] on div "Cancel Apply" at bounding box center [1069, 256] width 434 height 43
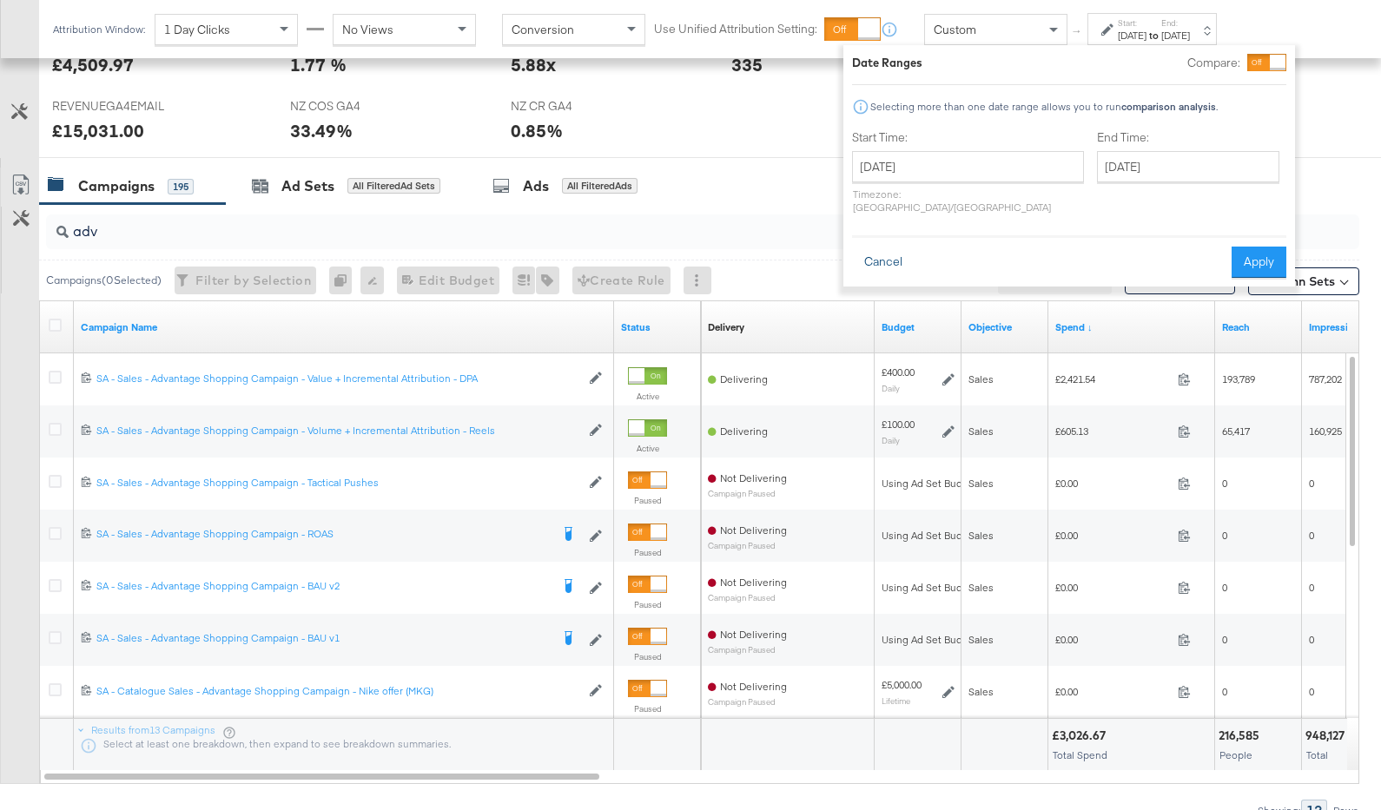
drag, startPoint x: 874, startPoint y: 250, endPoint x: 970, endPoint y: 268, distance: 98.1
click at [875, 251] on button "Cancel" at bounding box center [883, 262] width 63 height 31
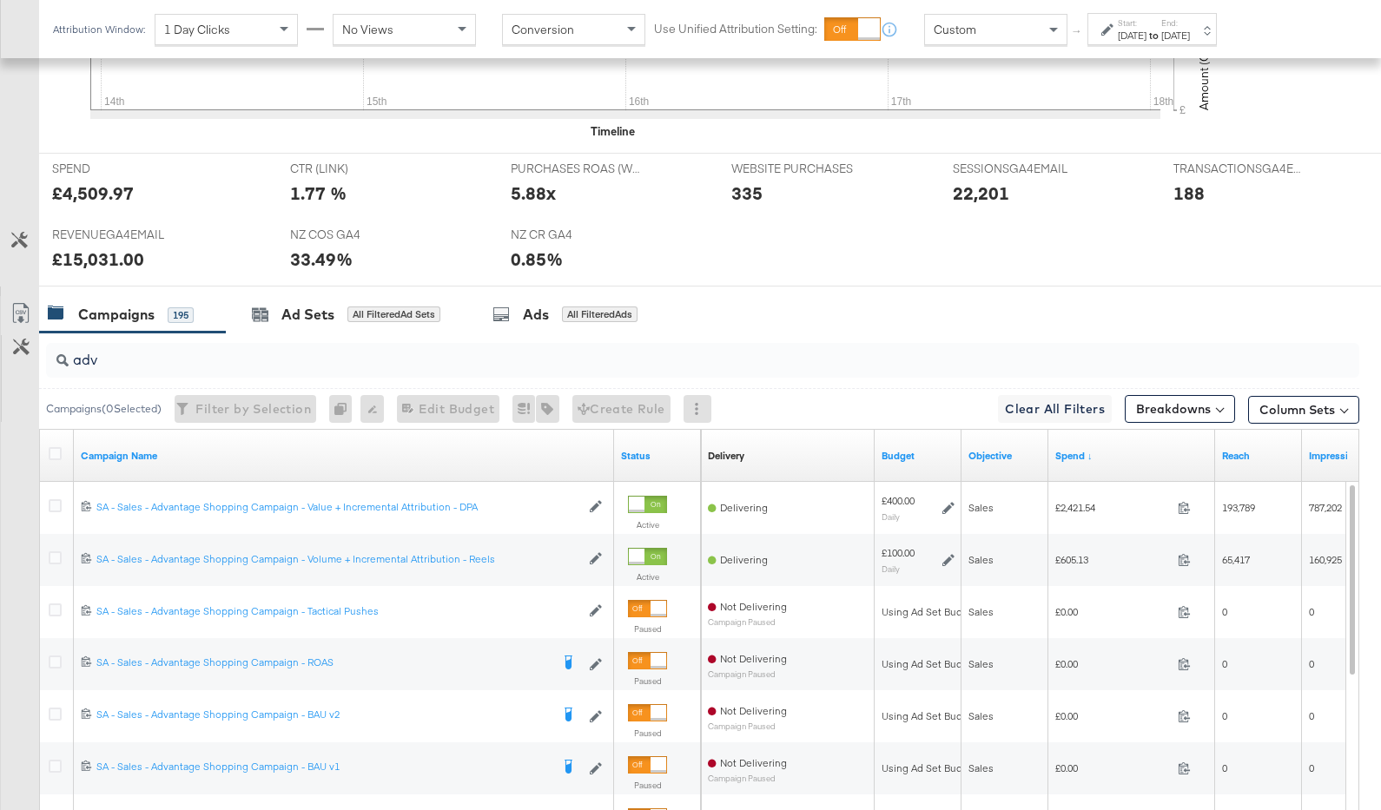
scroll to position [856, 0]
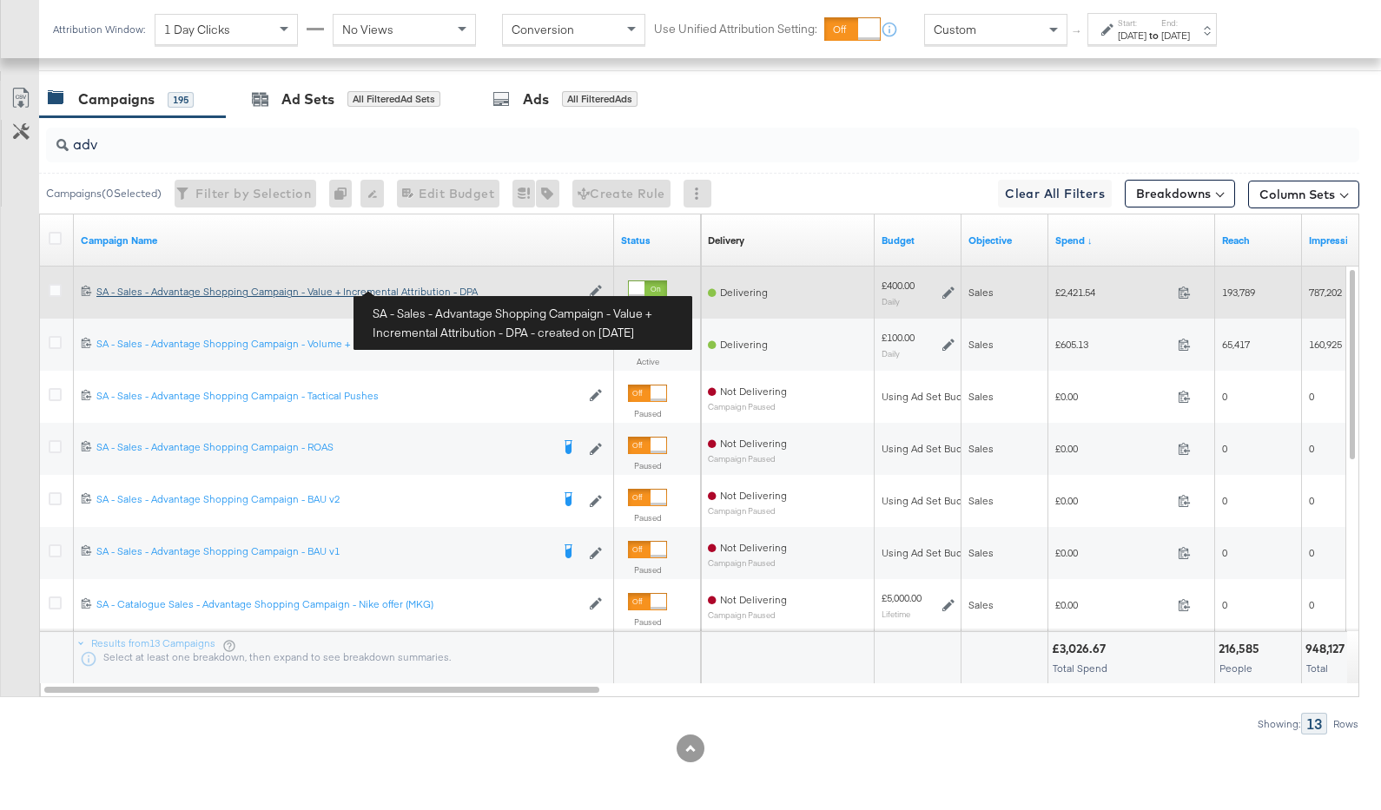
click at [419, 288] on div "SA - Sales - Advantage Shopping Campaign - Value + Incremental Attribution - DP…" at bounding box center [338, 292] width 484 height 14
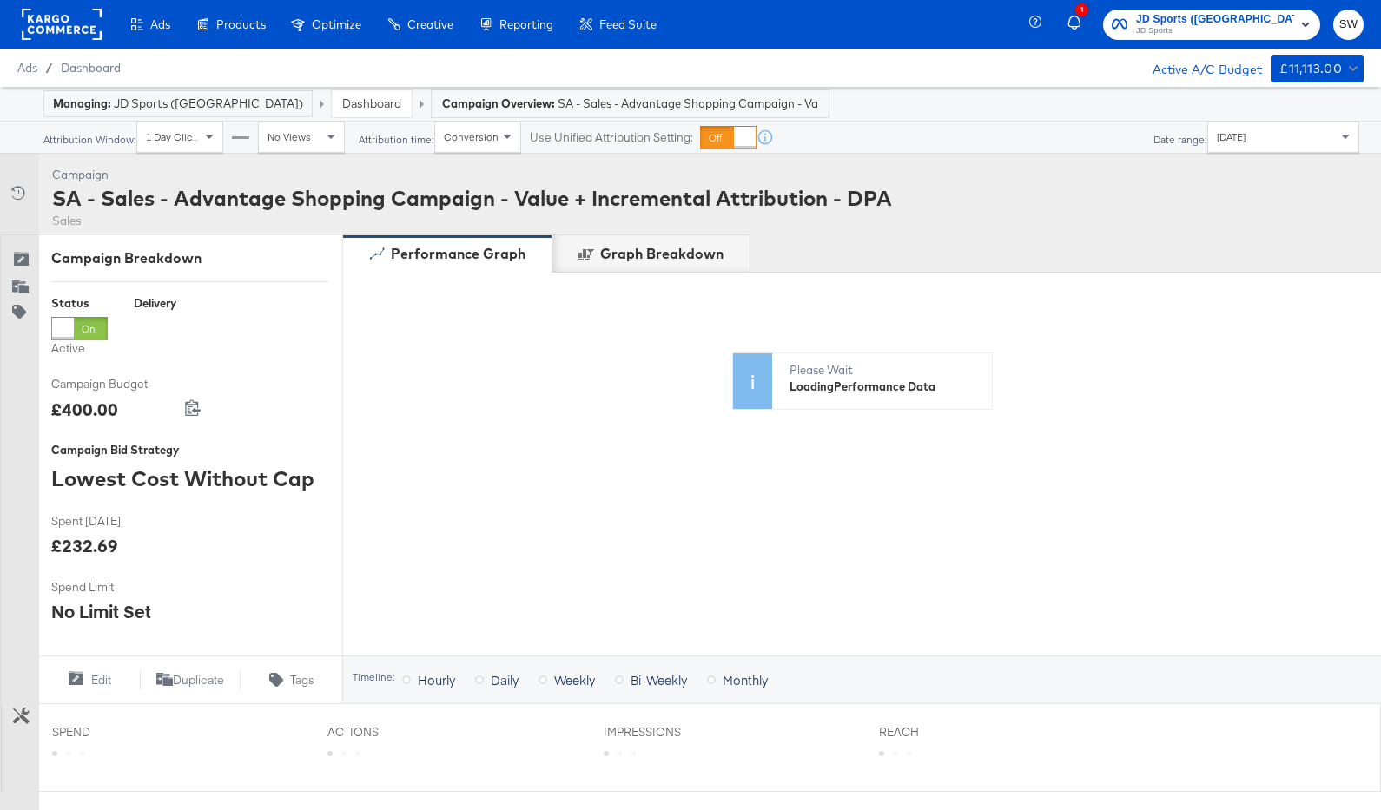
scroll to position [515, 0]
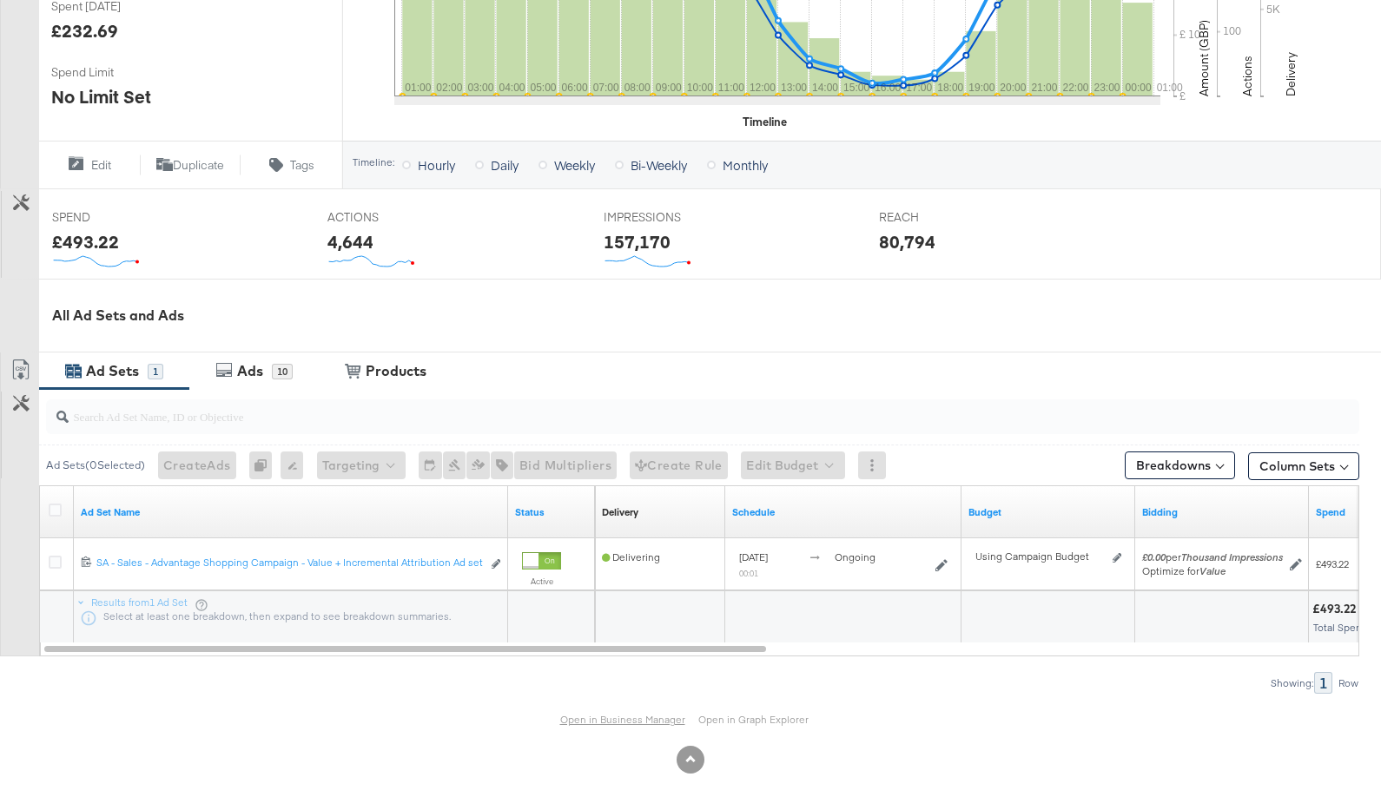
click at [596, 715] on link "Open in Business Manager" at bounding box center [622, 719] width 125 height 13
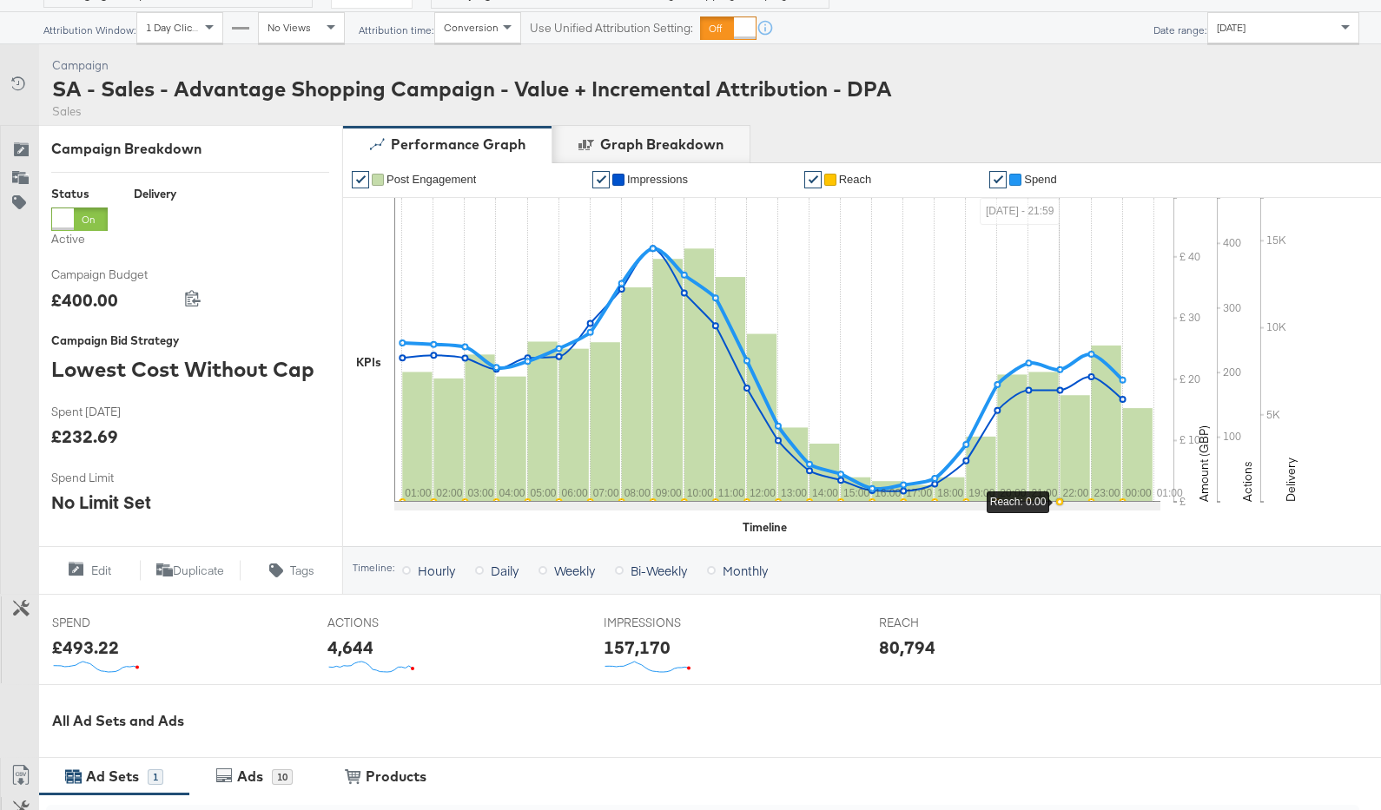
scroll to position [0, 0]
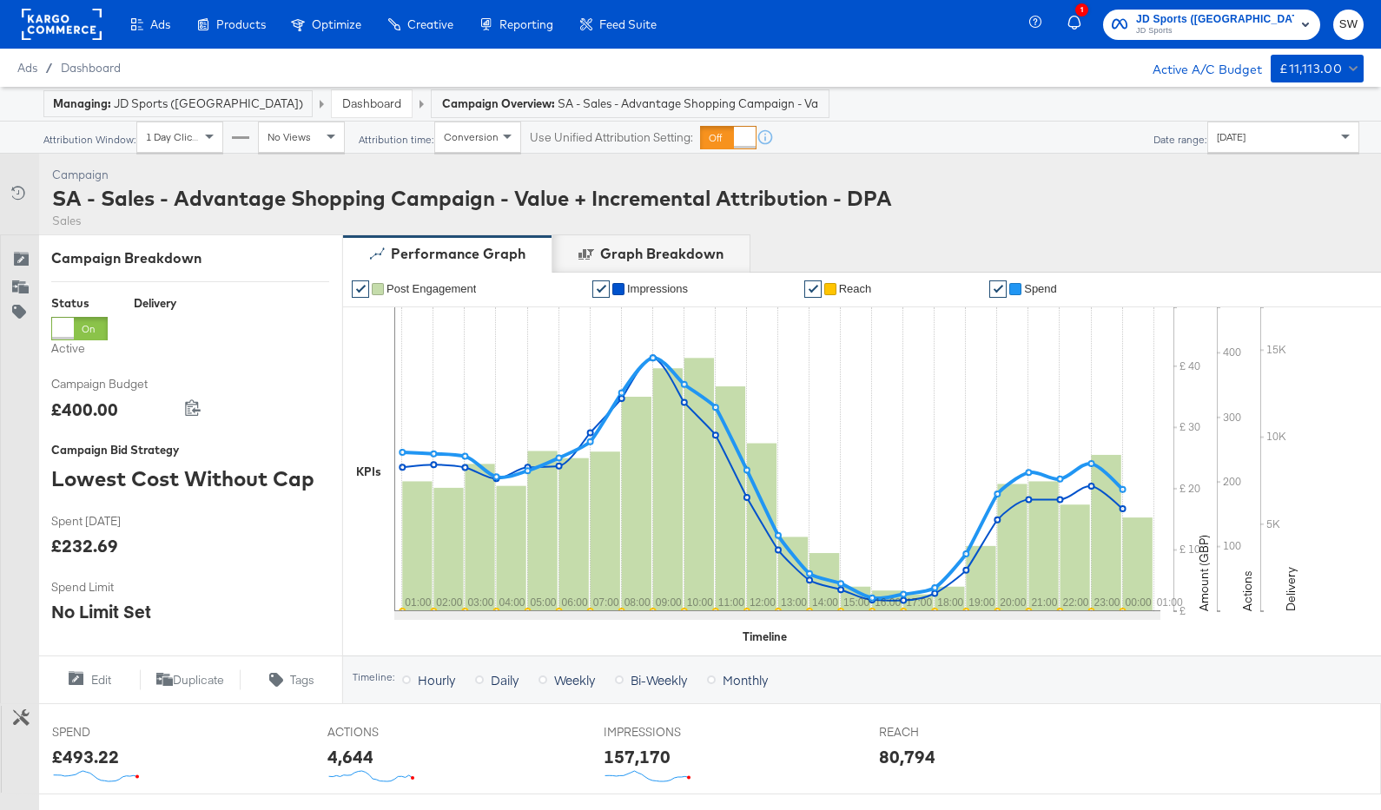
click at [342, 111] on link "Dashboard" at bounding box center [371, 104] width 59 height 16
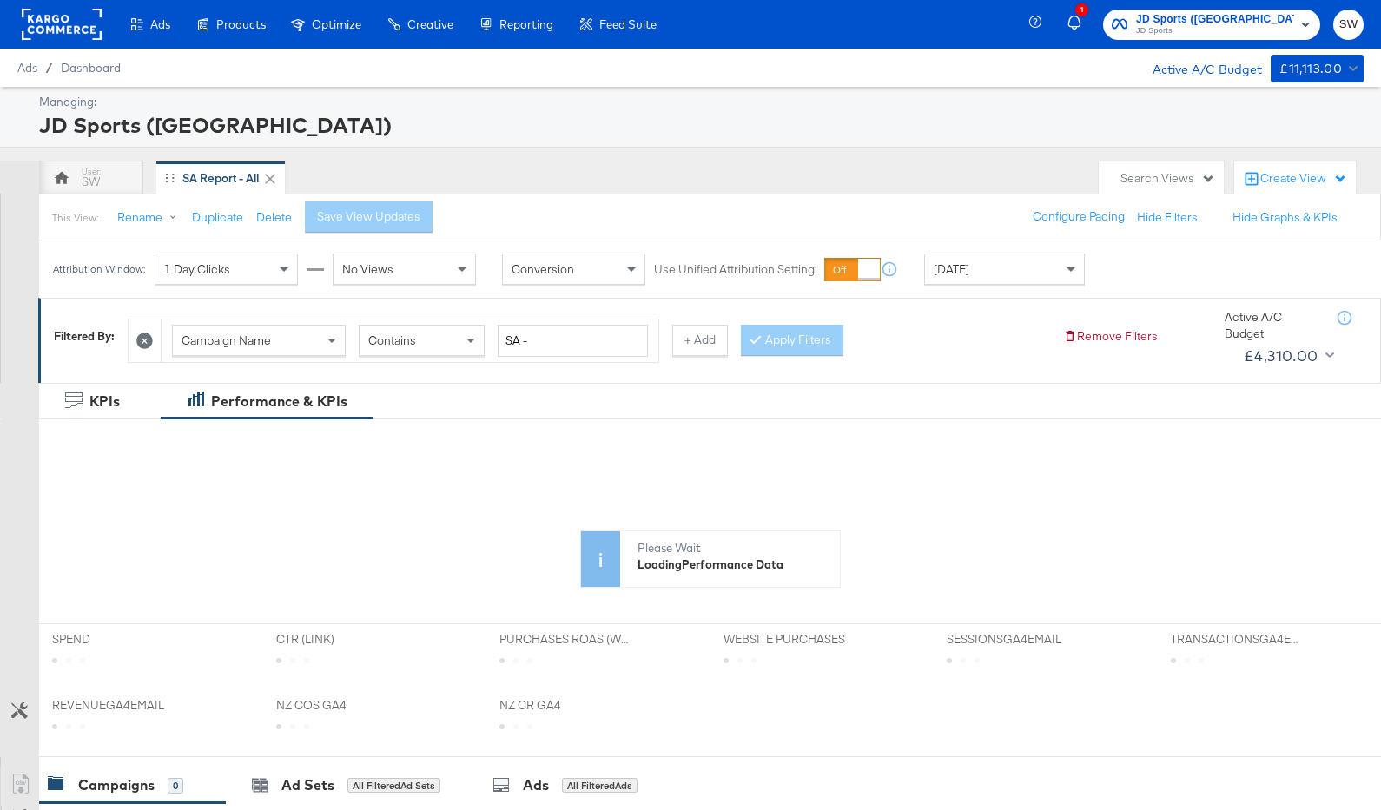
click at [1011, 279] on div "Yesterday" at bounding box center [1004, 269] width 159 height 30
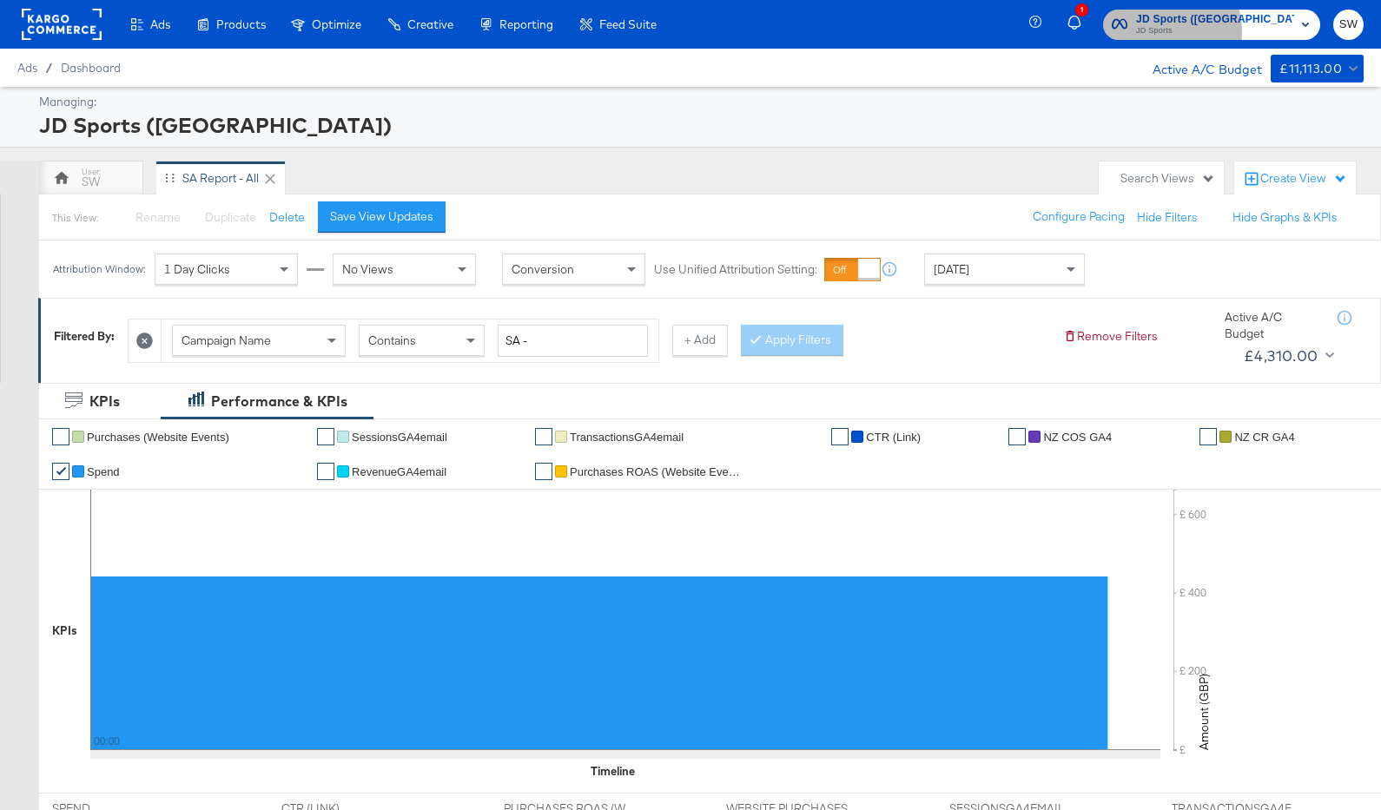
click at [1228, 32] on span "JD Sports" at bounding box center [1215, 31] width 158 height 14
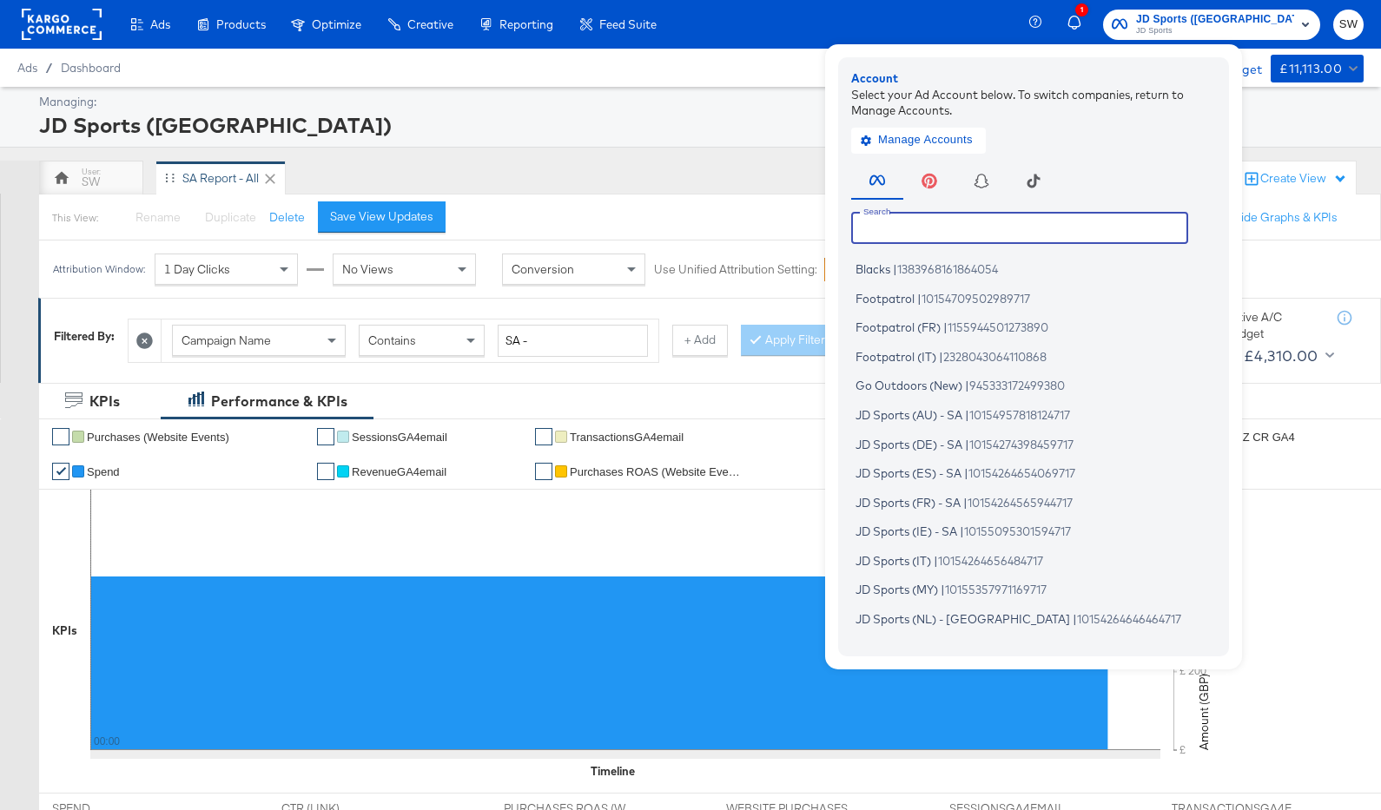
click at [1149, 231] on input "text" at bounding box center [1019, 227] width 337 height 31
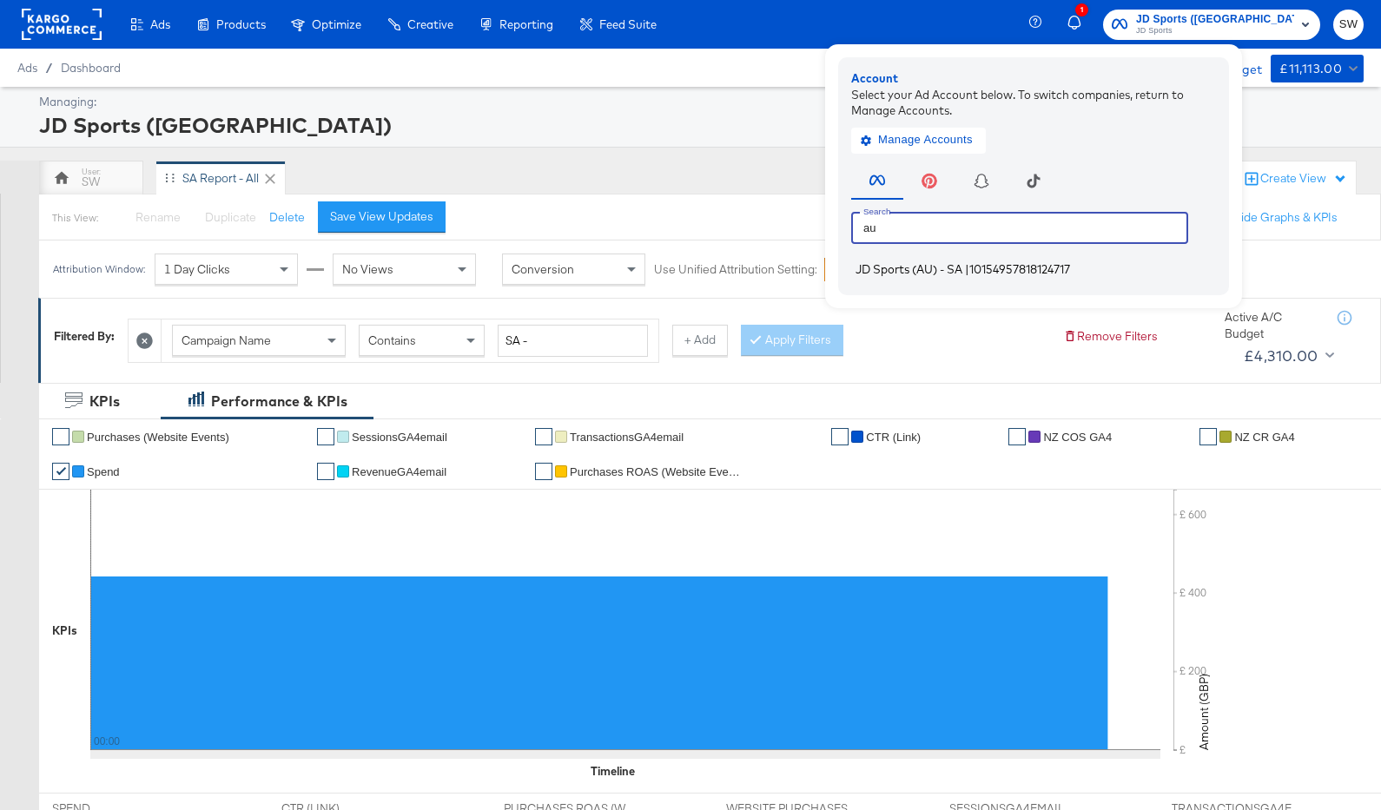
type input "au"
click at [1070, 268] on span "10154957818124717" at bounding box center [1019, 269] width 101 height 14
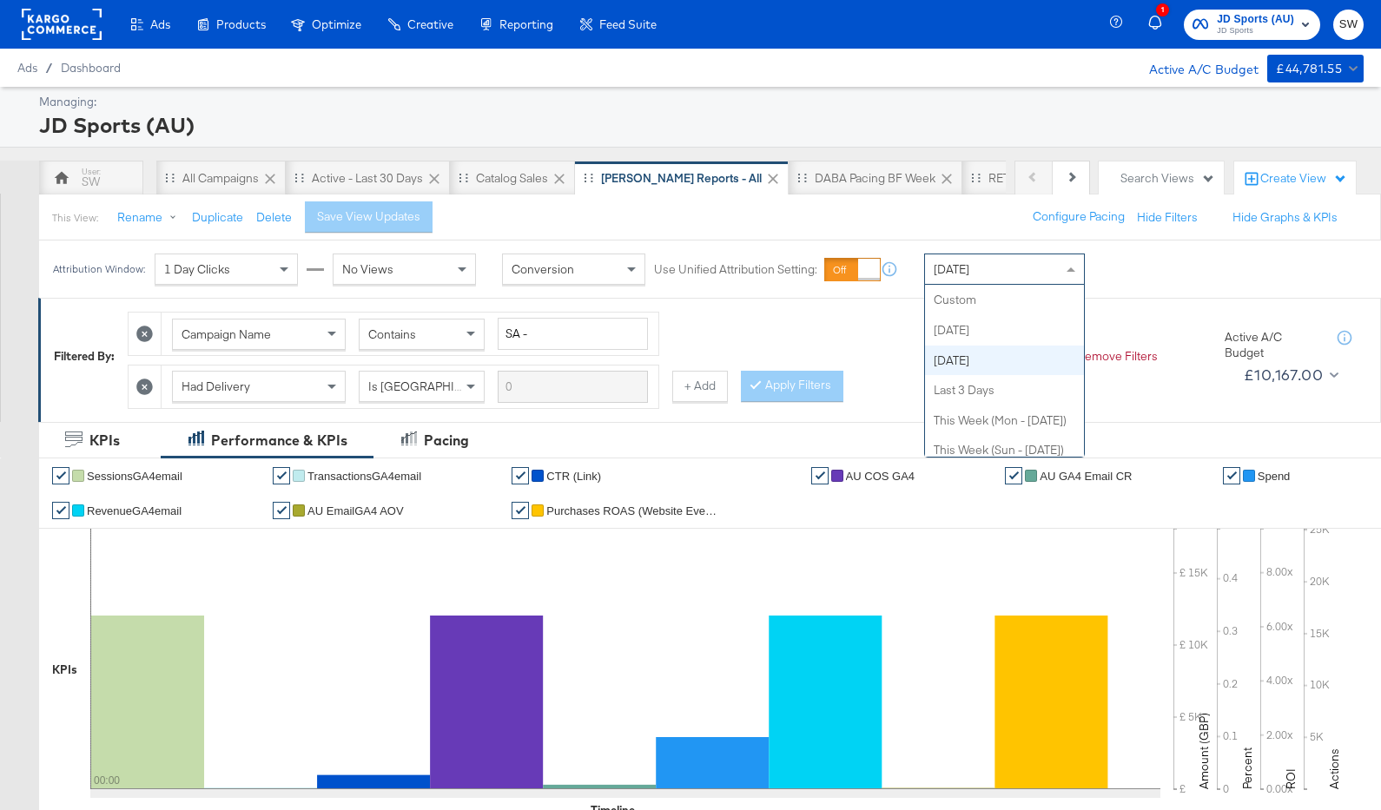
drag, startPoint x: 979, startPoint y: 274, endPoint x: 971, endPoint y: 289, distance: 17.5
click at [969, 274] on span "[DATE]" at bounding box center [951, 269] width 36 height 16
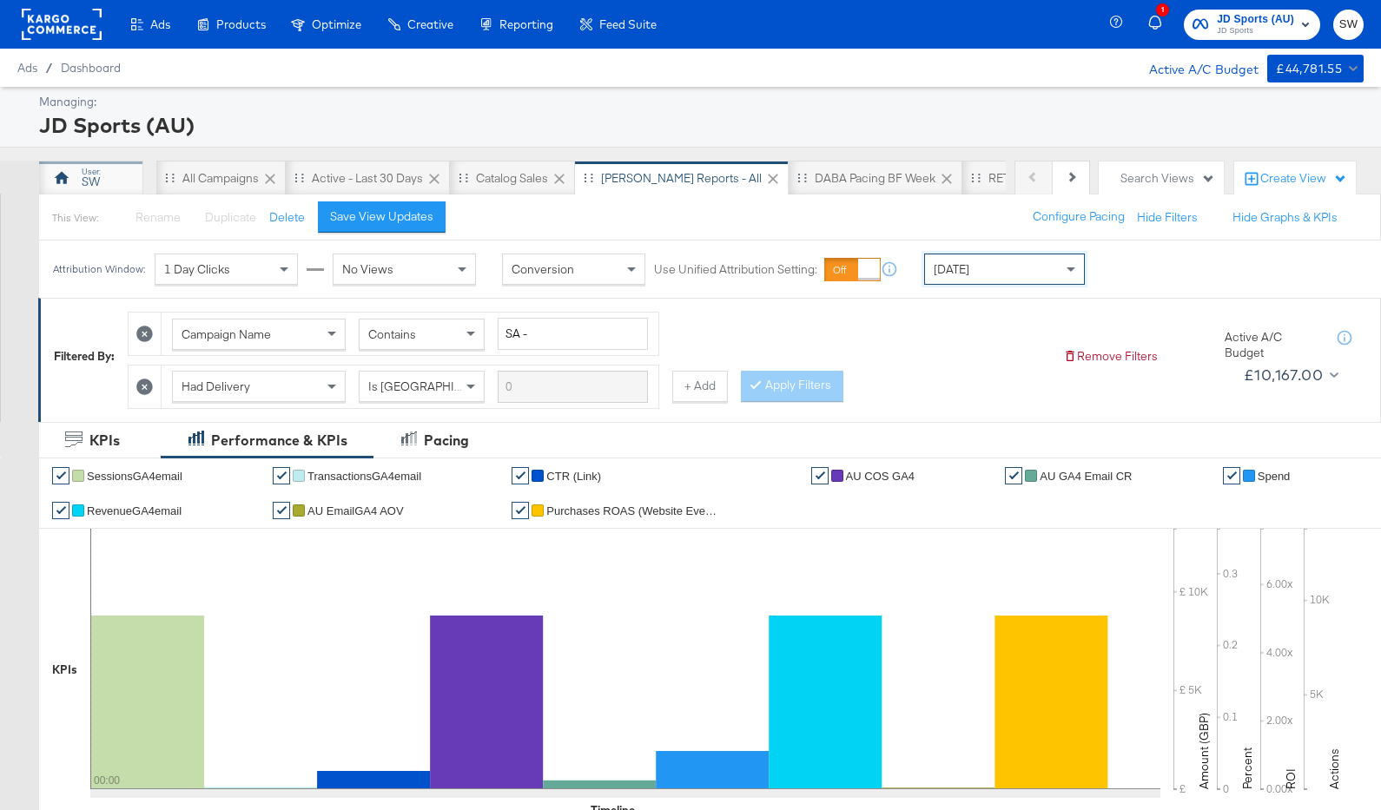
click at [115, 191] on div "SW" at bounding box center [91, 178] width 104 height 35
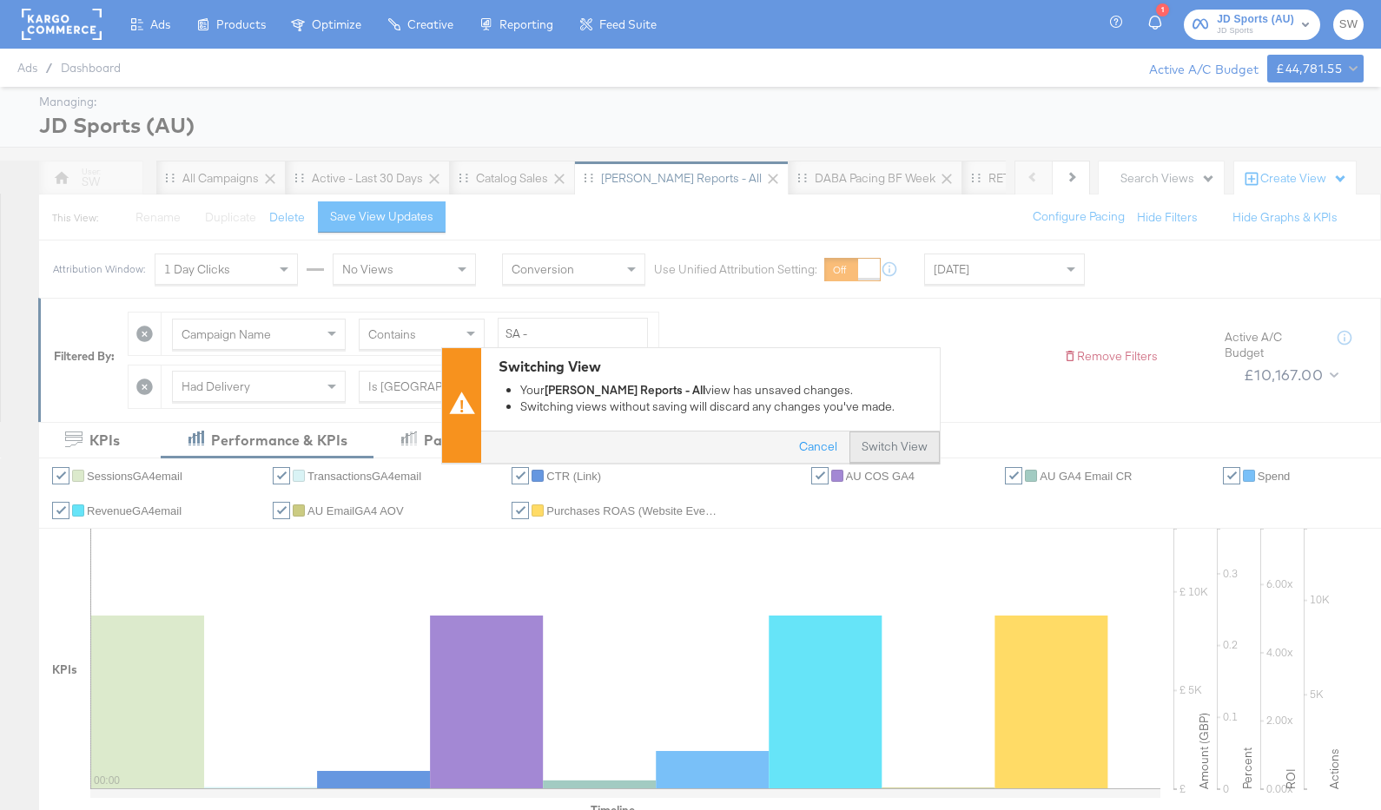
click at [900, 453] on button "Switch View" at bounding box center [894, 447] width 90 height 31
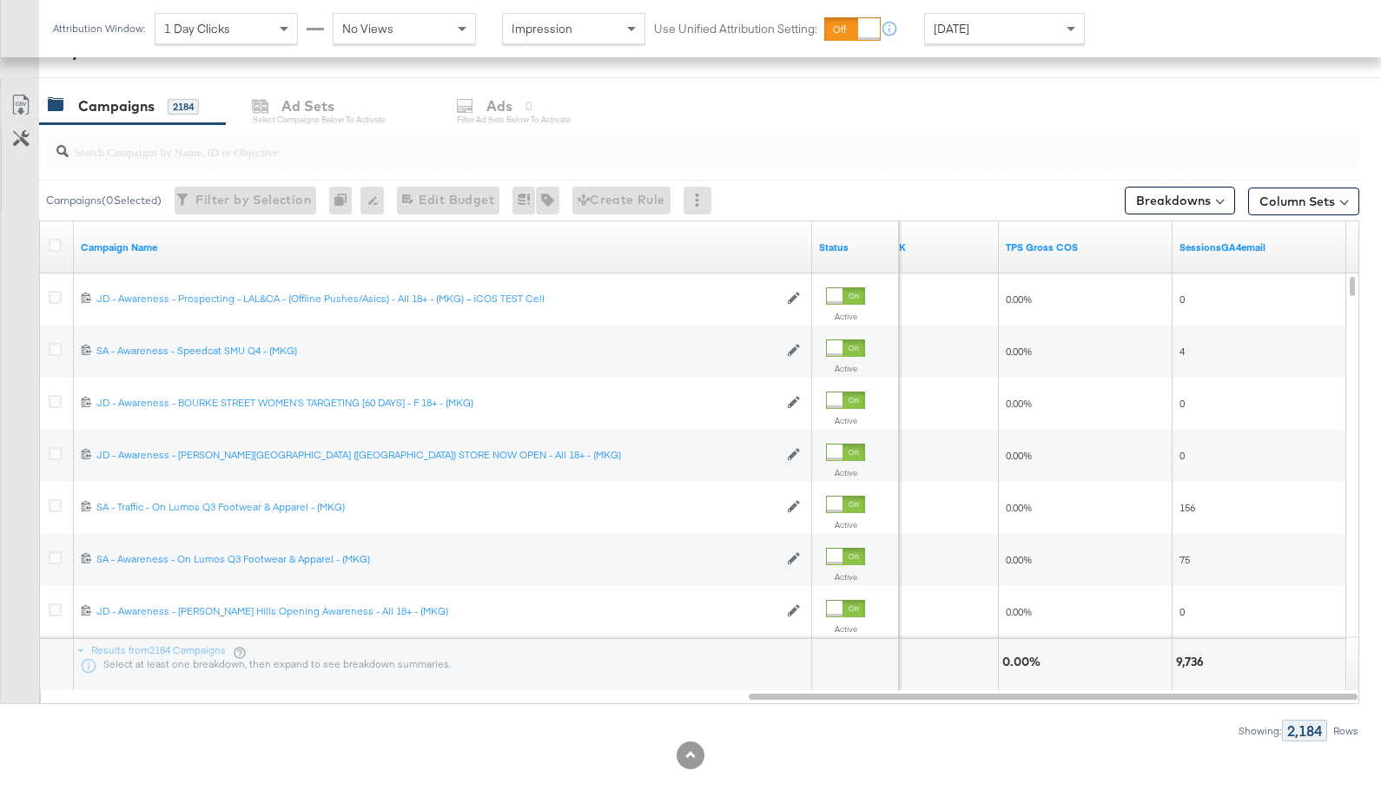
scroll to position [815, 0]
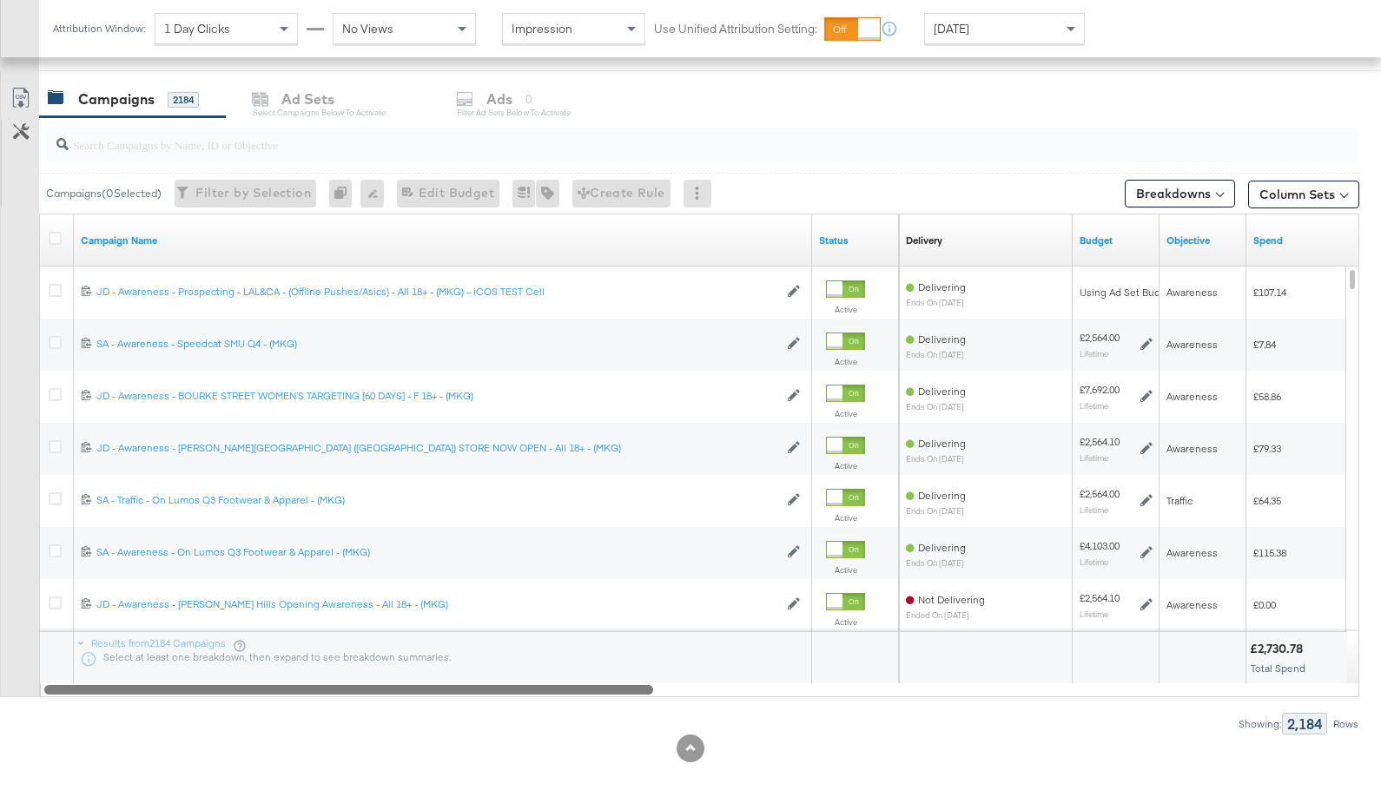
drag, startPoint x: 823, startPoint y: 689, endPoint x: 108, endPoint y: 672, distance: 715.7
click at [108, 672] on div "Campaign Name Status Delivery Sorting Unavailable Budget Objective Spend 120233…" at bounding box center [699, 456] width 1320 height 484
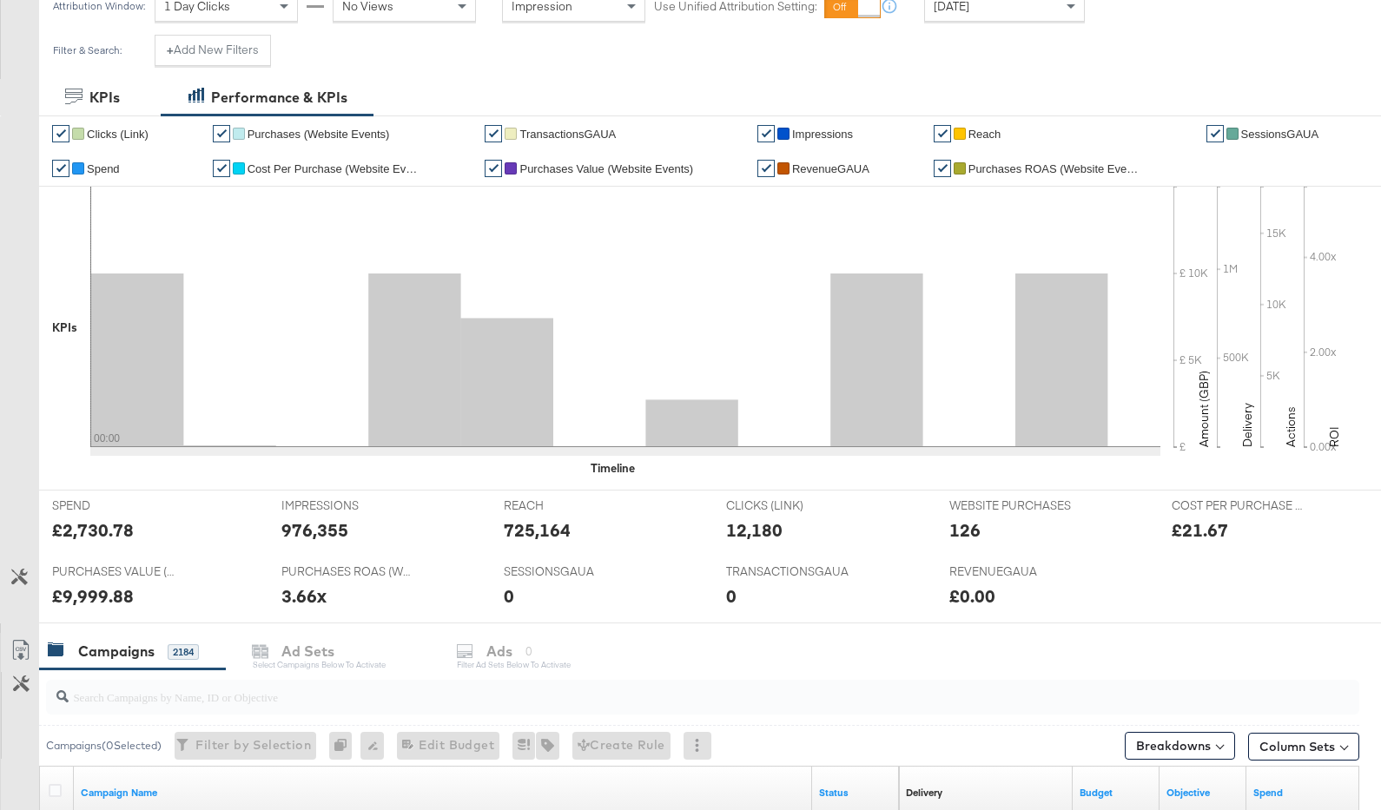
scroll to position [0, 0]
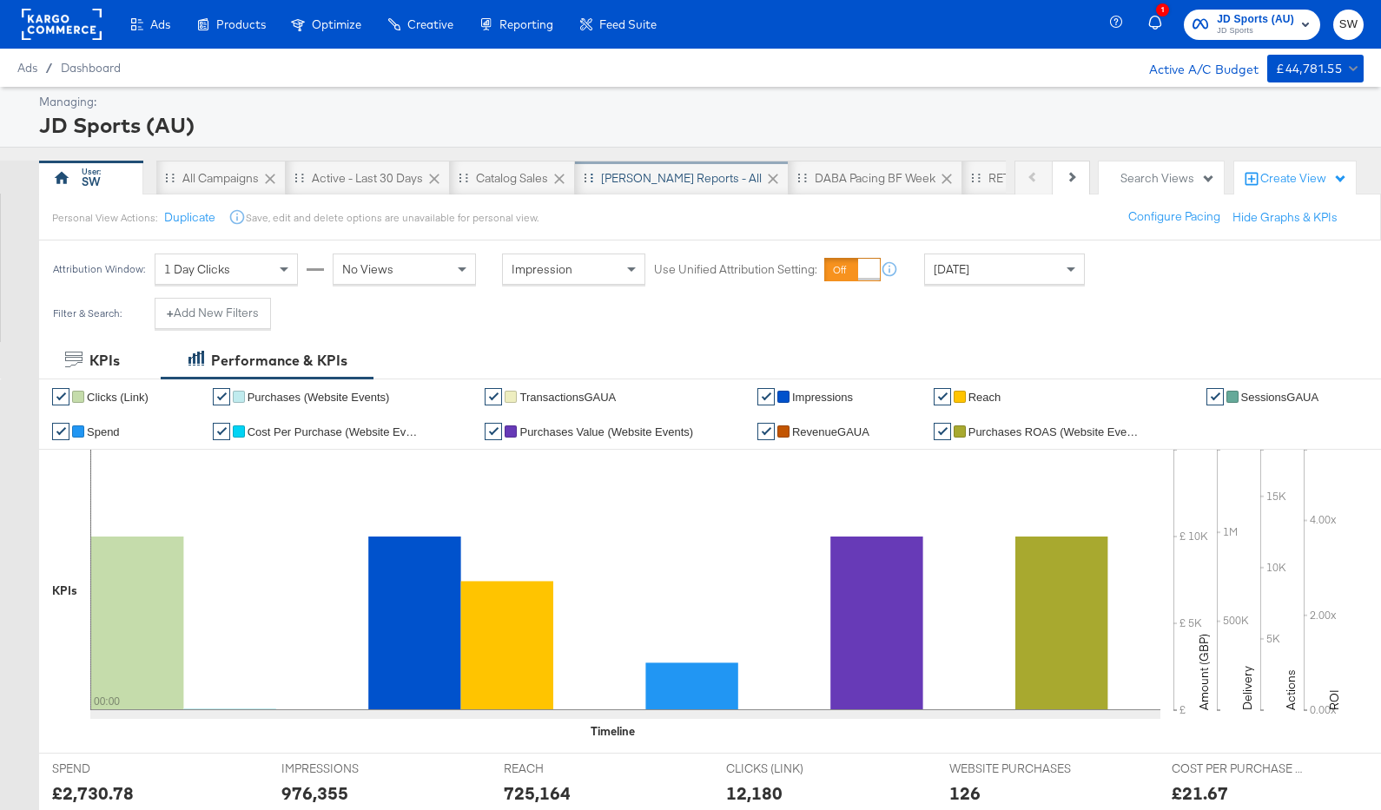
click at [643, 186] on div "[PERSON_NAME] Reports - All" at bounding box center [682, 178] width 214 height 35
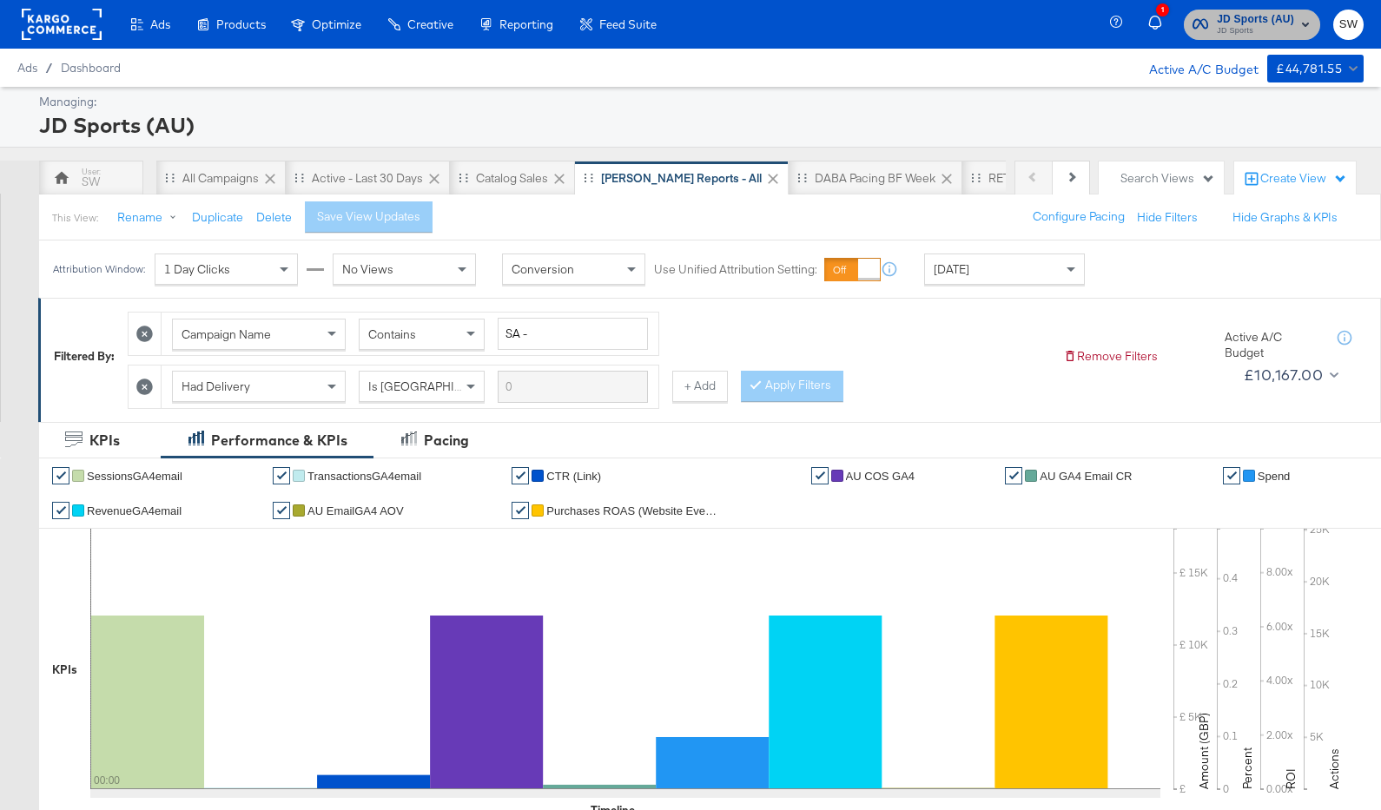
click at [1223, 16] on span "JD Sports (AU)" at bounding box center [1255, 19] width 77 height 18
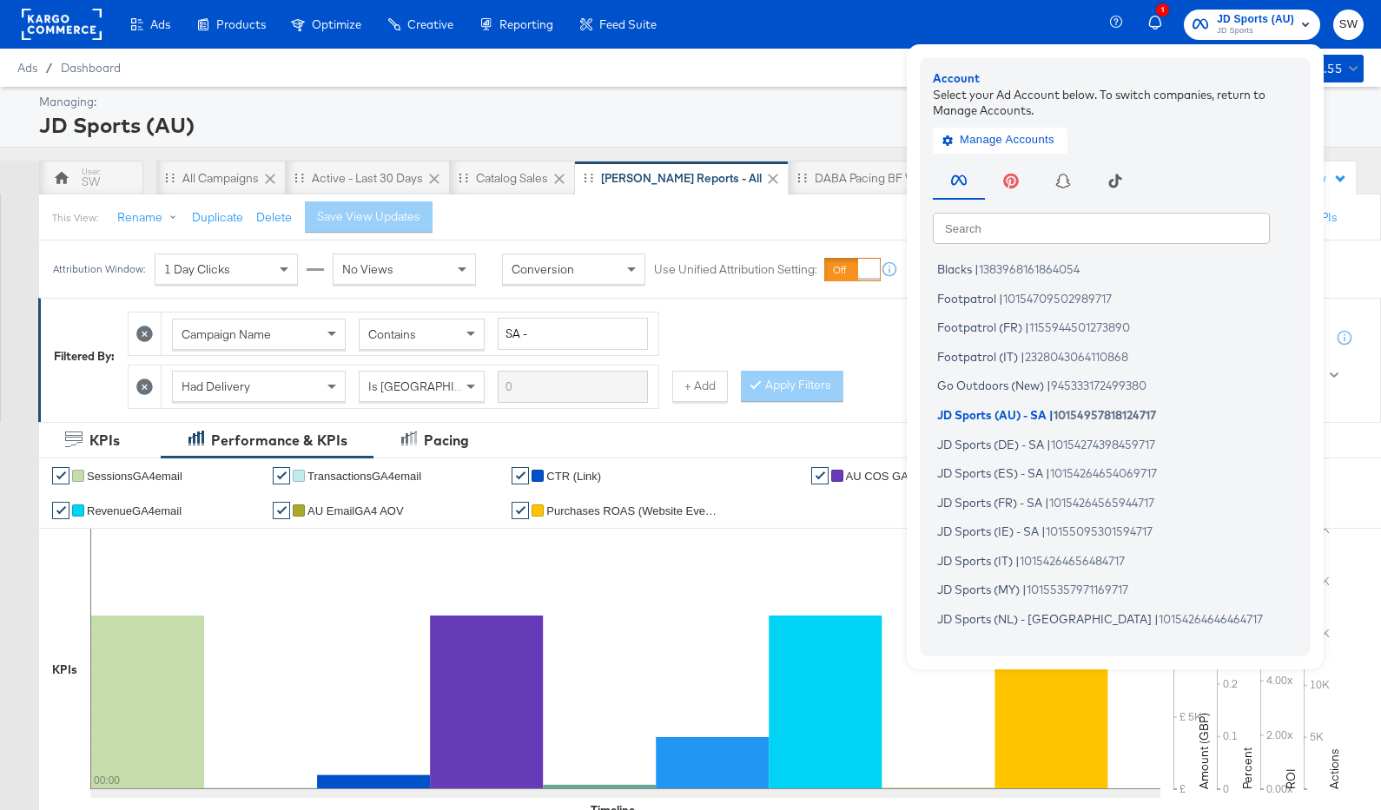
click at [1090, 250] on div "Search Search Blacks | 1383968161864054 Footpatrol | 10154709502989717 Footpatr…" at bounding box center [1119, 399] width 373 height 485
click at [1097, 235] on input "text" at bounding box center [1101, 227] width 337 height 31
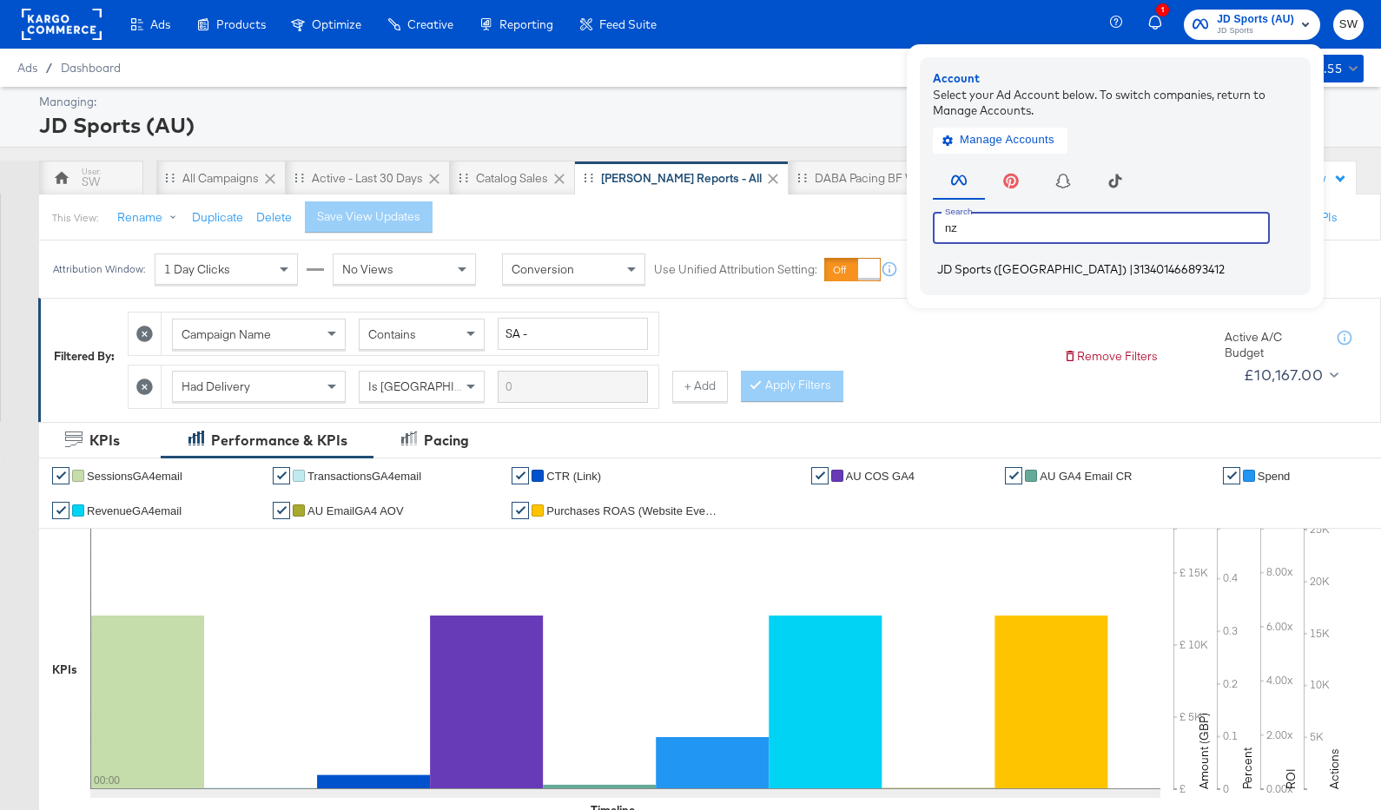
type input "nz"
click at [1133, 264] on span "313401466893412" at bounding box center [1178, 269] width 91 height 14
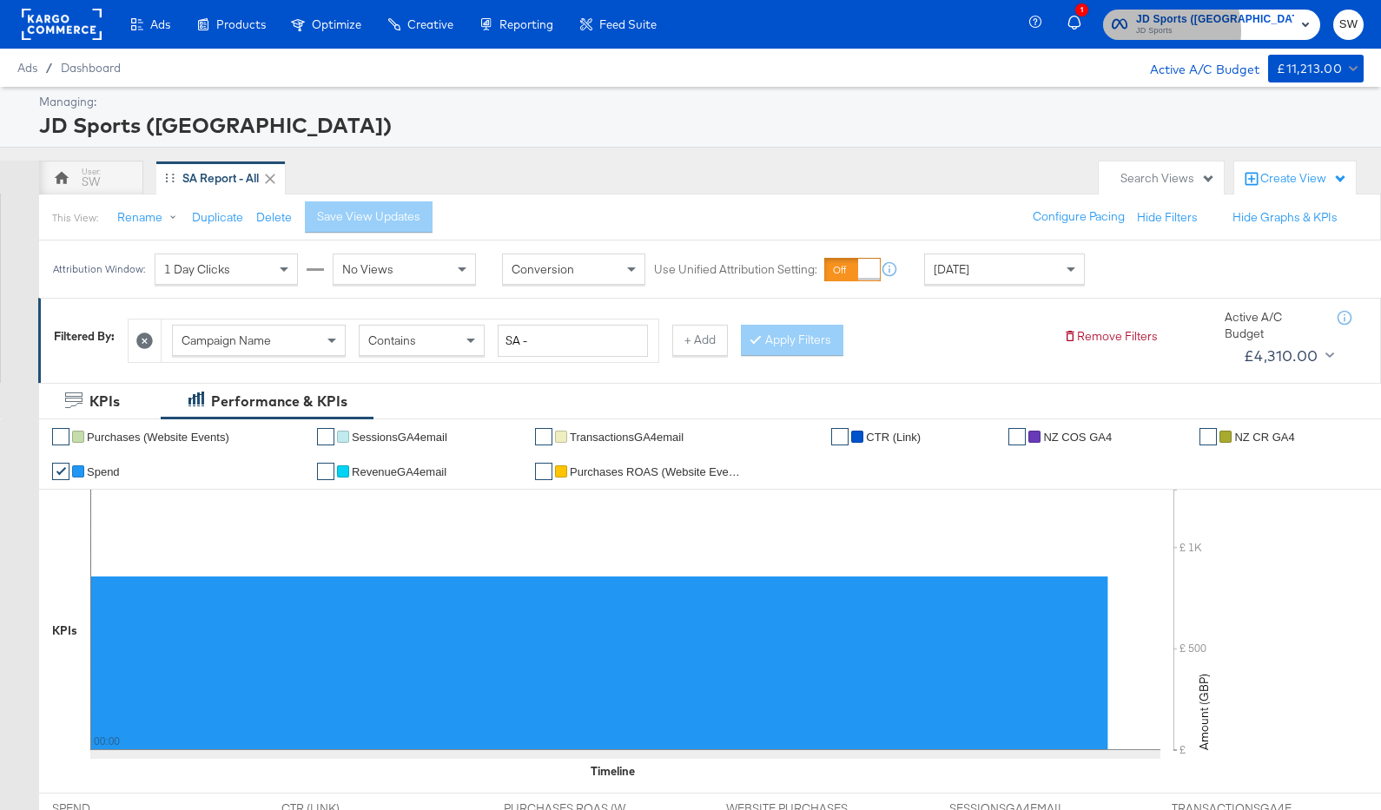
click at [1233, 30] on span "JD Sports" at bounding box center [1215, 31] width 158 height 14
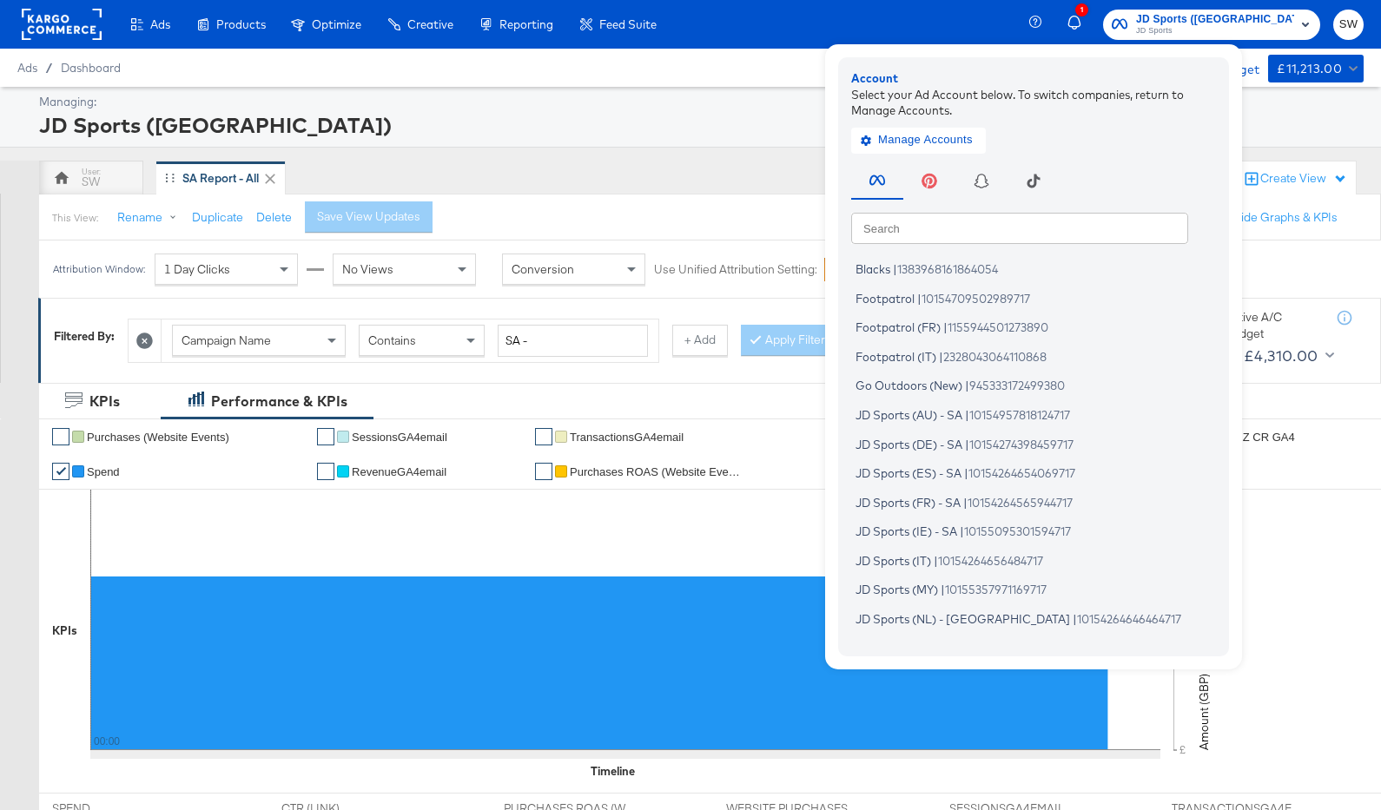
click at [1089, 224] on input "text" at bounding box center [1019, 227] width 337 height 31
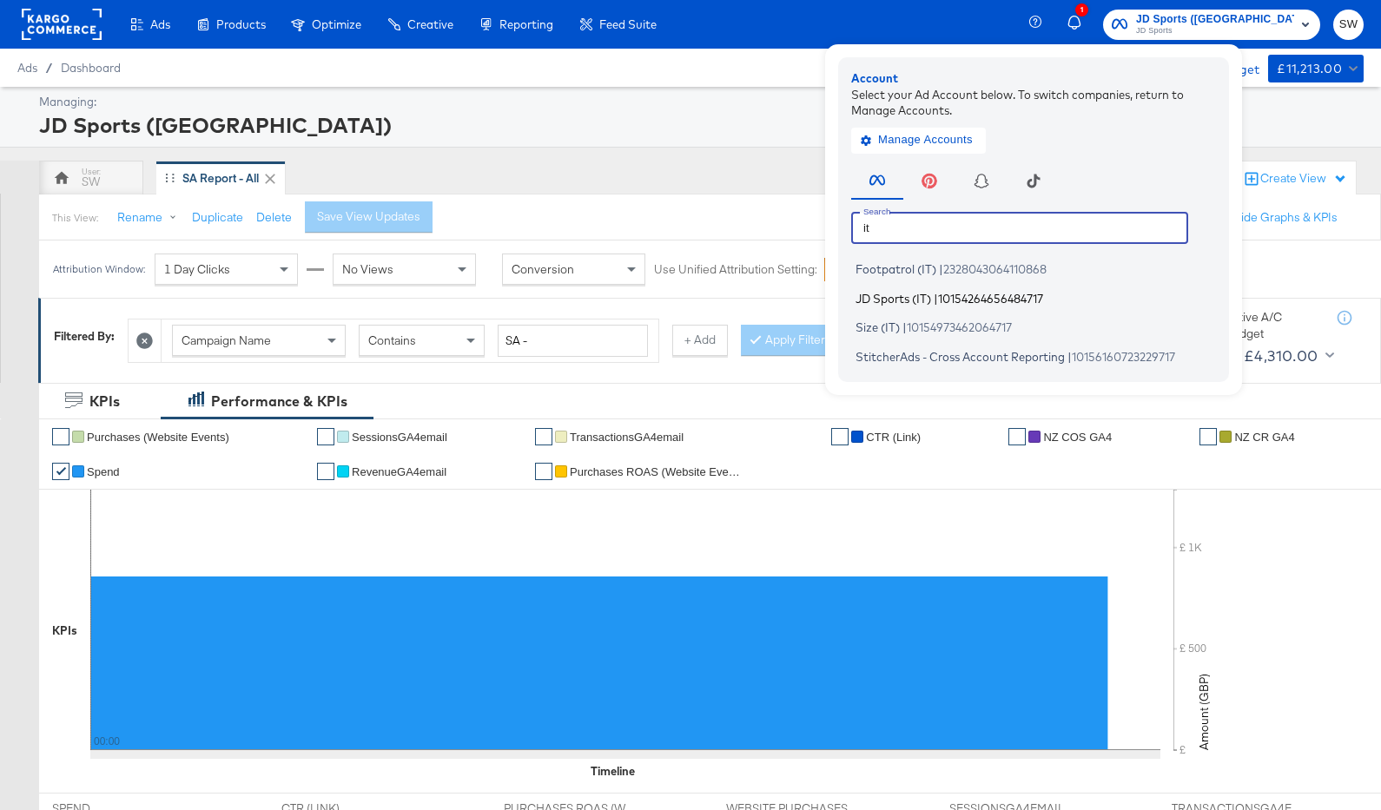
type input "it"
click at [1043, 294] on span "10154264656484717" at bounding box center [990, 298] width 105 height 14
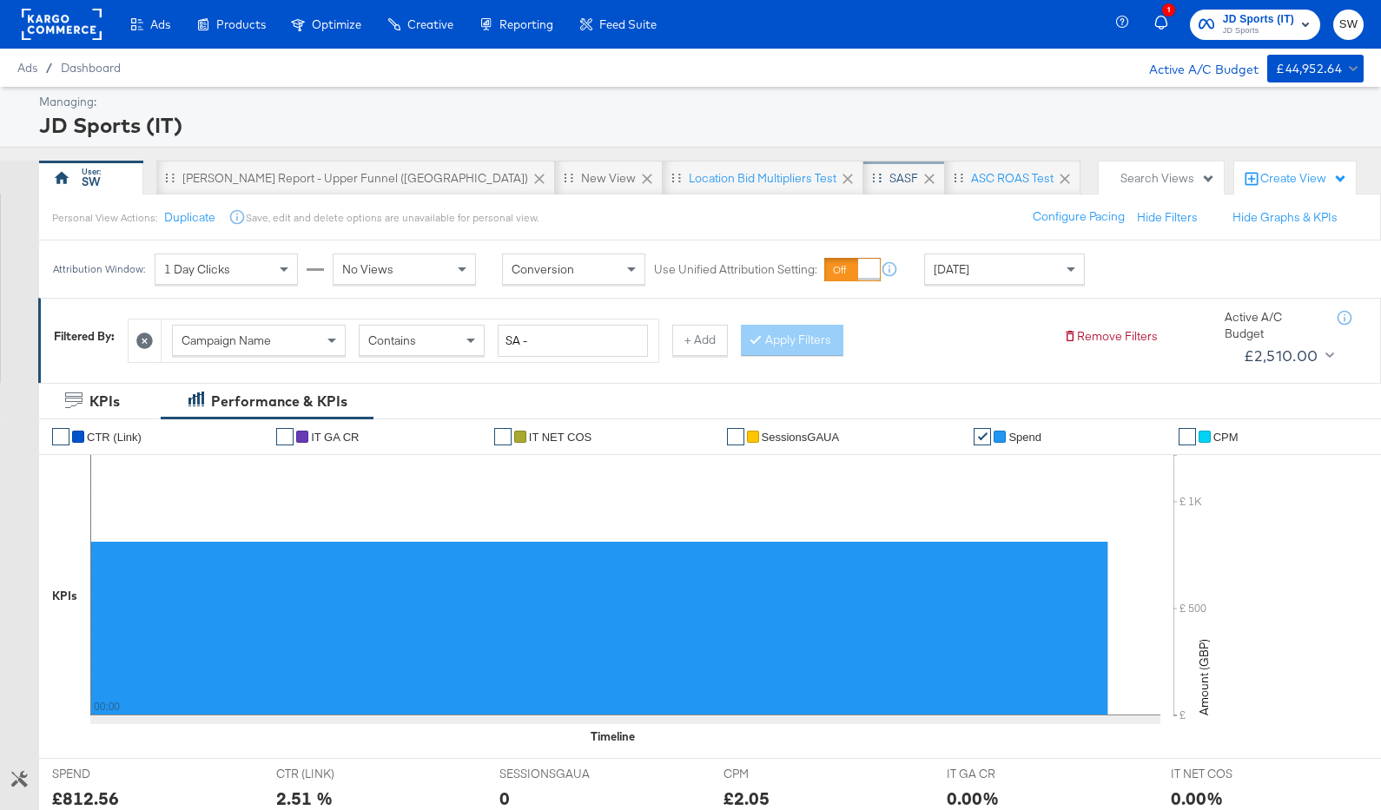
click at [889, 181] on div "SASF" at bounding box center [903, 178] width 29 height 16
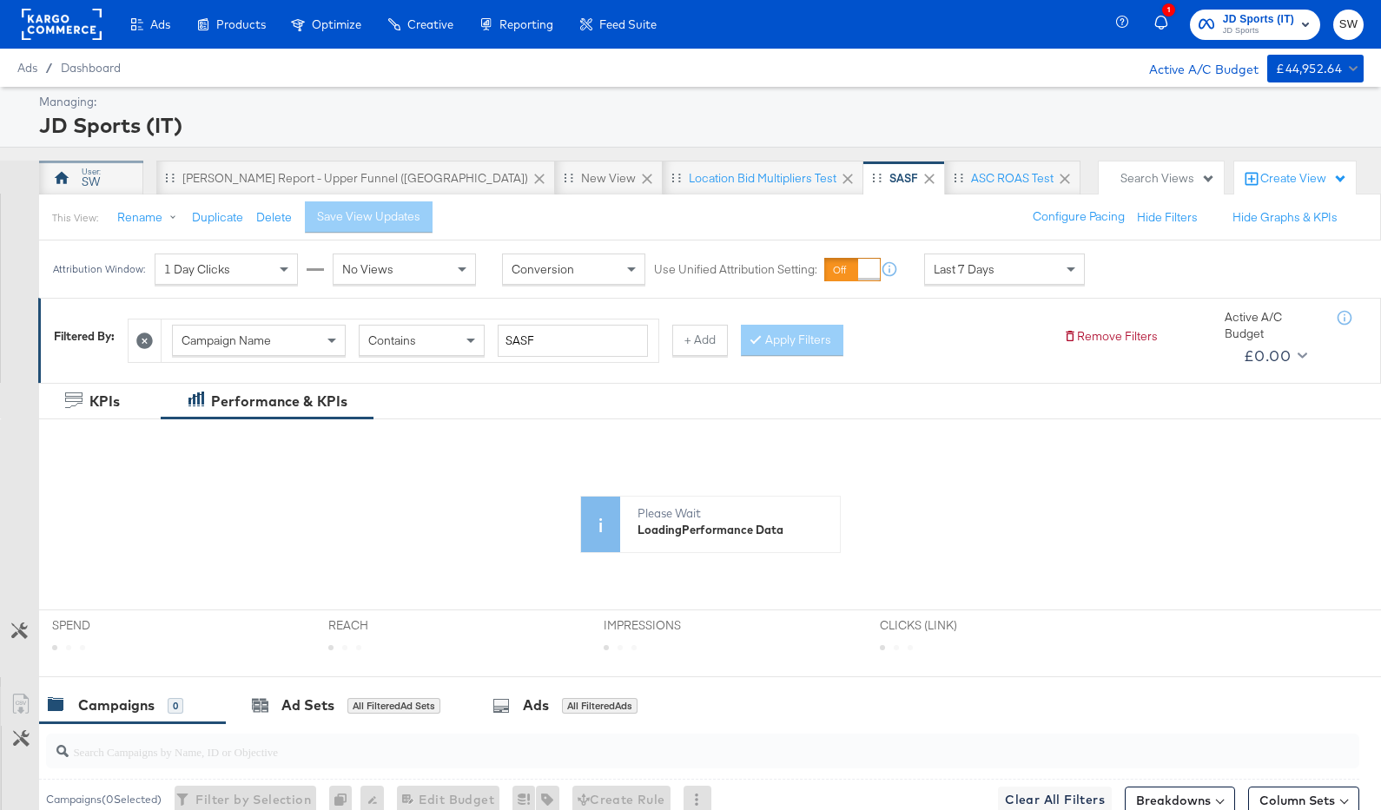
click at [94, 174] on div "SW" at bounding box center [91, 182] width 18 height 16
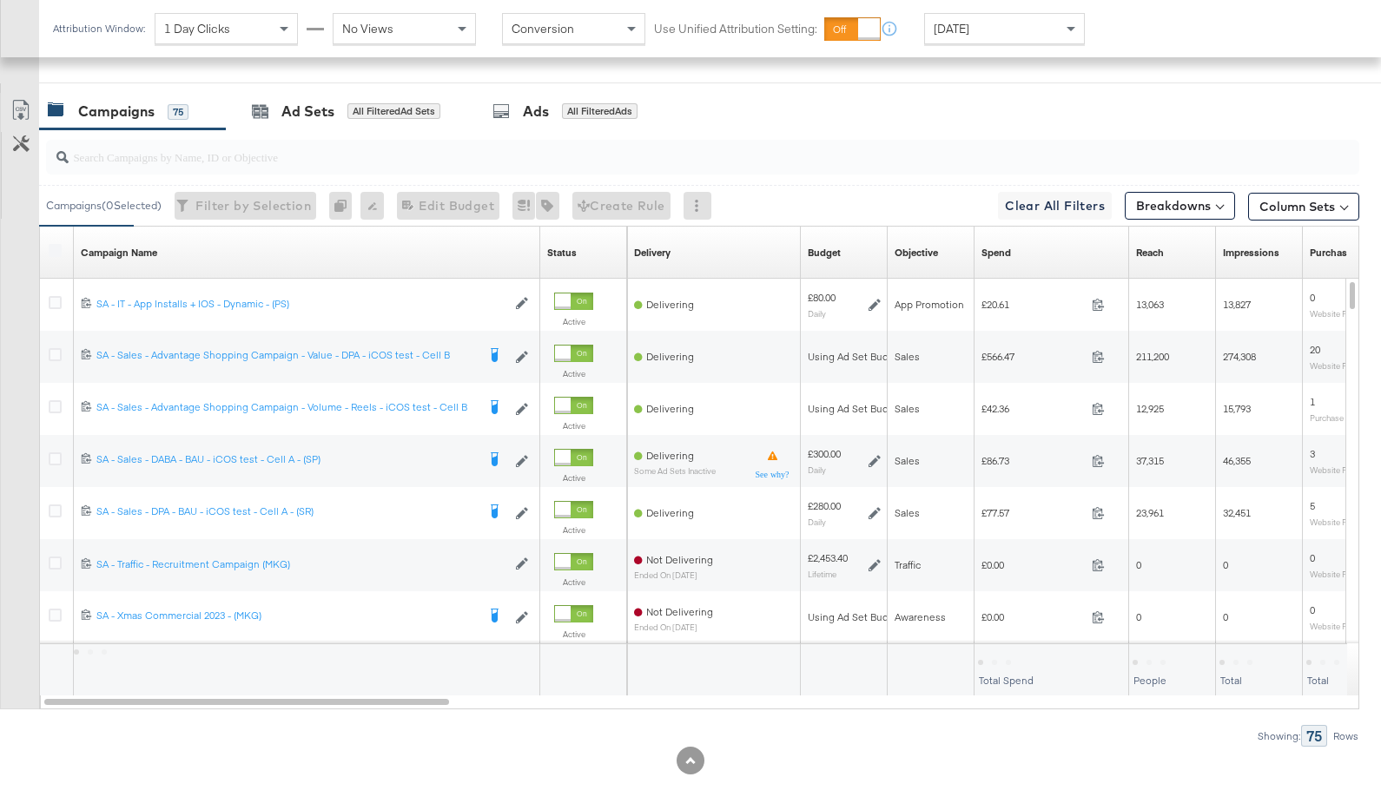
scroll to position [755, 0]
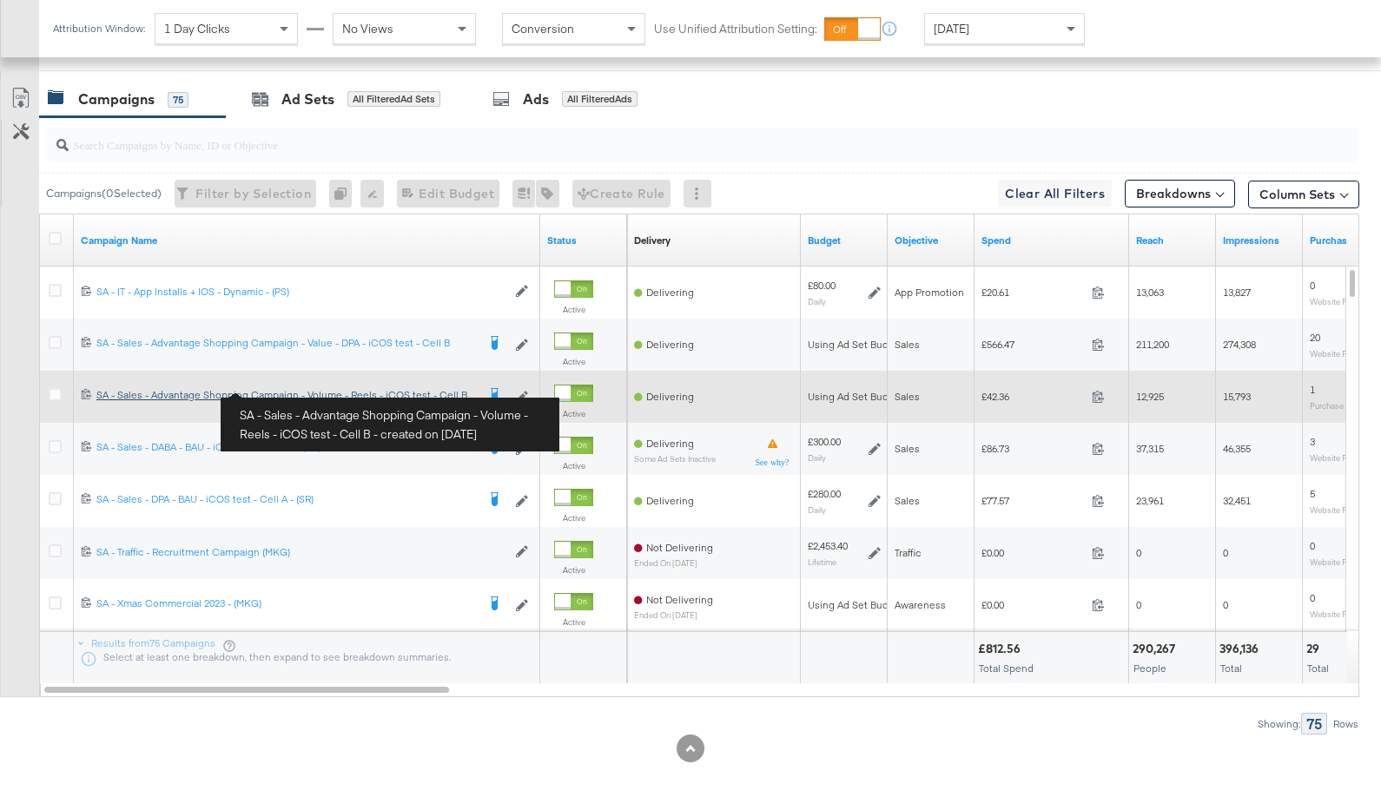
click at [281, 398] on div "SA - Sales - Advantage Shopping Campaign - Volume - Reels - iCOS test - Cell B …" at bounding box center [285, 395] width 379 height 14
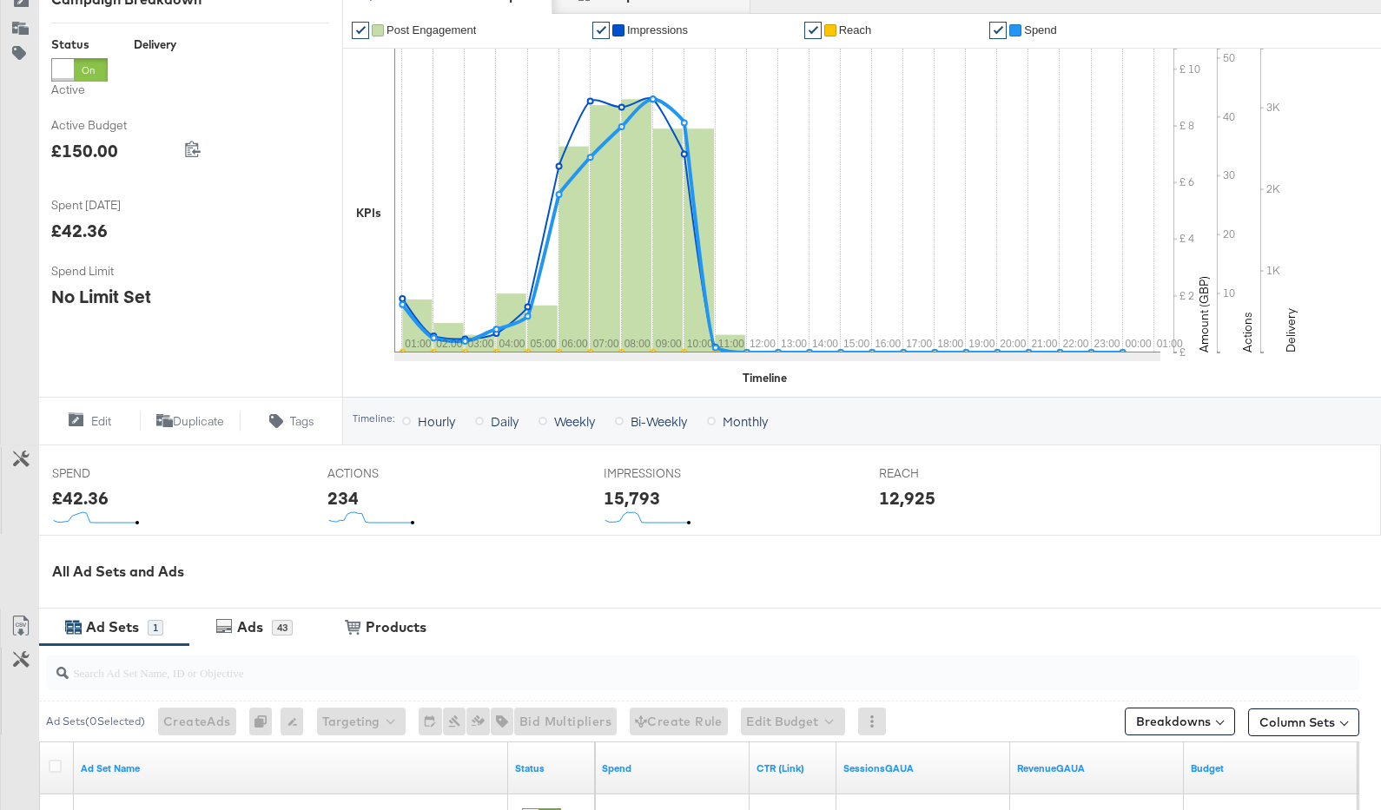
scroll to position [517, 0]
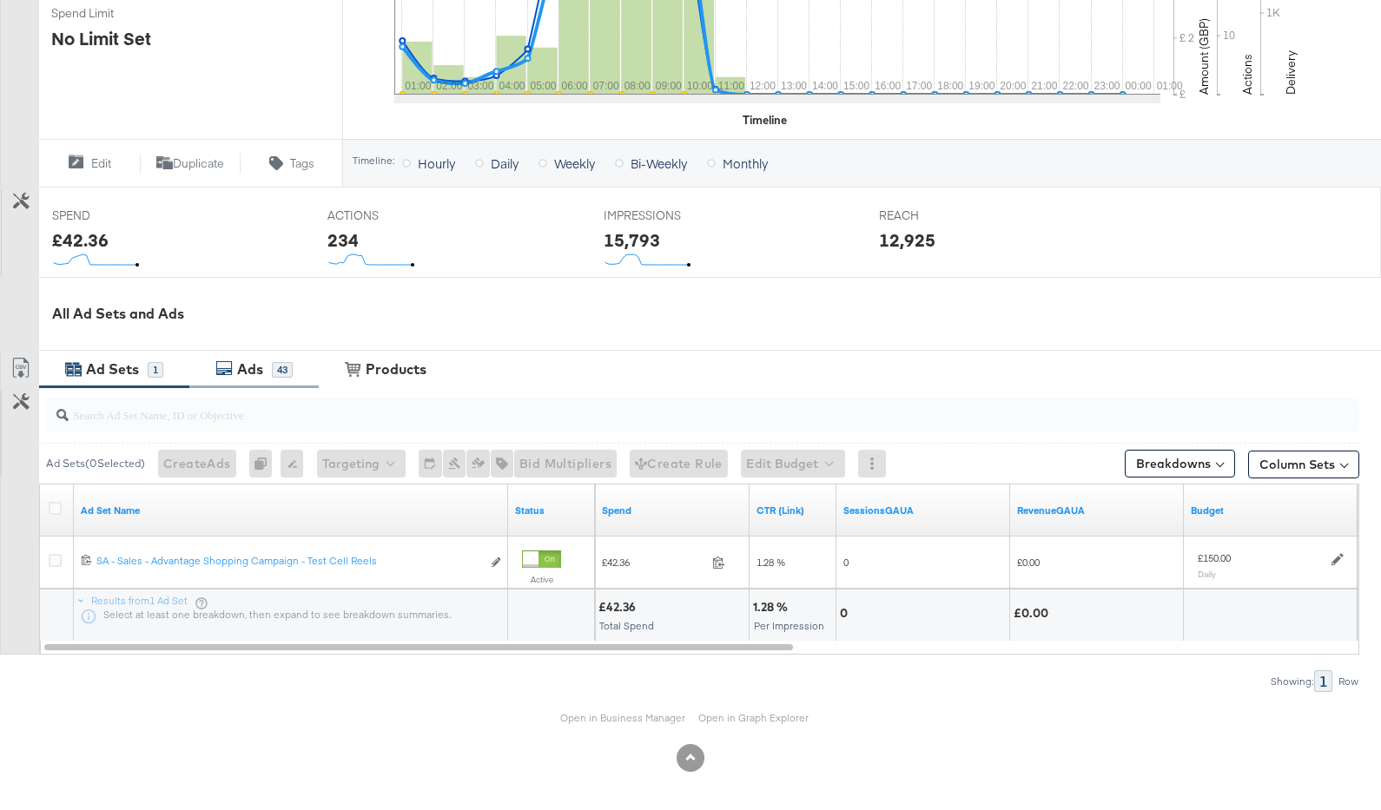
click at [287, 362] on div "43" at bounding box center [282, 370] width 21 height 16
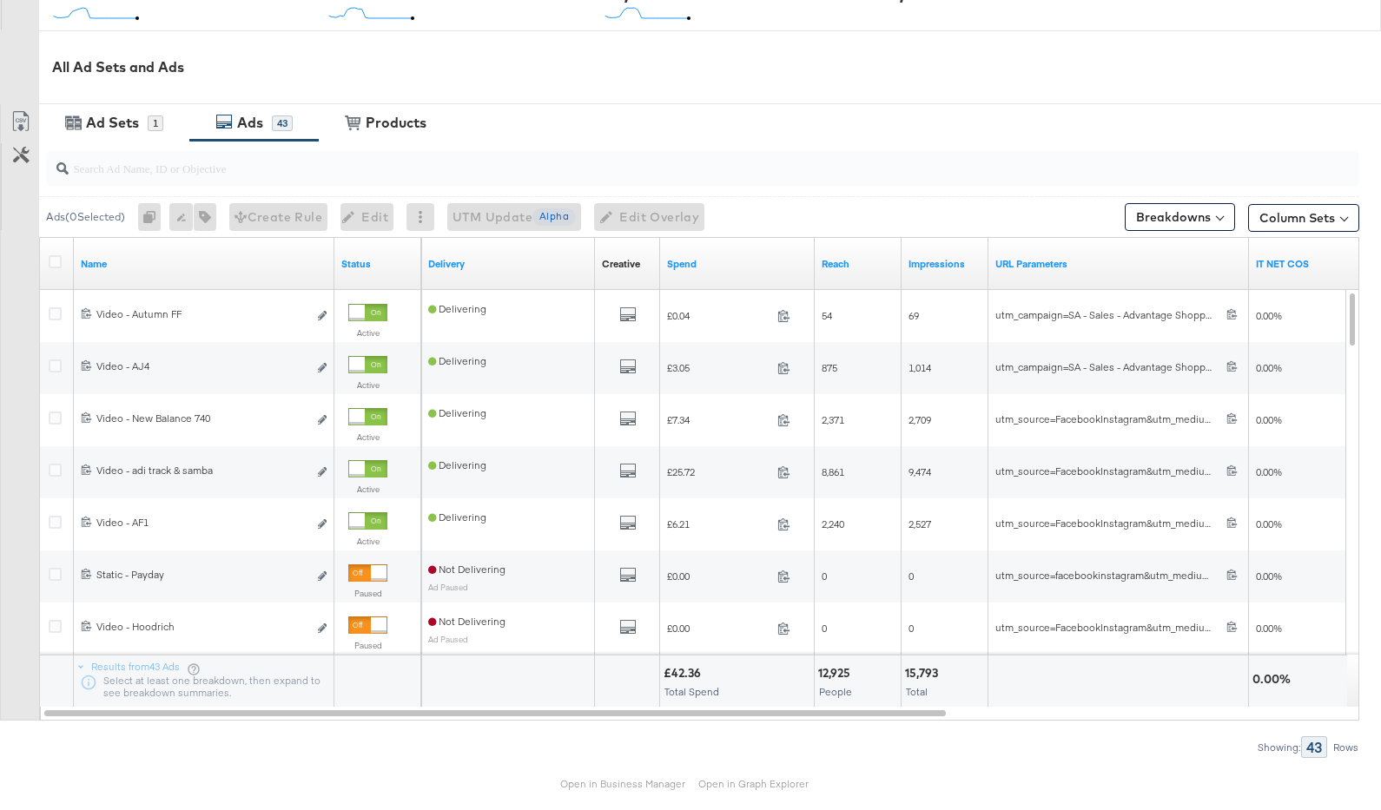
scroll to position [765, 0]
click at [630, 779] on link "Open in Business Manager" at bounding box center [622, 781] width 125 height 13
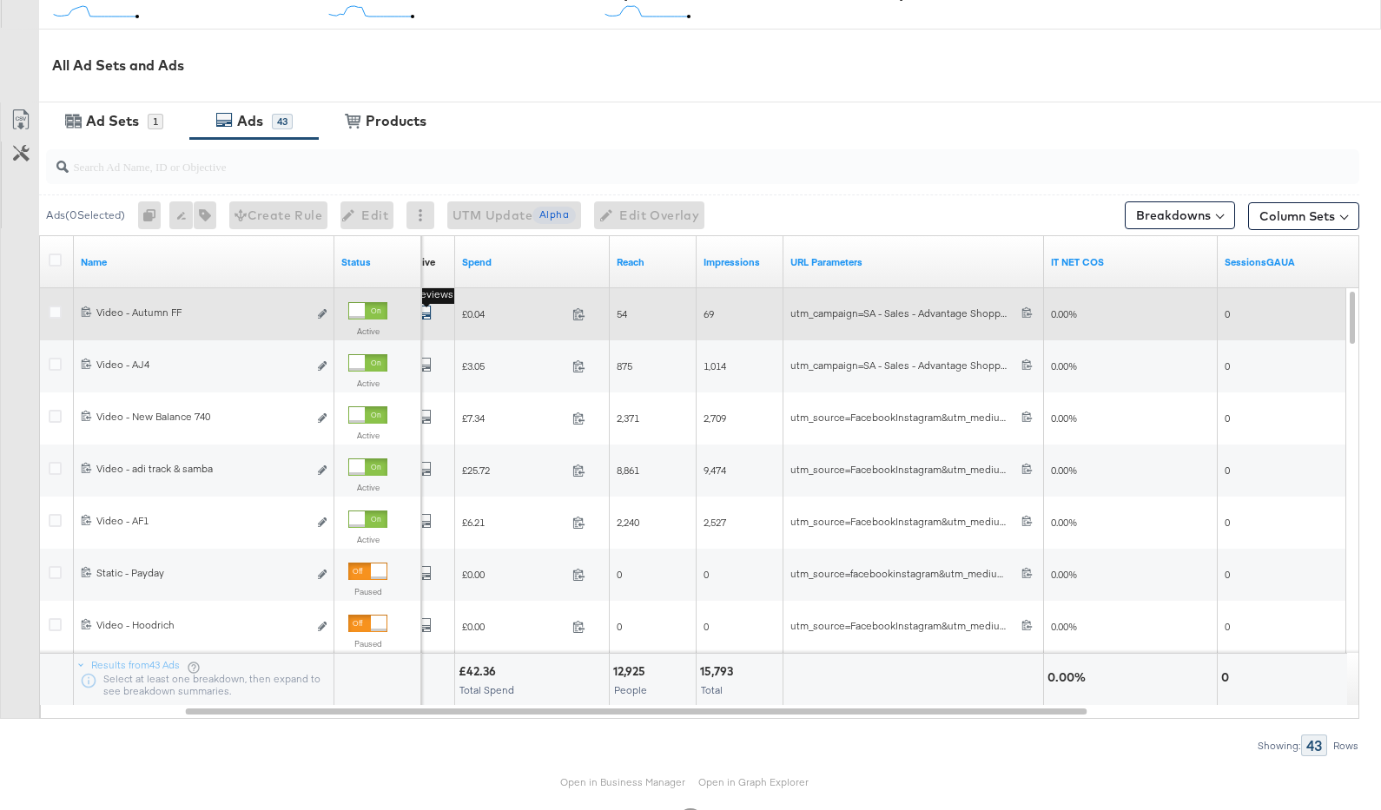
click at [425, 308] on icon "default" at bounding box center [422, 312] width 17 height 17
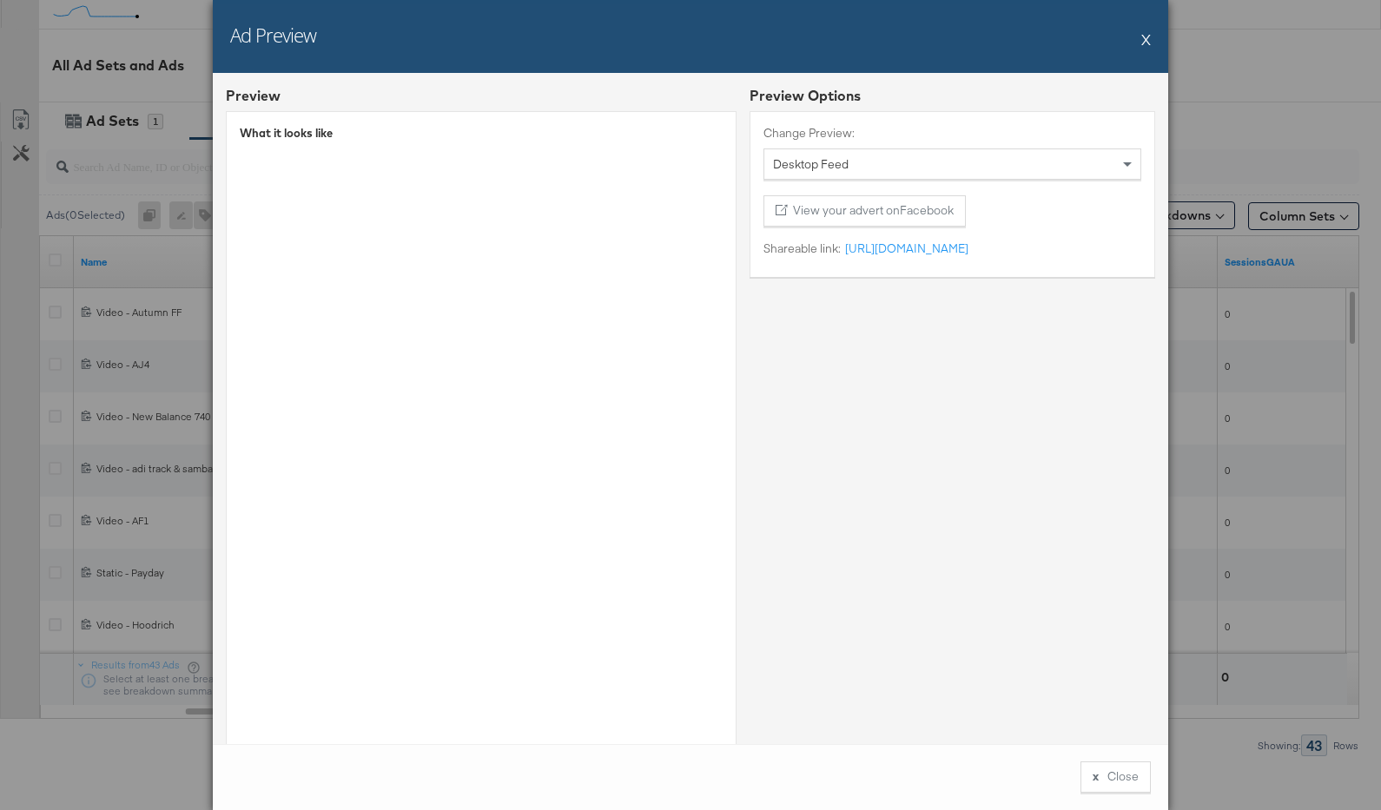
click at [1151, 36] on div "Ad Preview X" at bounding box center [690, 36] width 955 height 73
click at [1140, 37] on div "Ad Preview X" at bounding box center [690, 36] width 955 height 73
click at [1143, 40] on button "X" at bounding box center [1146, 39] width 10 height 35
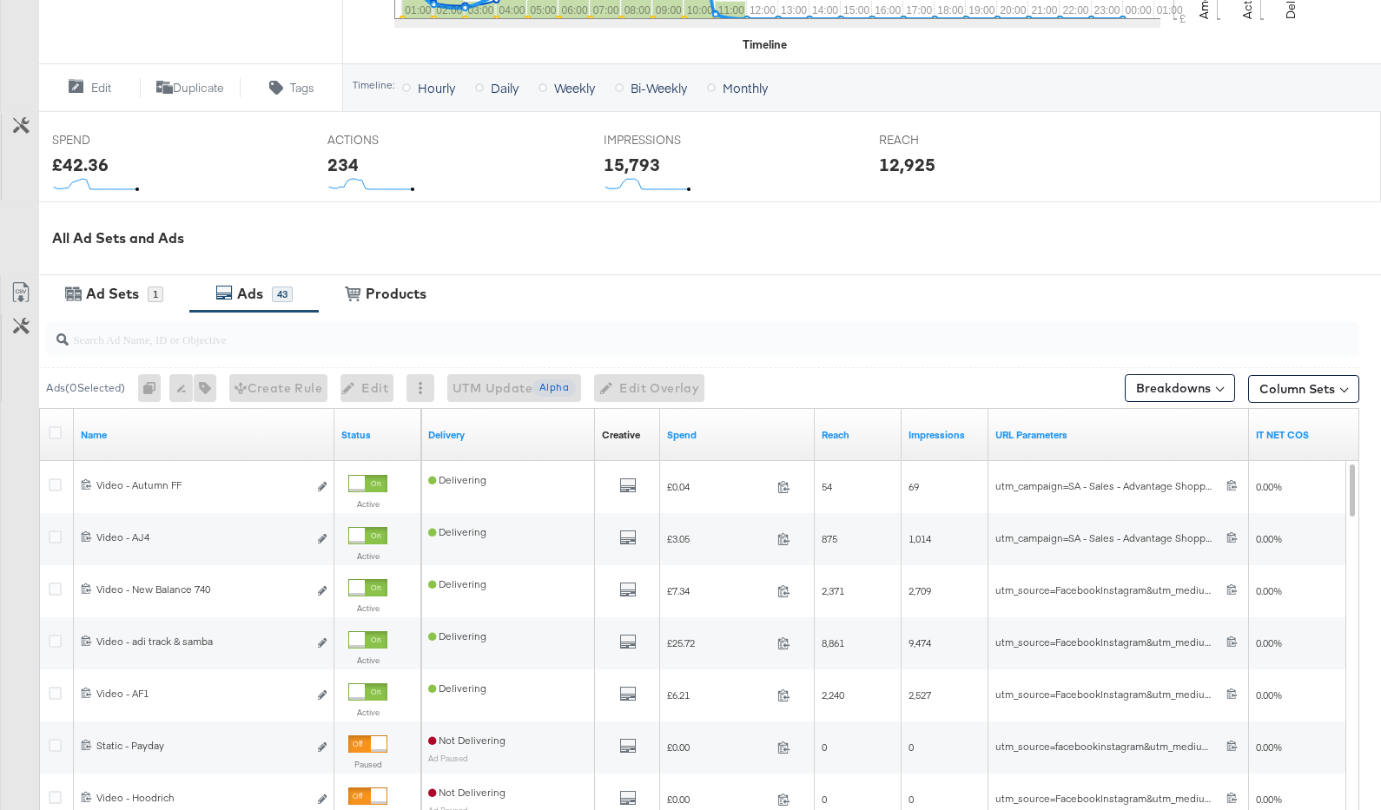
scroll to position [585, 0]
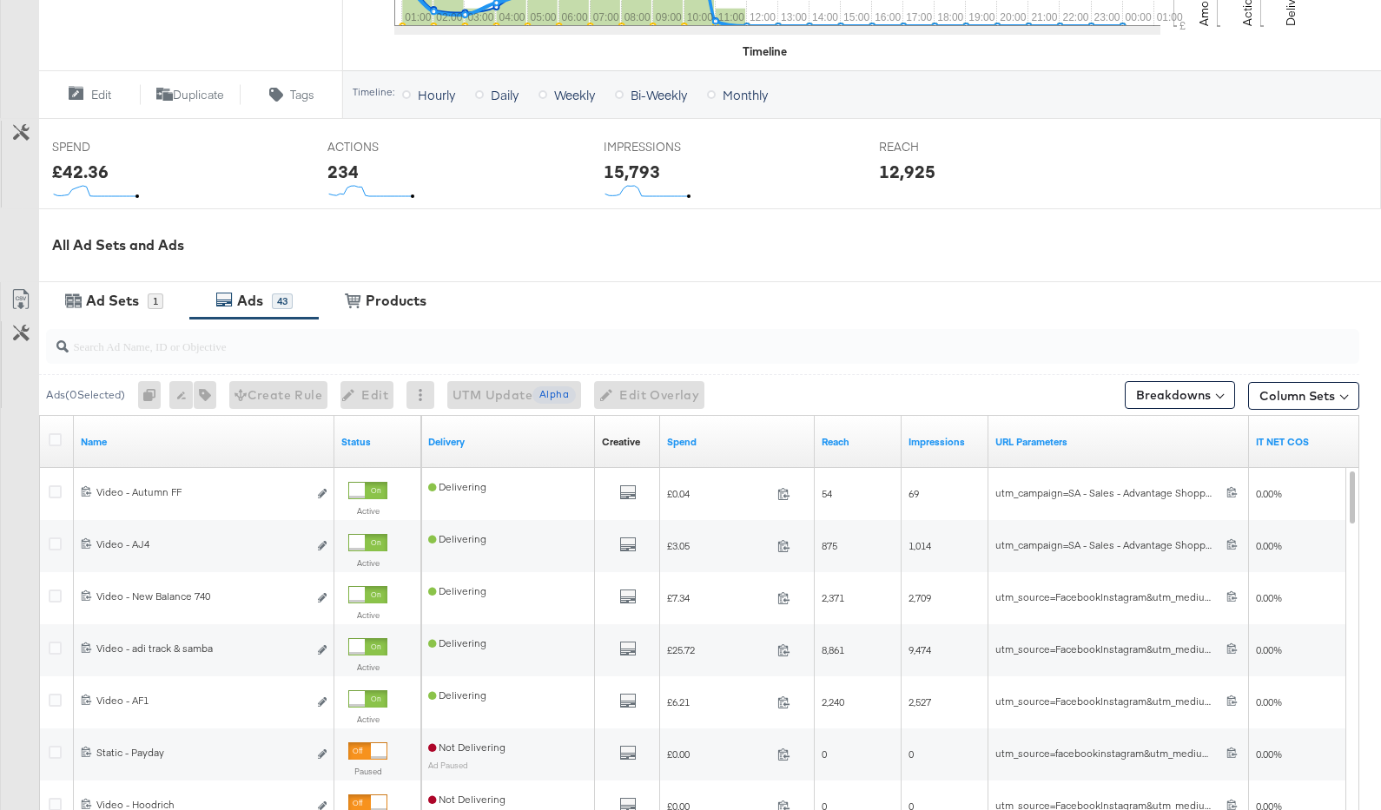
click at [433, 347] on input "search" at bounding box center [655, 339] width 1172 height 34
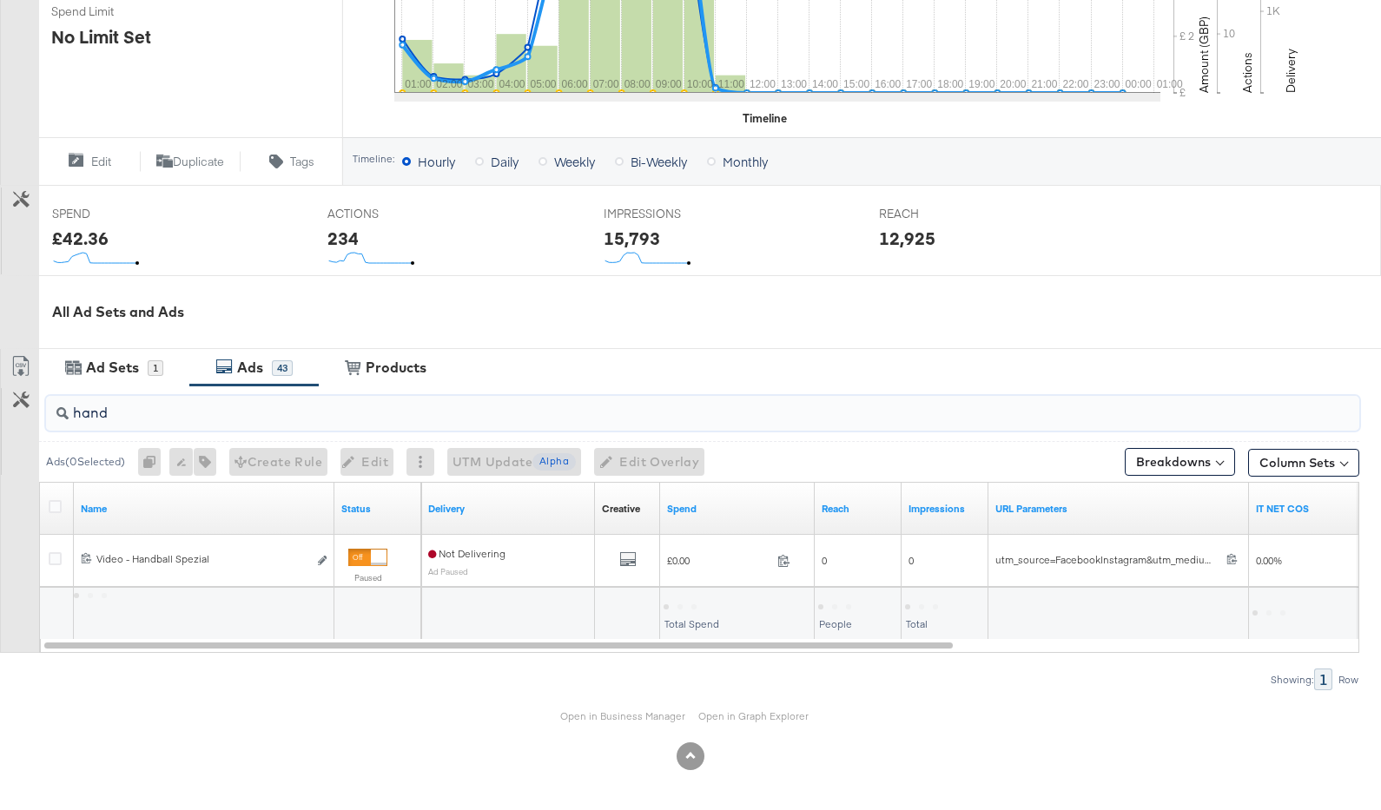
scroll to position [517, 0]
type input "h"
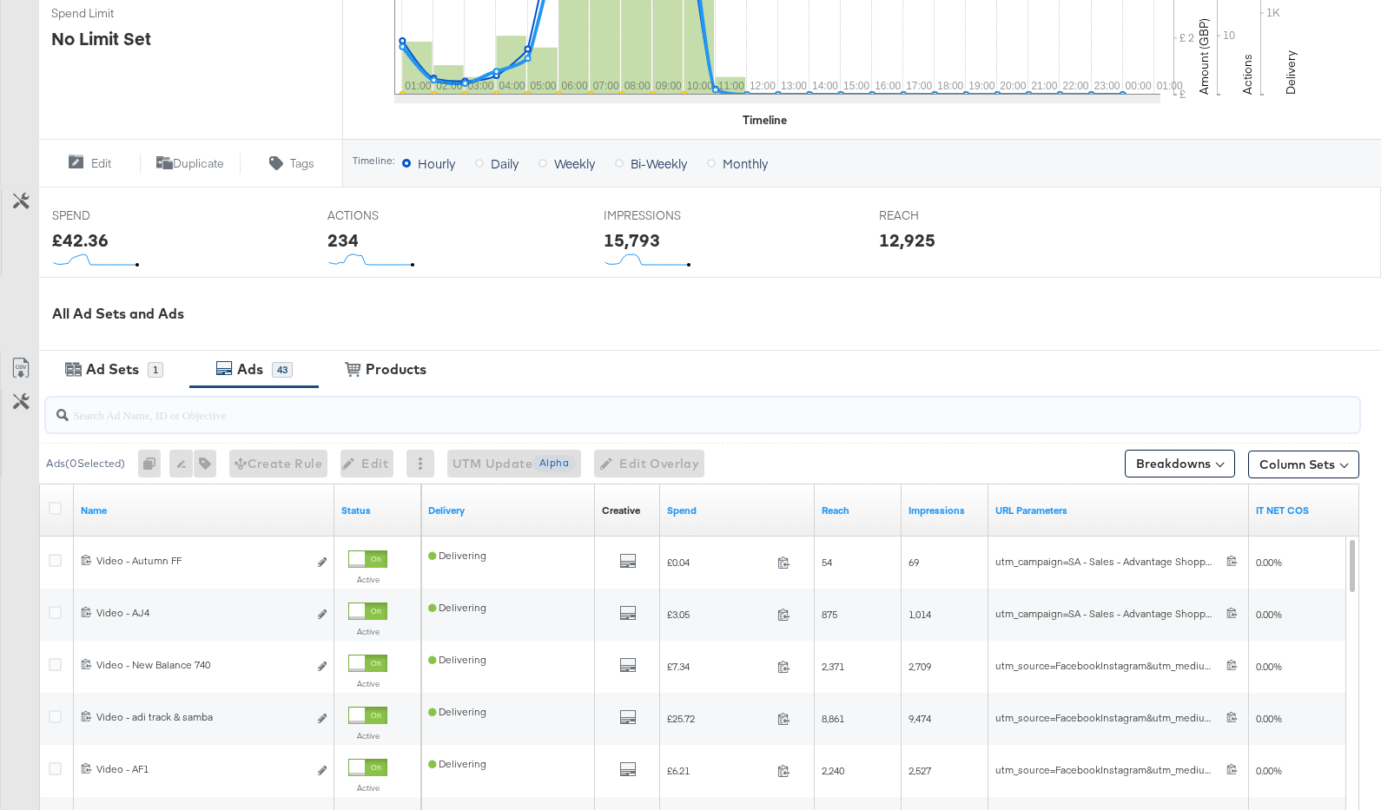
scroll to position [585, 0]
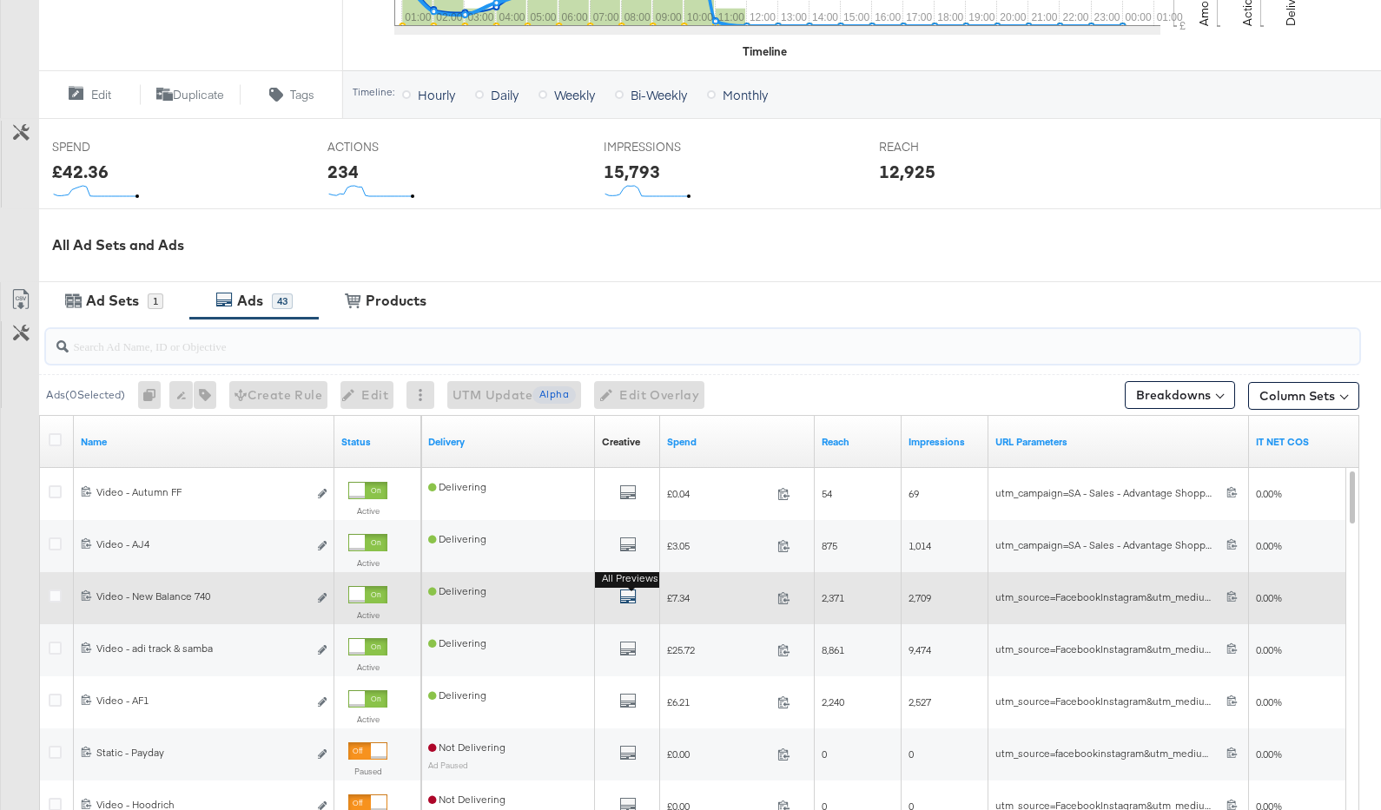
click at [626, 588] on button "All Previews" at bounding box center [627, 599] width 17 height 22
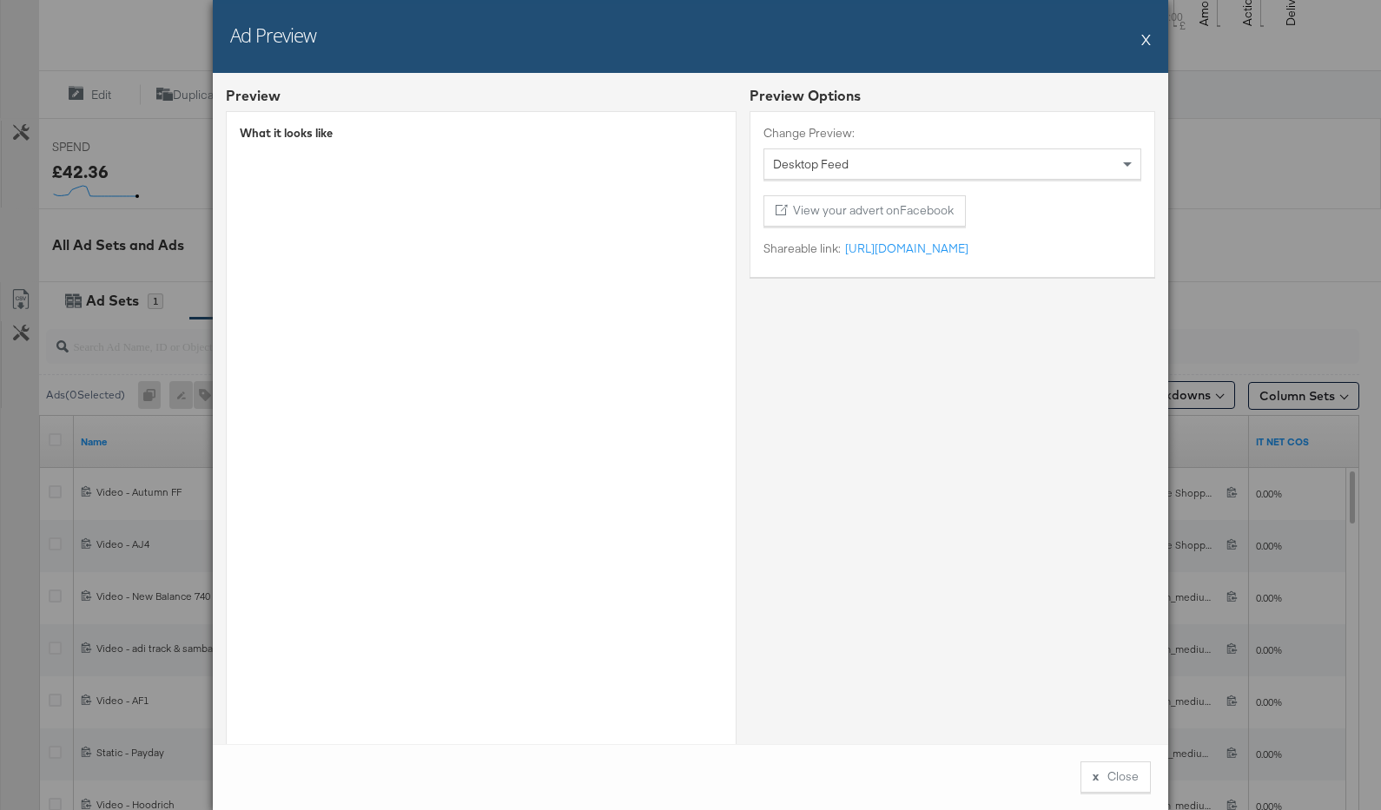
scroll to position [60, 0]
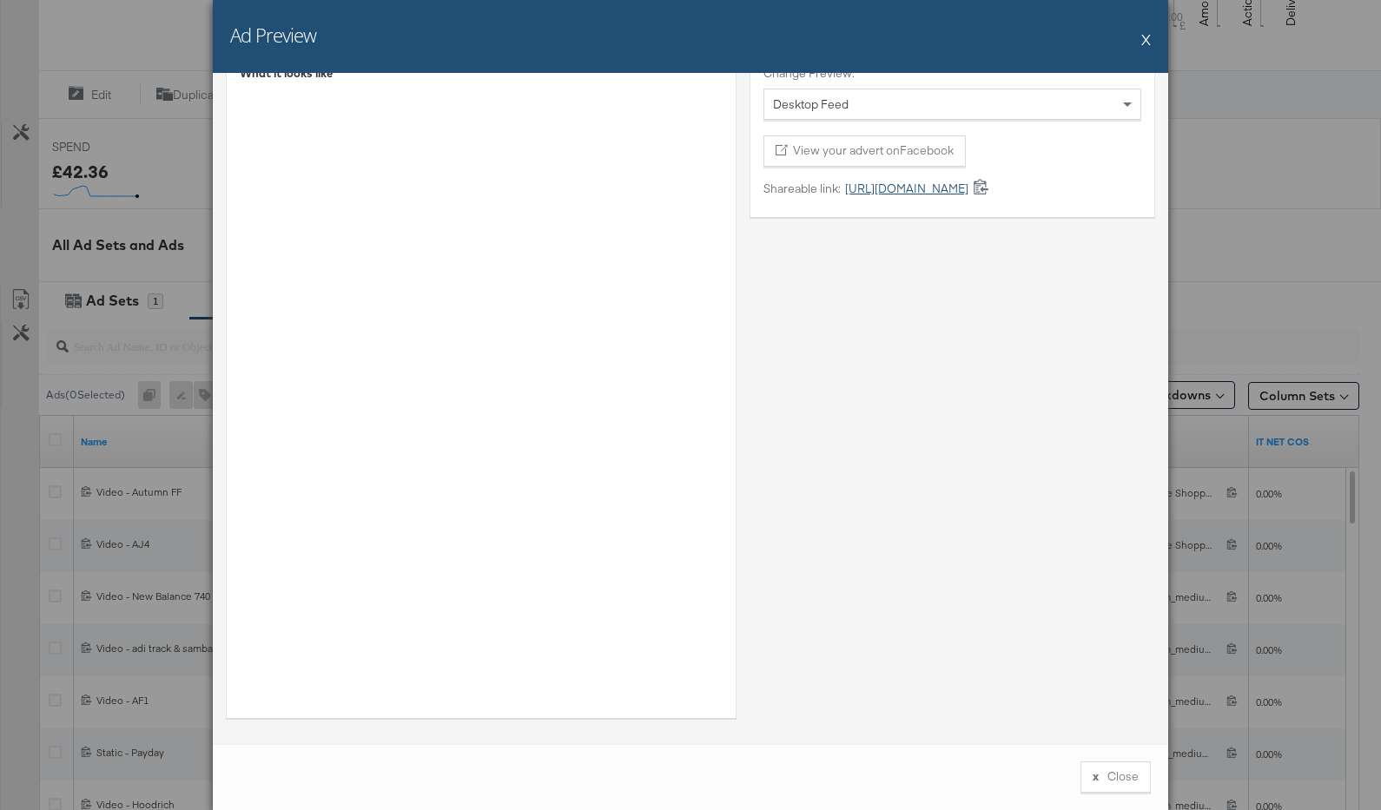
click at [907, 183] on link "[URL][DOMAIN_NAME]" at bounding box center [905, 189] width 128 height 16
click at [1146, 38] on button "X" at bounding box center [1146, 39] width 10 height 35
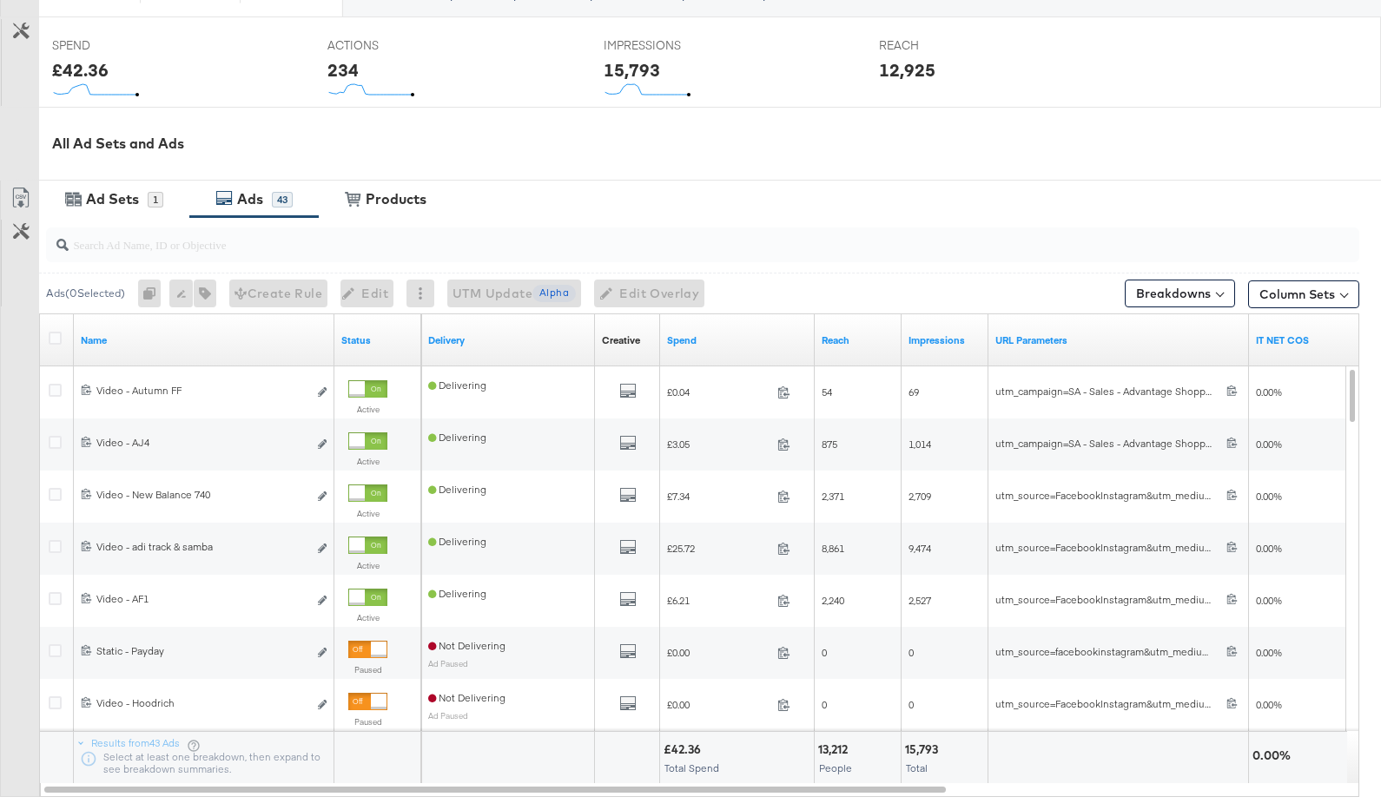
scroll to position [743, 0]
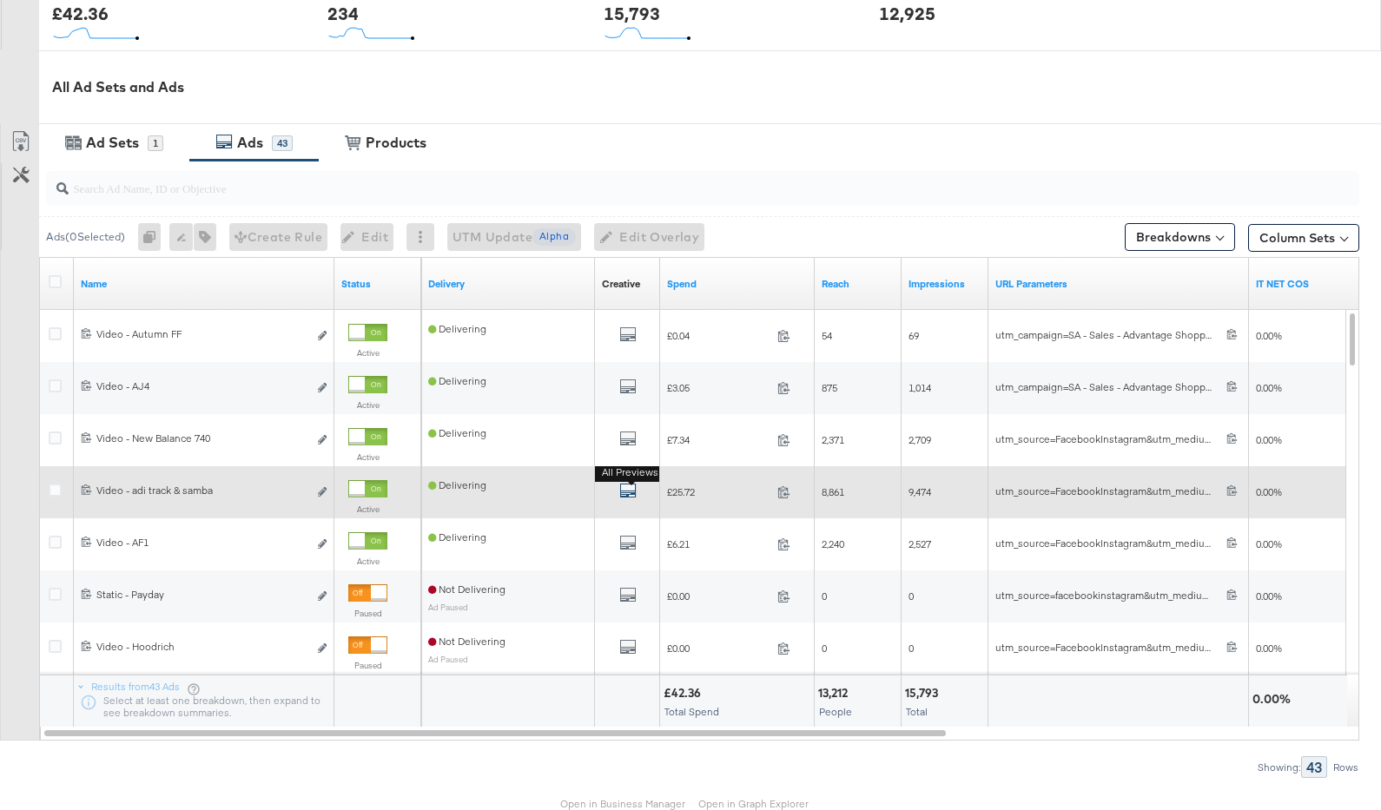
click at [627, 486] on icon "default" at bounding box center [627, 490] width 17 height 17
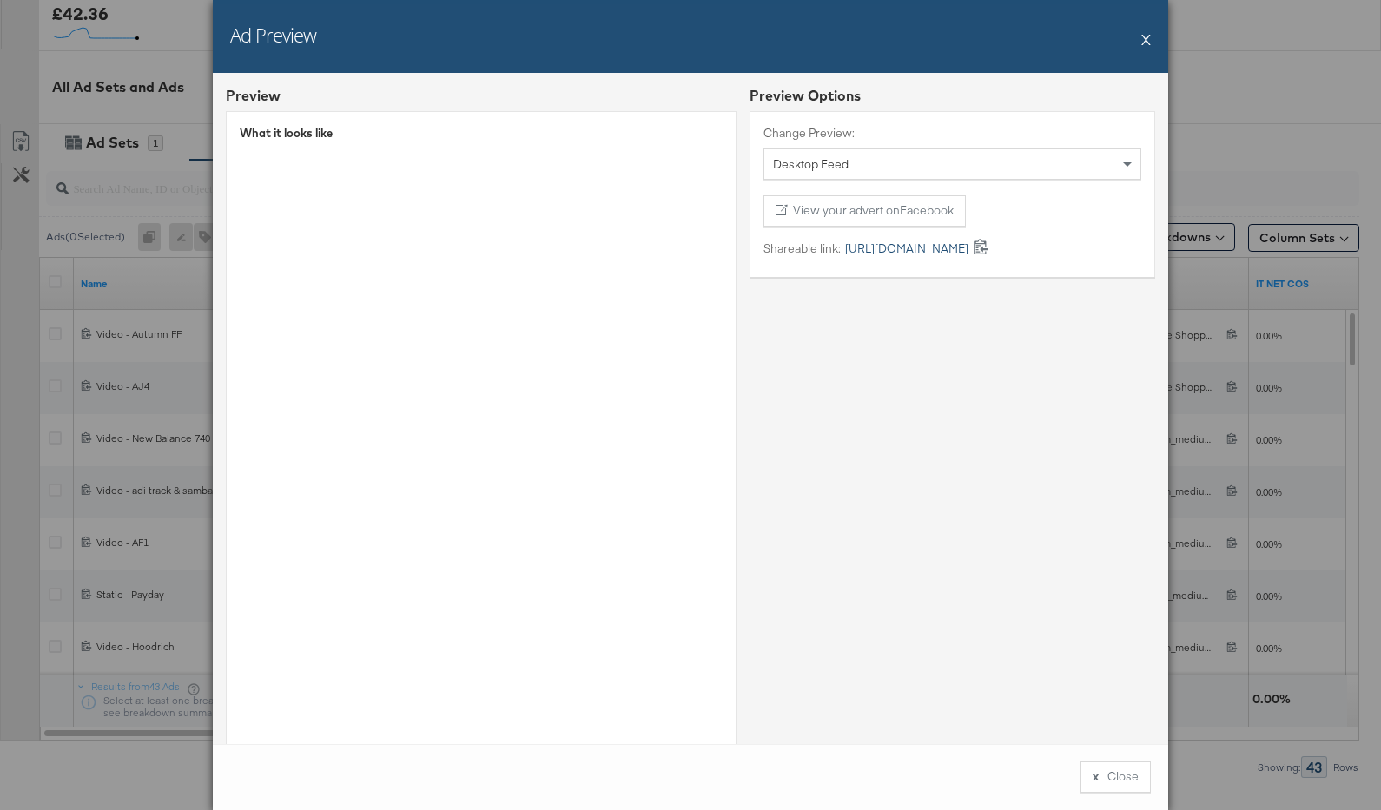
click at [930, 244] on link "[URL][DOMAIN_NAME]" at bounding box center [905, 249] width 128 height 16
click at [1146, 34] on button "X" at bounding box center [1146, 39] width 10 height 35
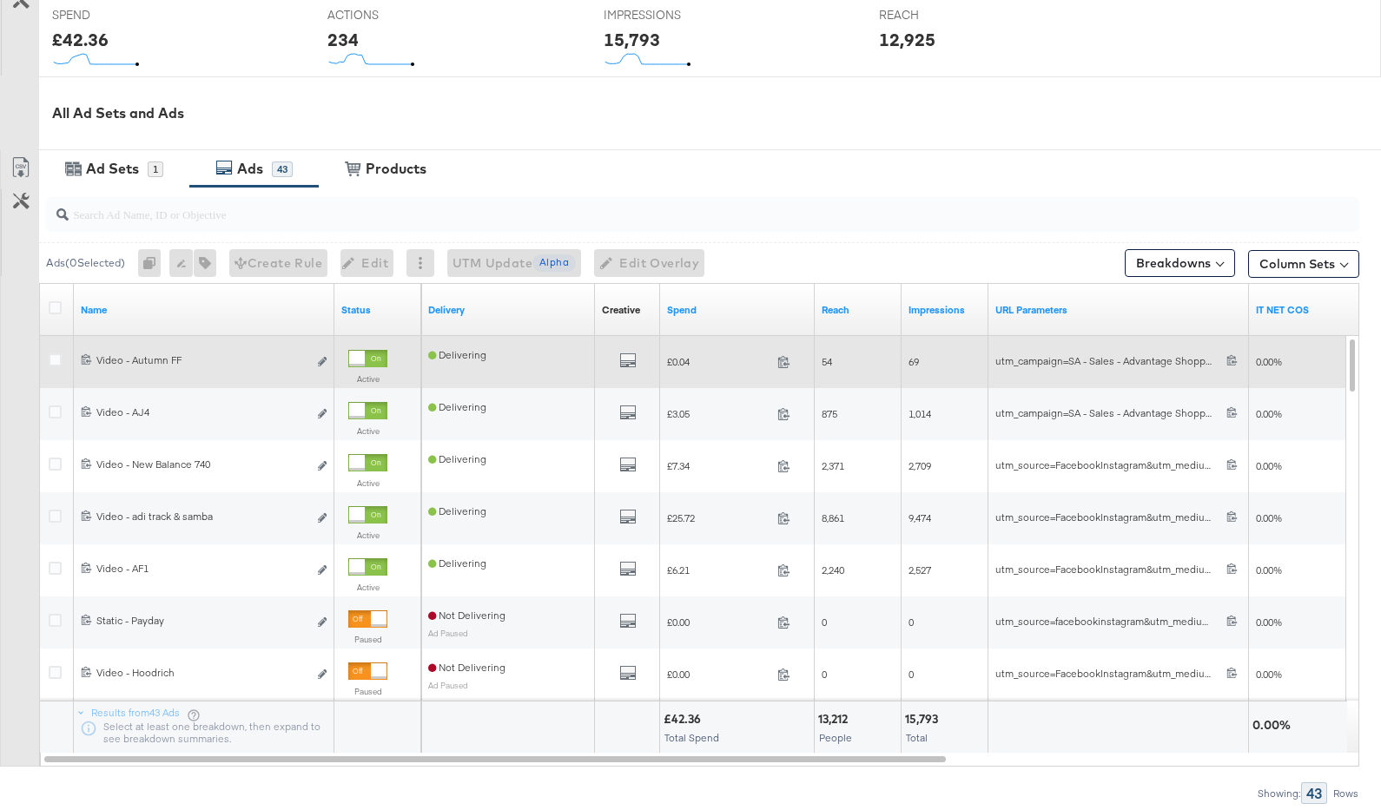
scroll to position [714, 0]
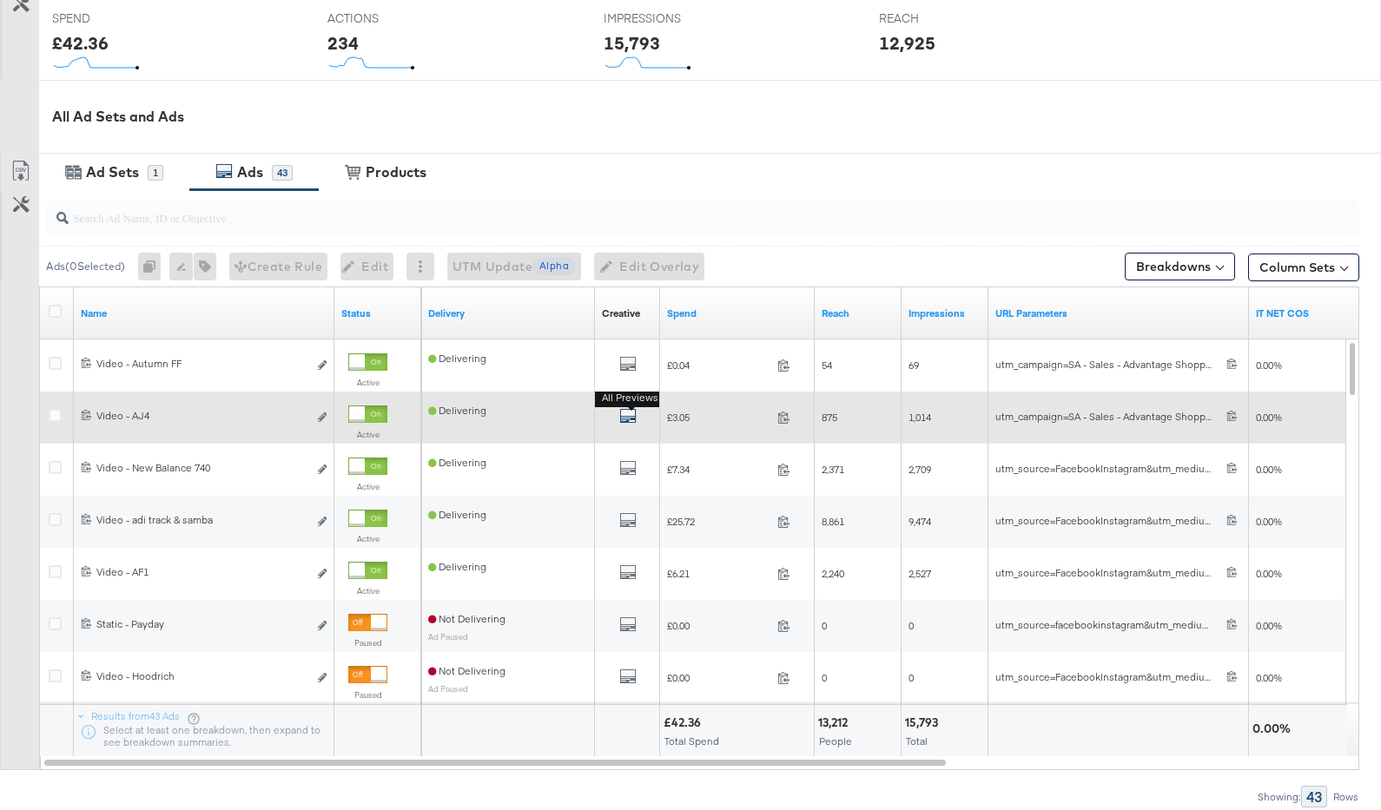
click at [629, 417] on icon "default" at bounding box center [627, 415] width 17 height 17
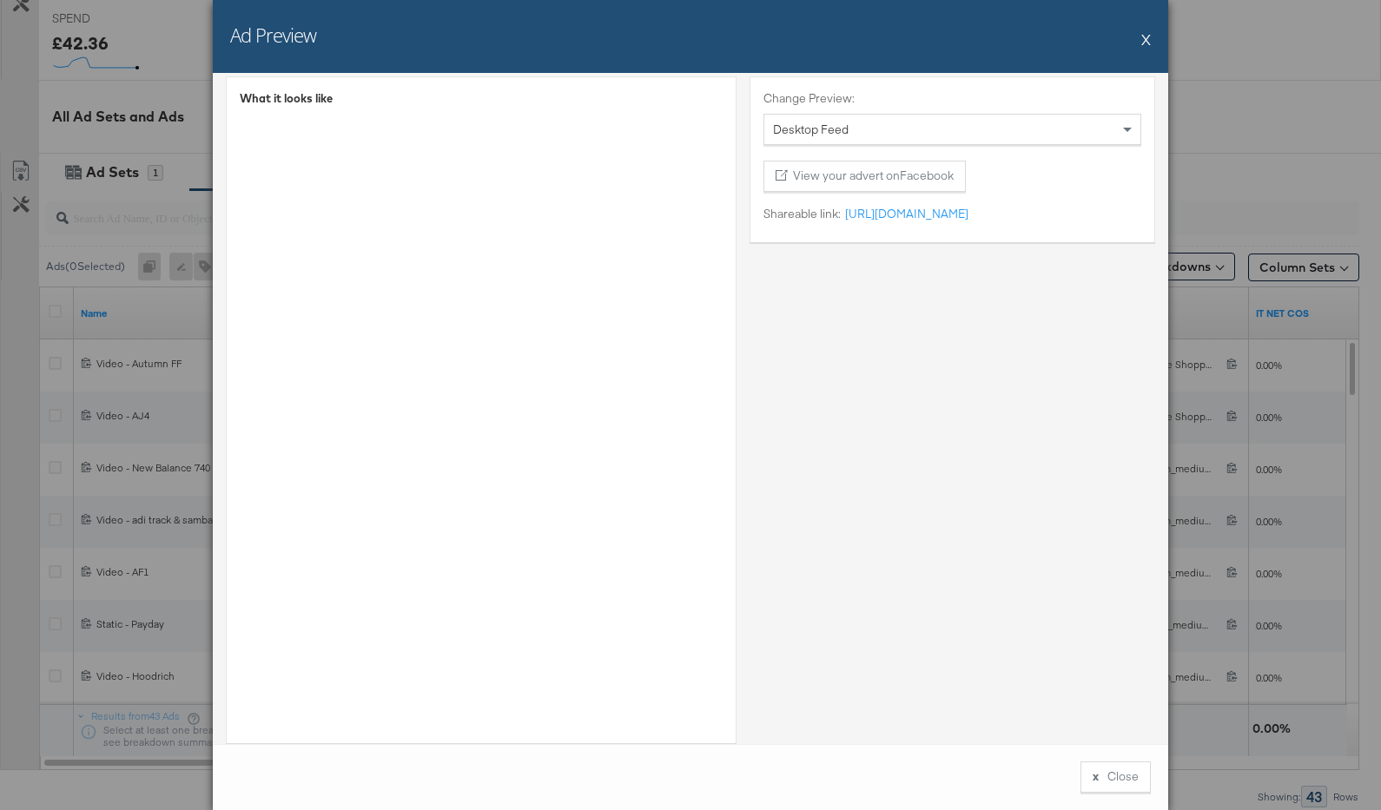
scroll to position [60, 0]
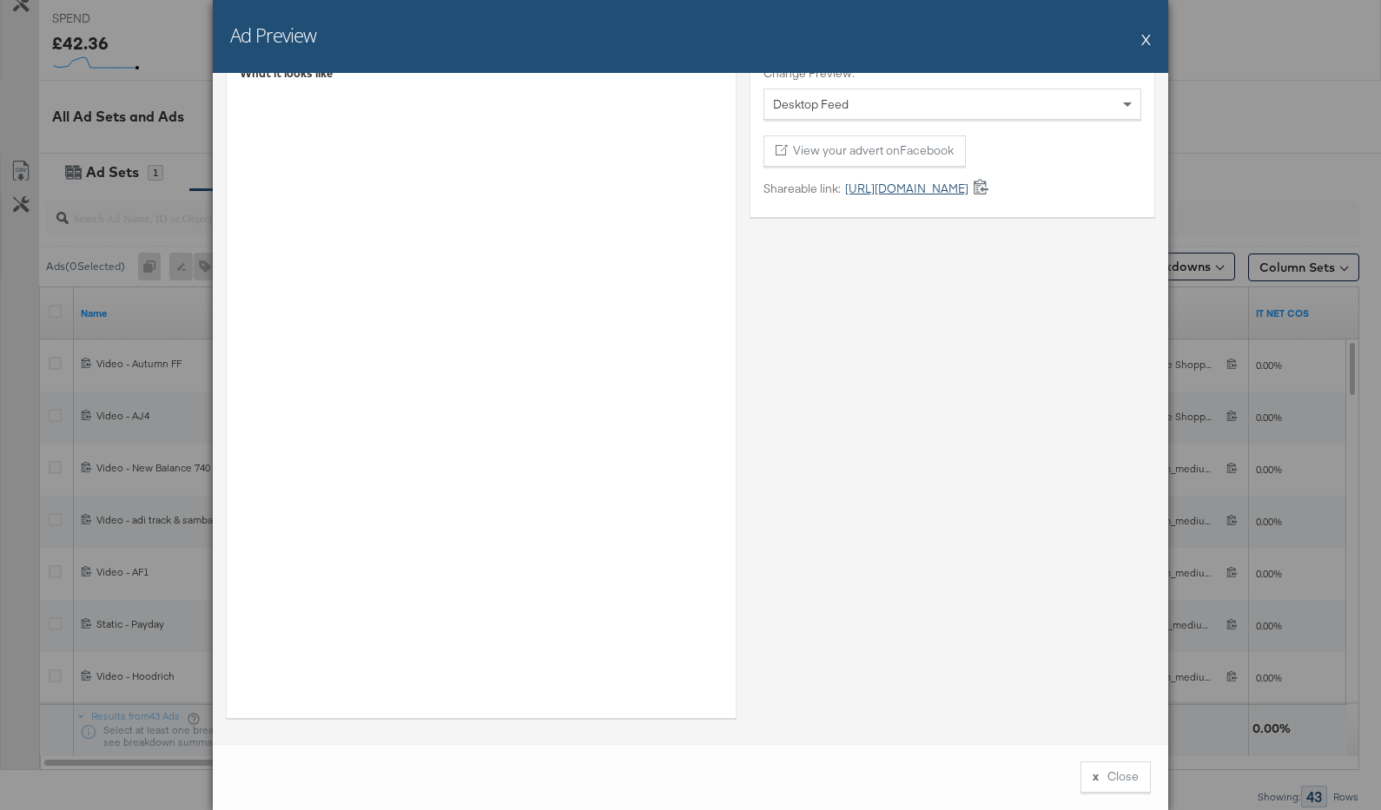
click at [863, 189] on link "[URL][DOMAIN_NAME]" at bounding box center [905, 189] width 128 height 16
click at [1146, 39] on button "X" at bounding box center [1146, 39] width 10 height 35
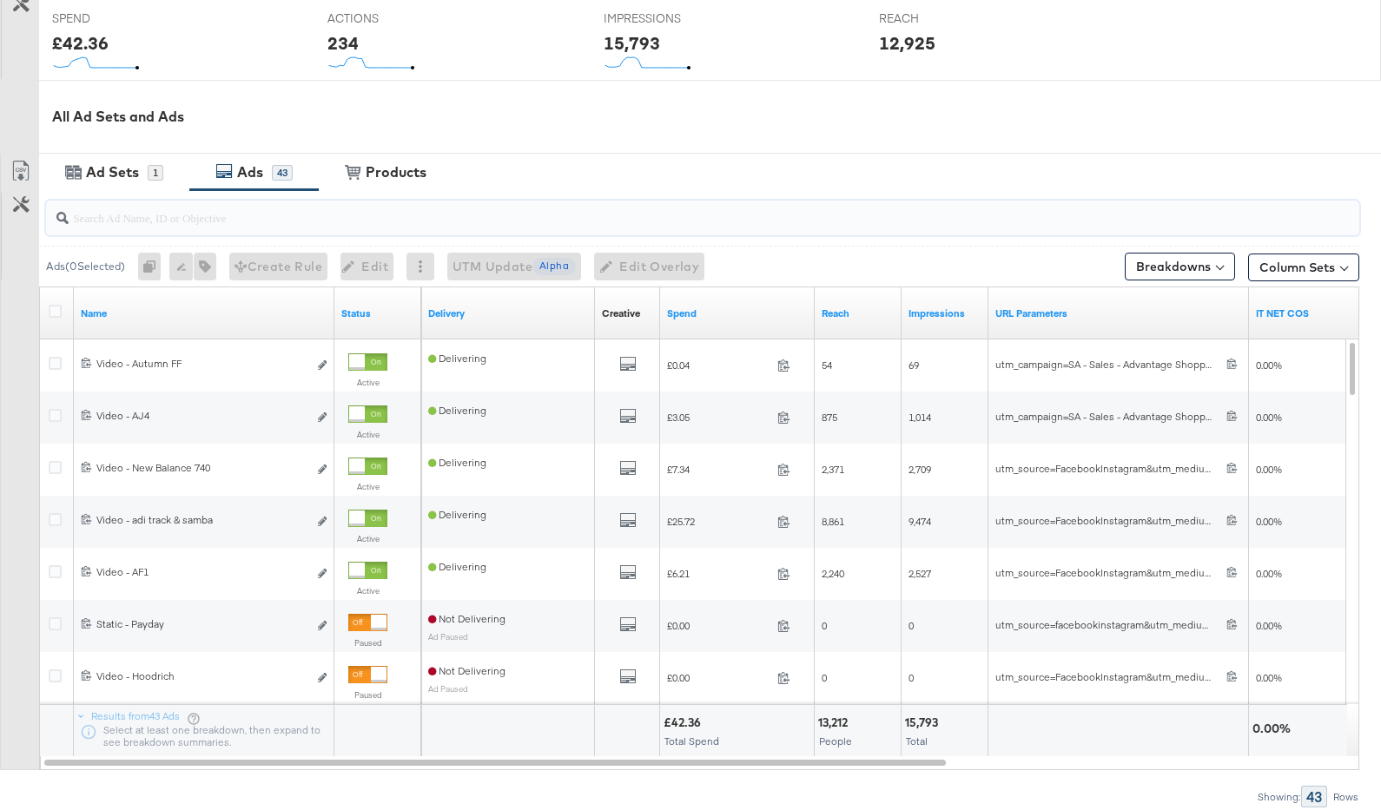
click at [457, 216] on input "search" at bounding box center [655, 211] width 1172 height 34
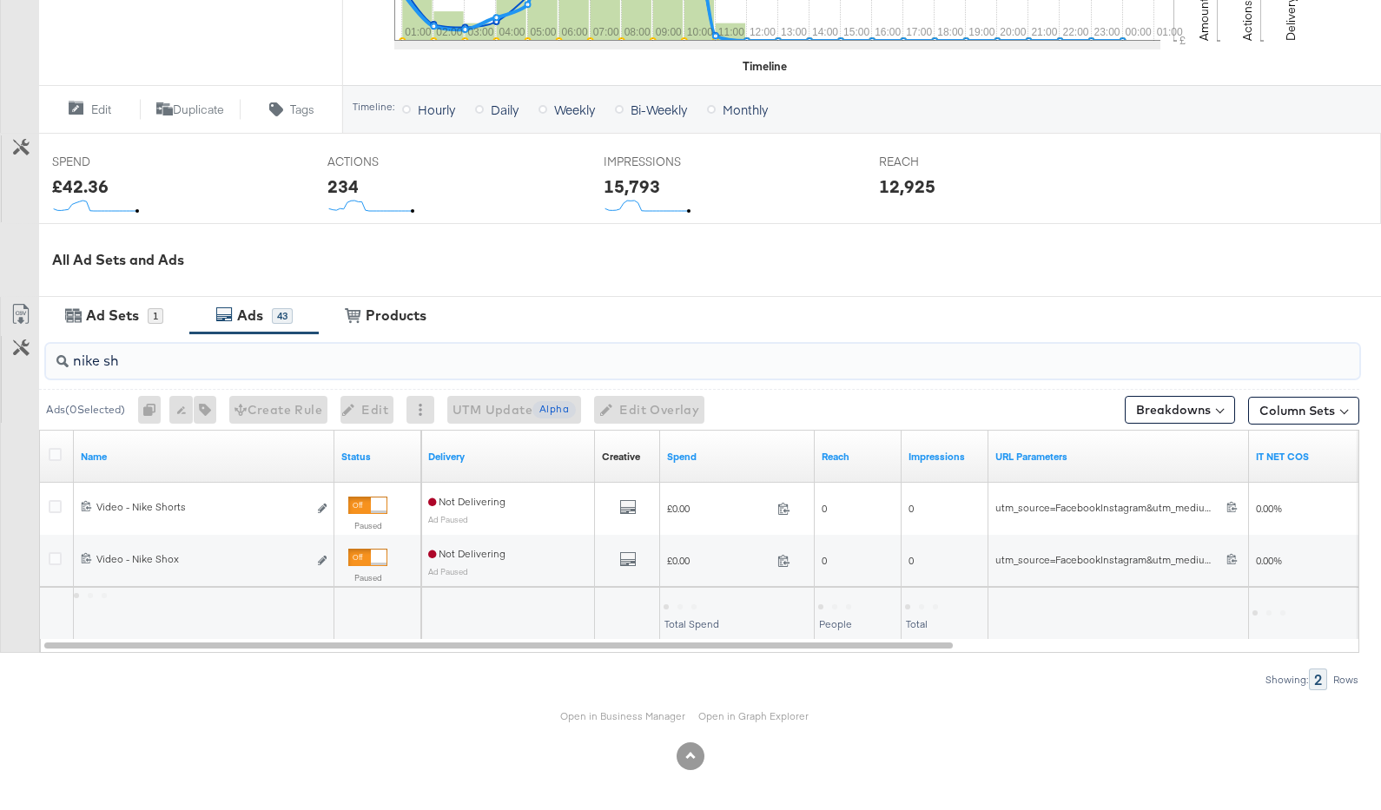
scroll to position [569, 0]
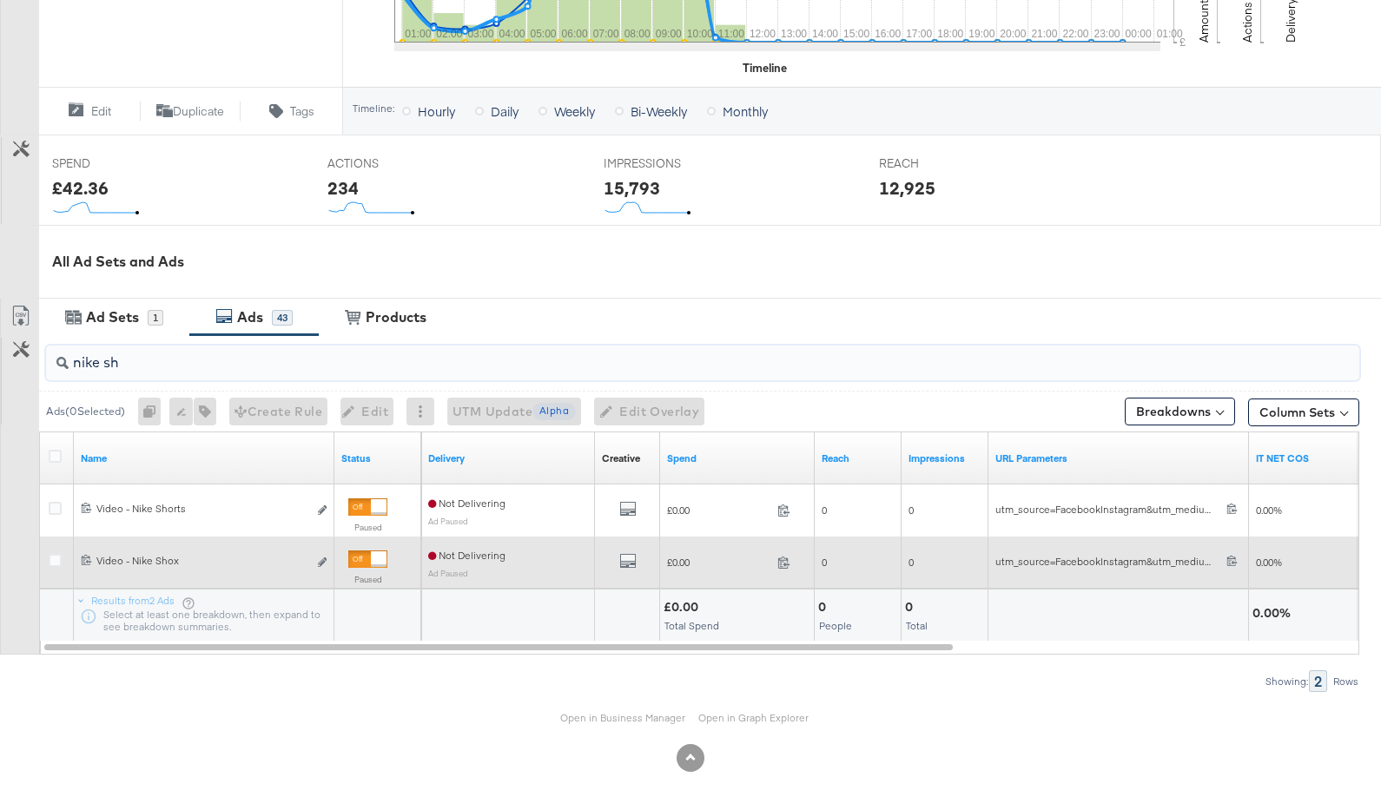
type input "nike sh"
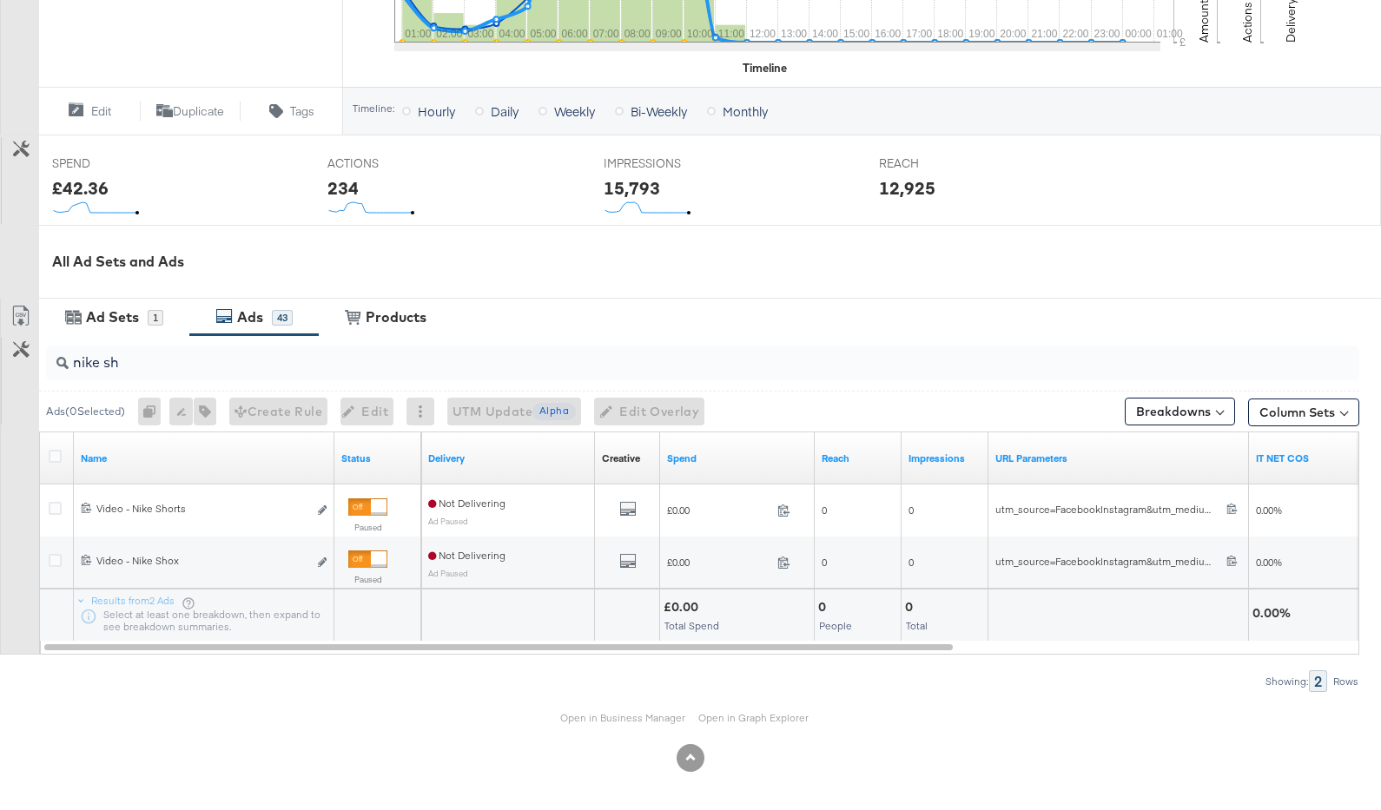
click at [139, 319] on div "Ad Sets" at bounding box center [115, 317] width 66 height 20
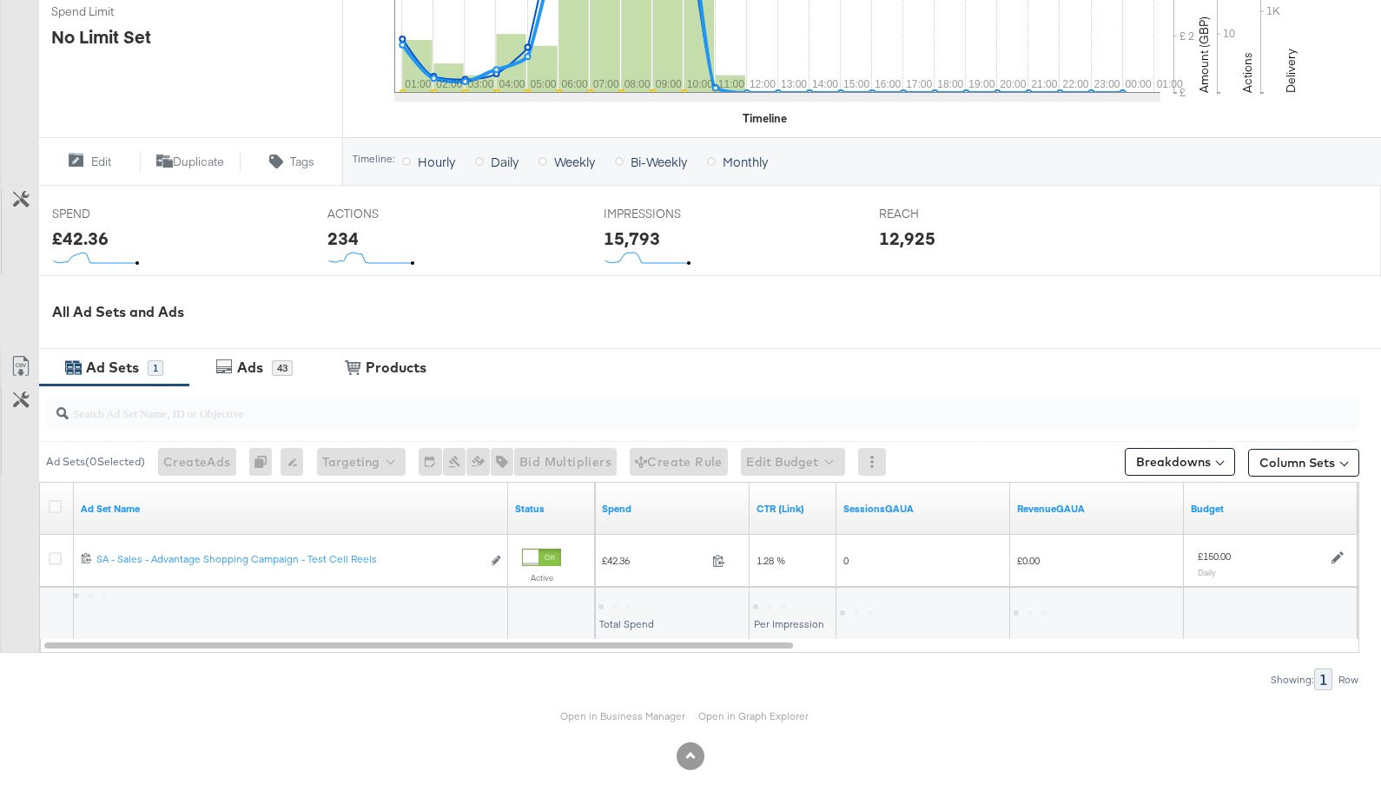
scroll to position [517, 0]
click at [269, 373] on div "Ads" at bounding box center [252, 369] width 39 height 20
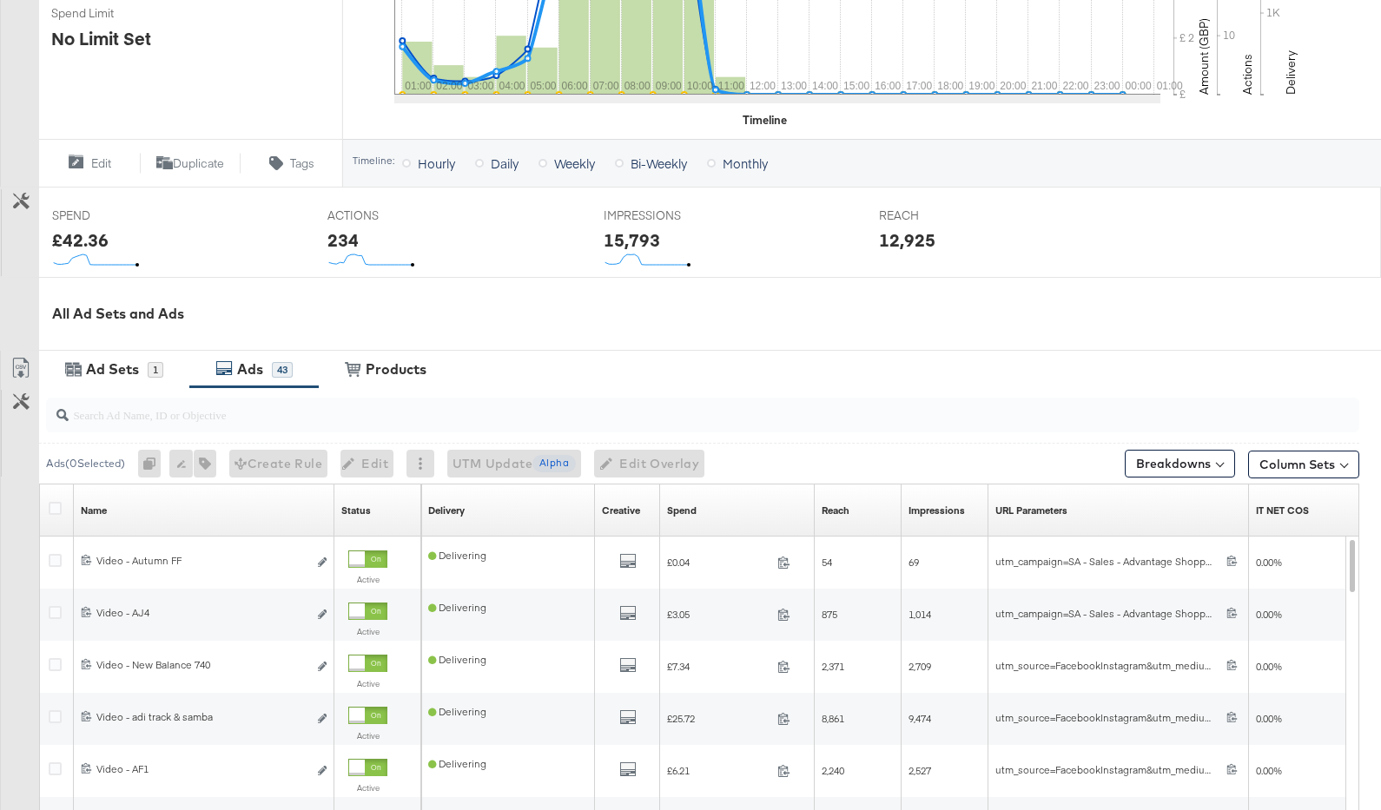
scroll to position [569, 0]
